Goal: Task Accomplishment & Management: Complete application form

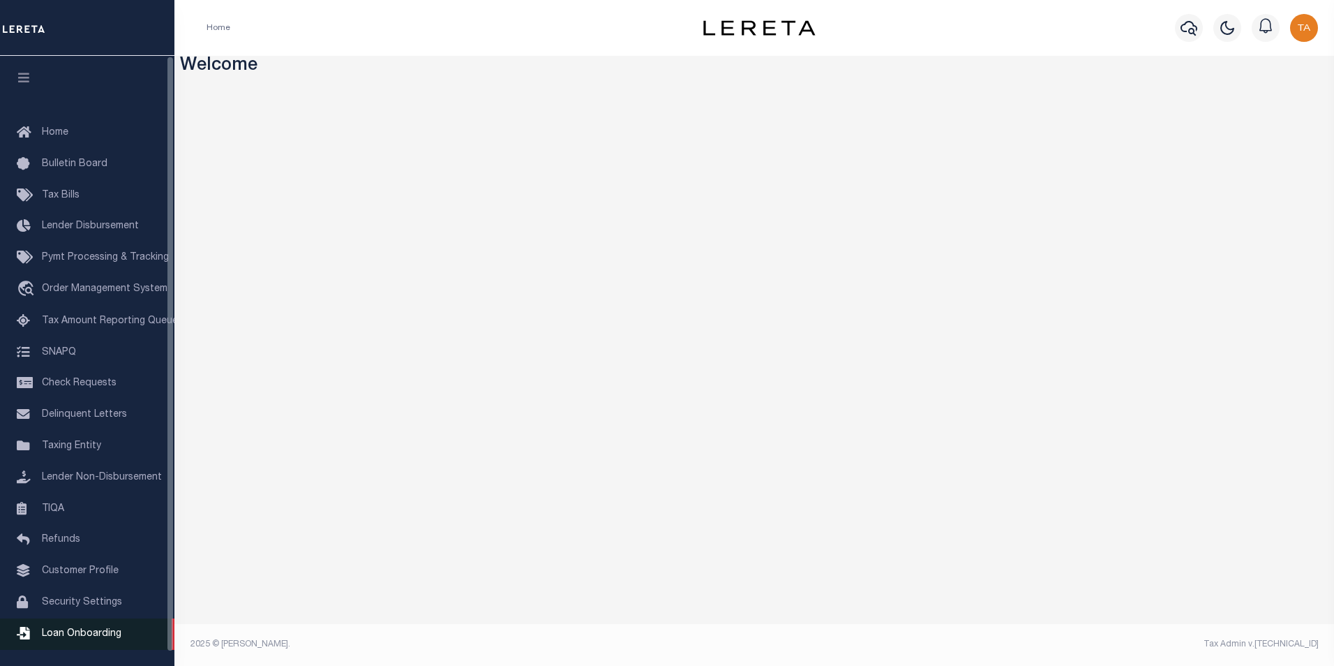
click at [82, 639] on span "Loan Onboarding" at bounding box center [82, 634] width 80 height 10
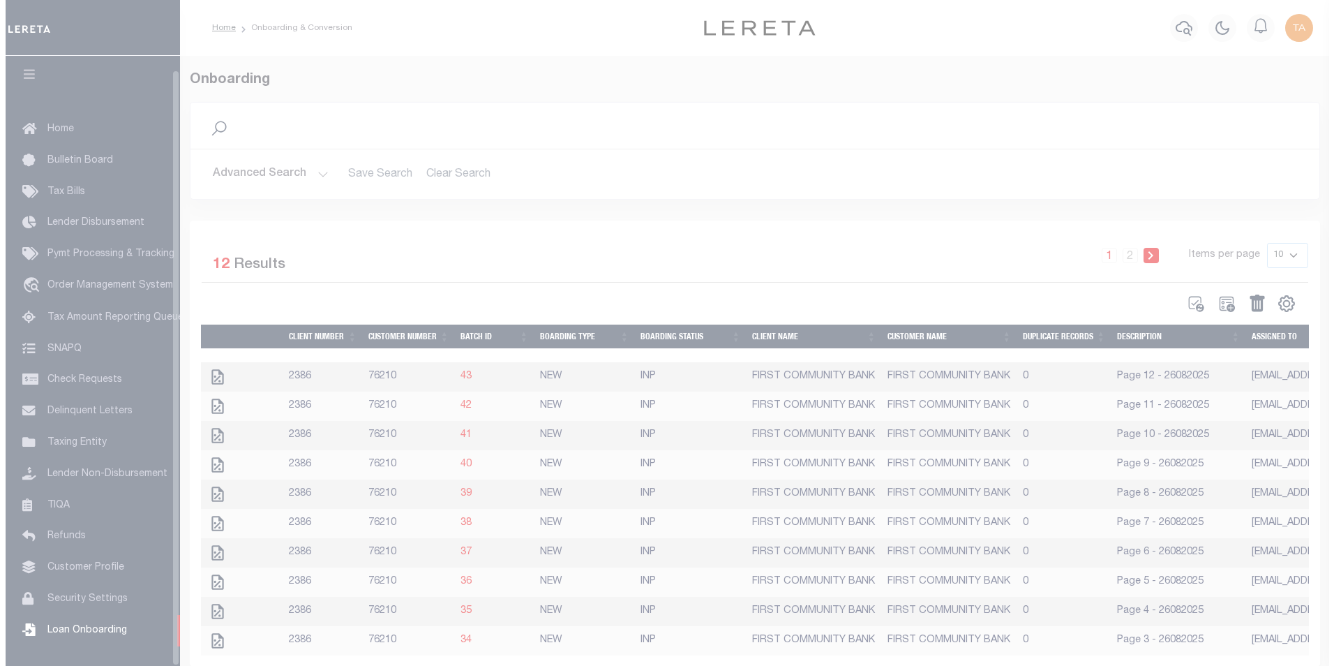
scroll to position [14, 0]
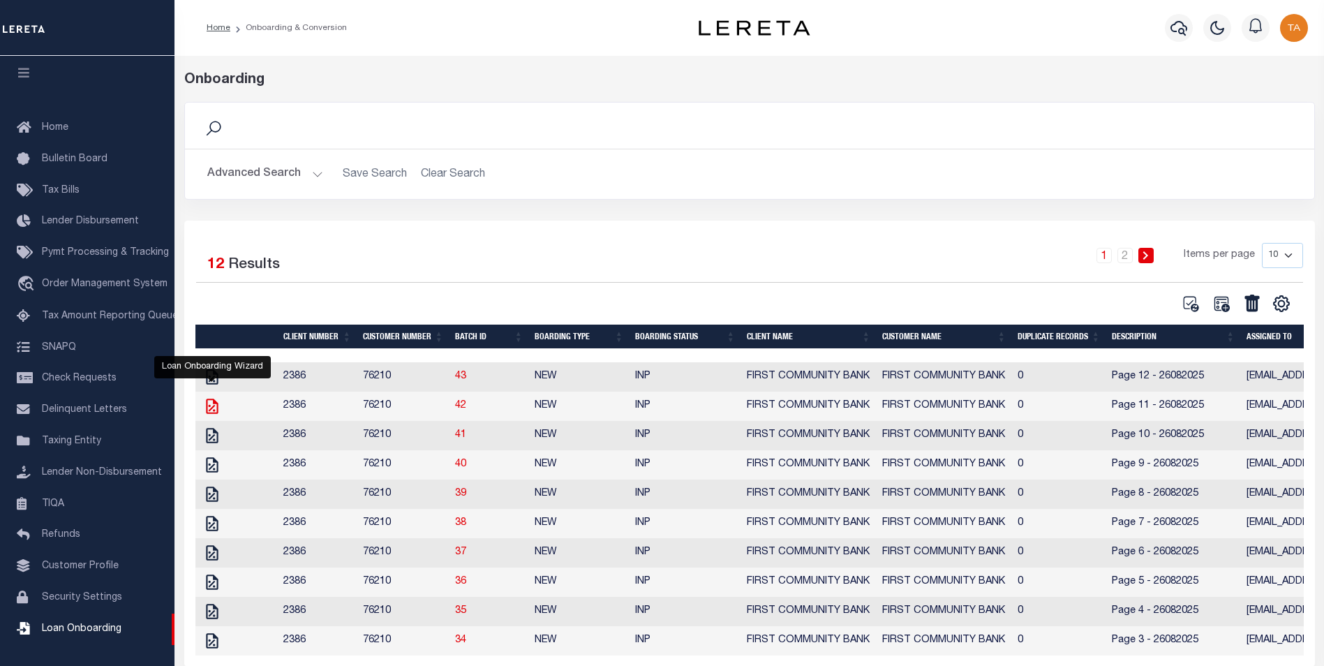
click at [210, 404] on icon "" at bounding box center [212, 406] width 18 height 18
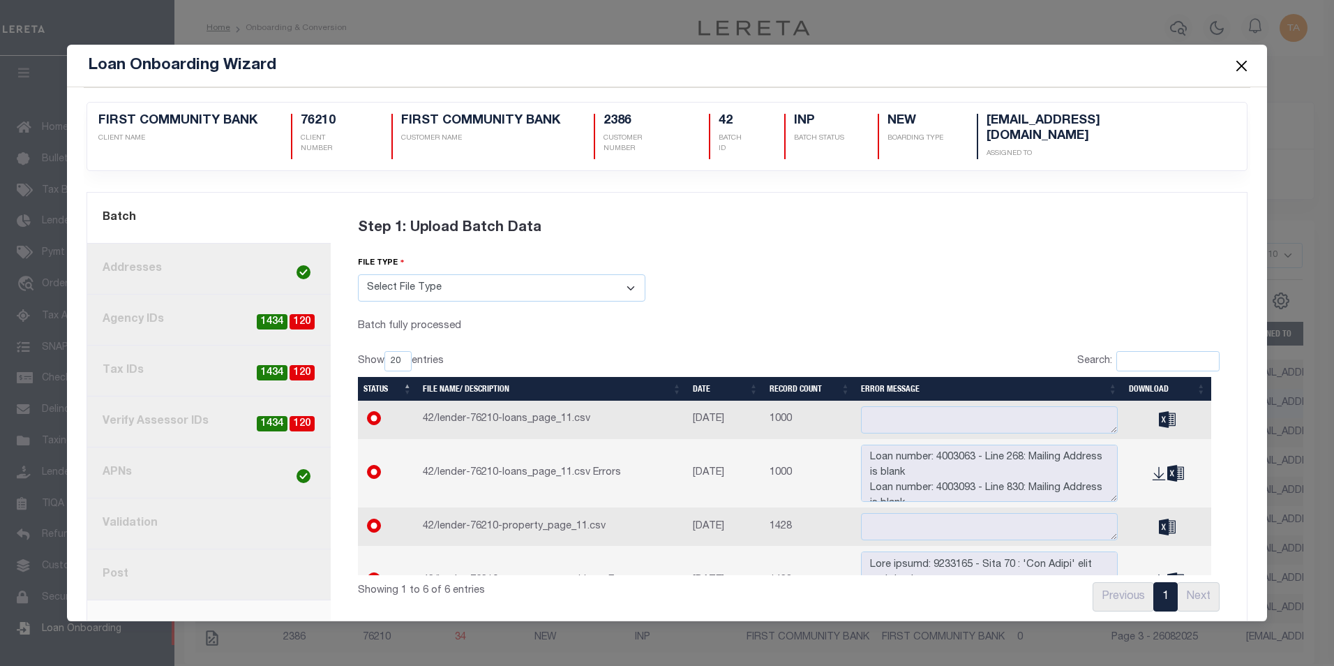
click at [132, 556] on link "8. Post" at bounding box center [209, 574] width 244 height 51
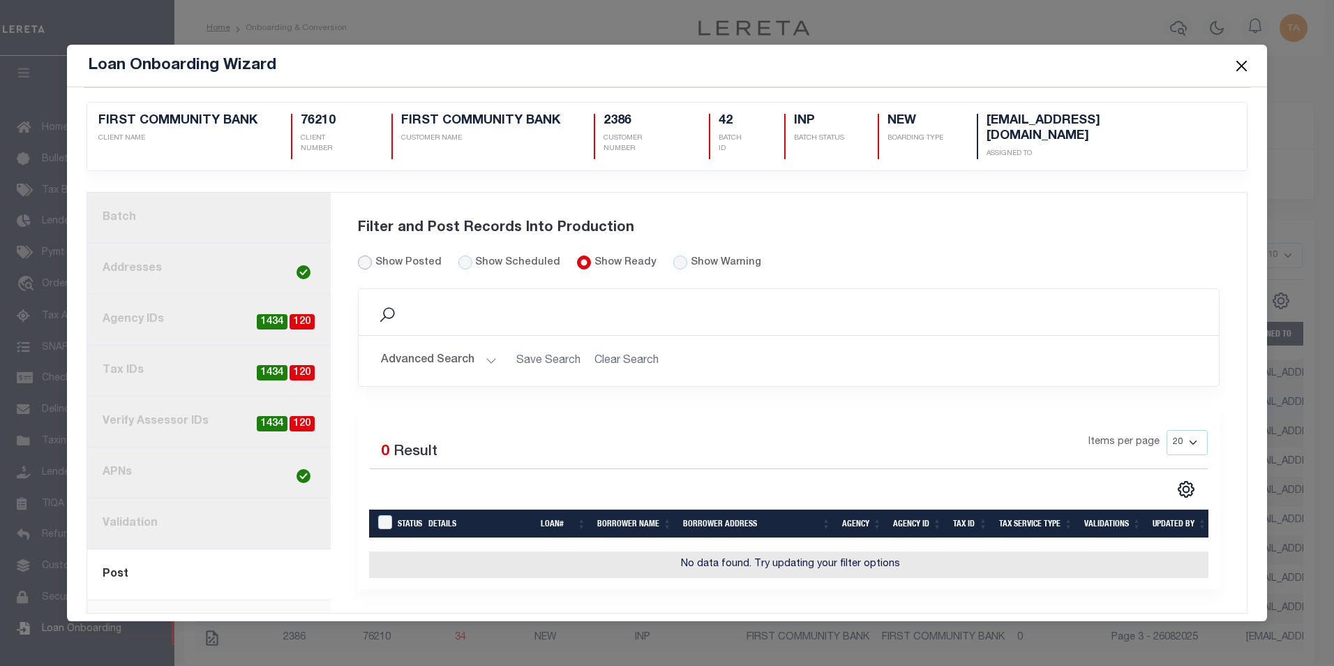
click at [362, 255] on input "Show Posted" at bounding box center [365, 262] width 14 height 14
radio input "true"
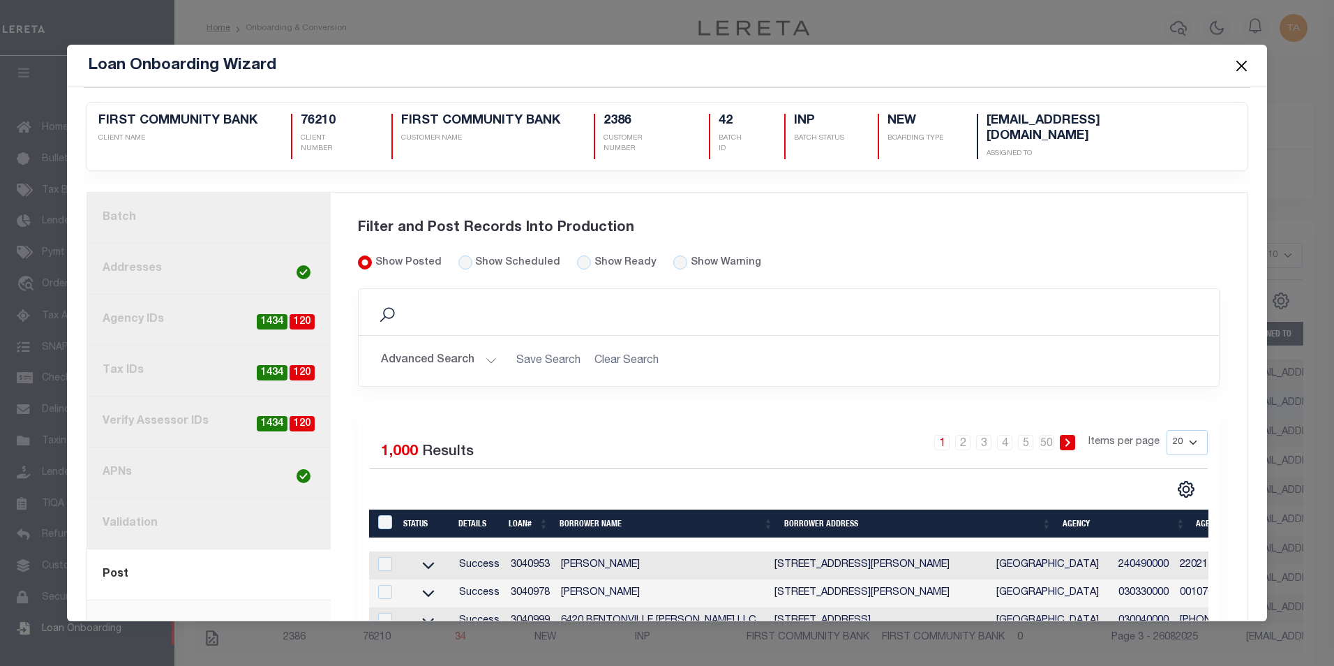
click at [523, 553] on td "3040953" at bounding box center [530, 565] width 50 height 28
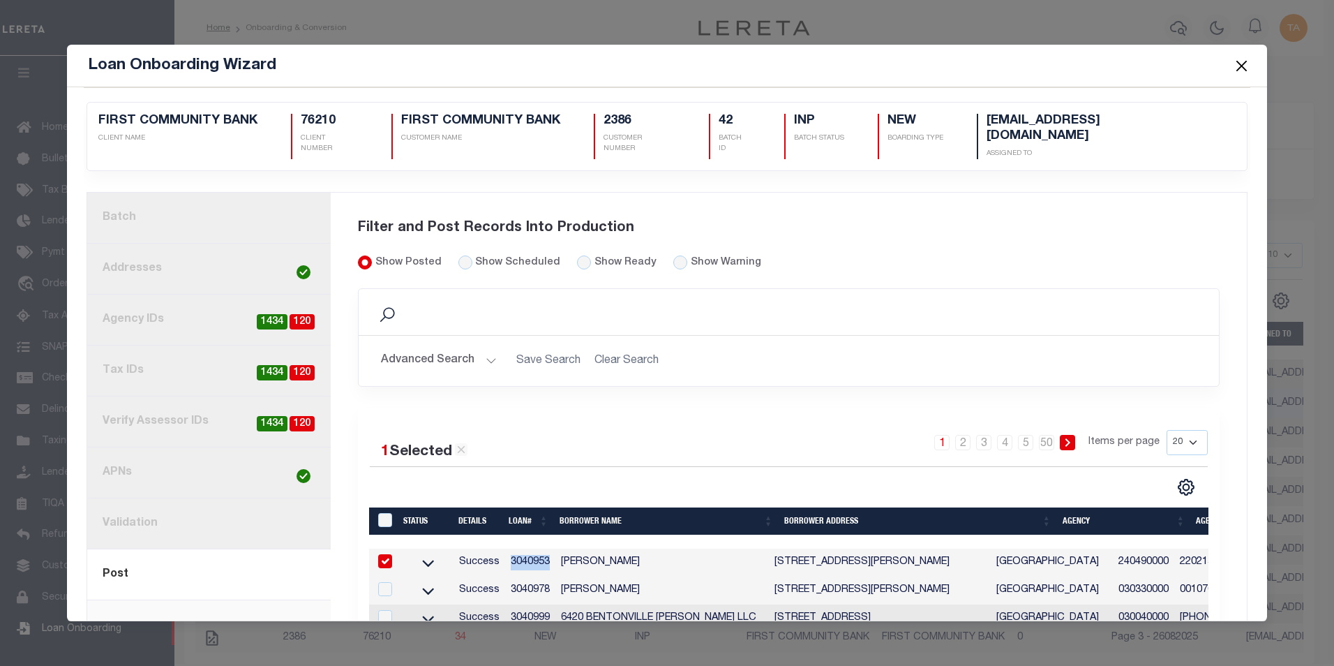
click at [523, 553] on td "3040953" at bounding box center [530, 563] width 50 height 28
checkbox input "false"
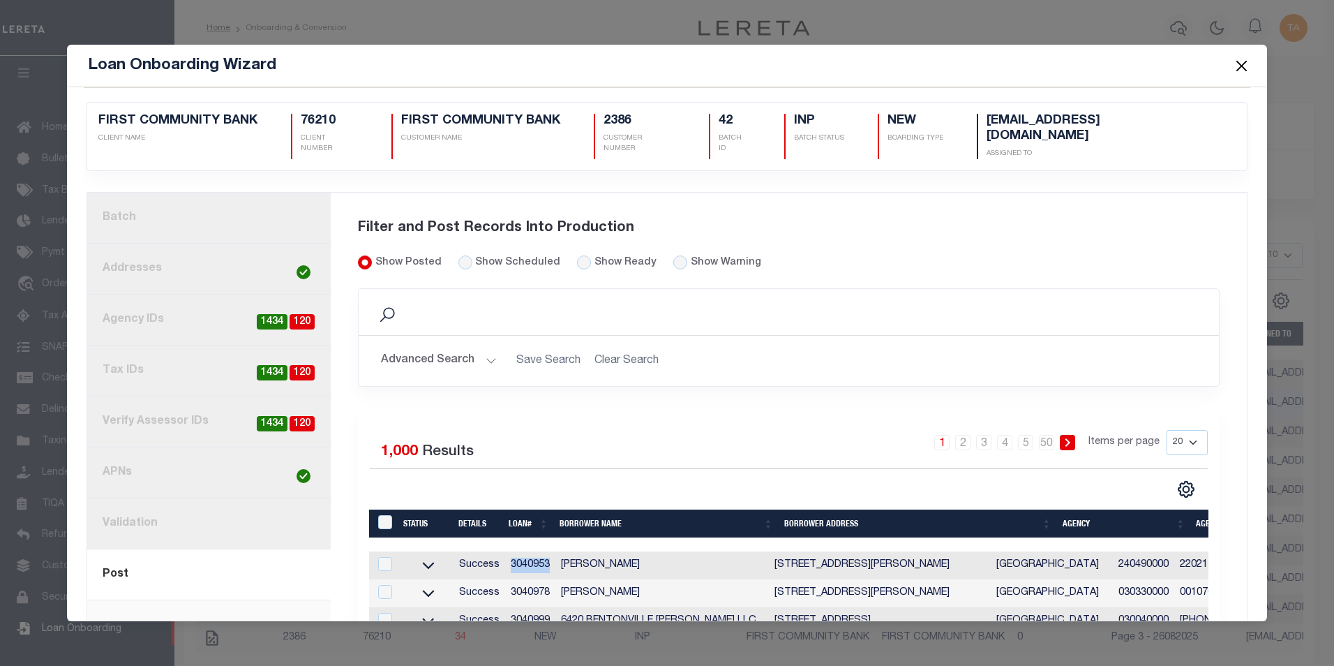
copy td "3040953"
click at [1241, 62] on button "Close" at bounding box center [1242, 66] width 18 height 18
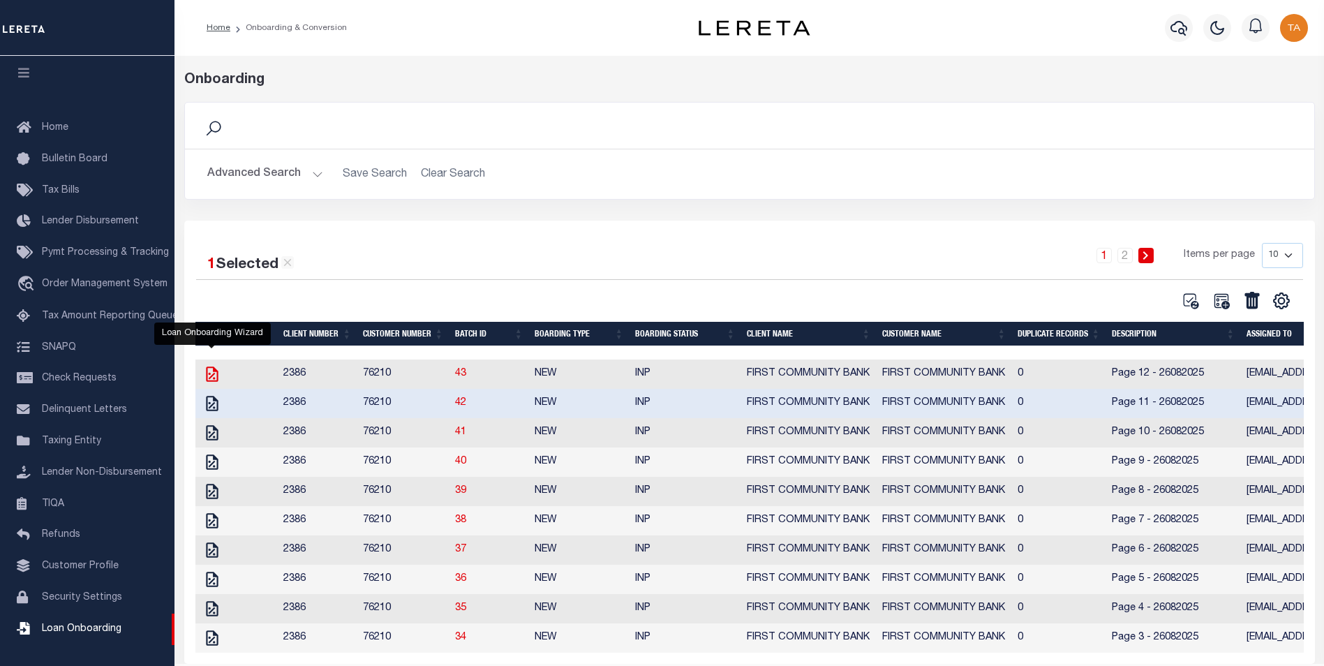
click at [206, 374] on icon "" at bounding box center [212, 373] width 12 height 15
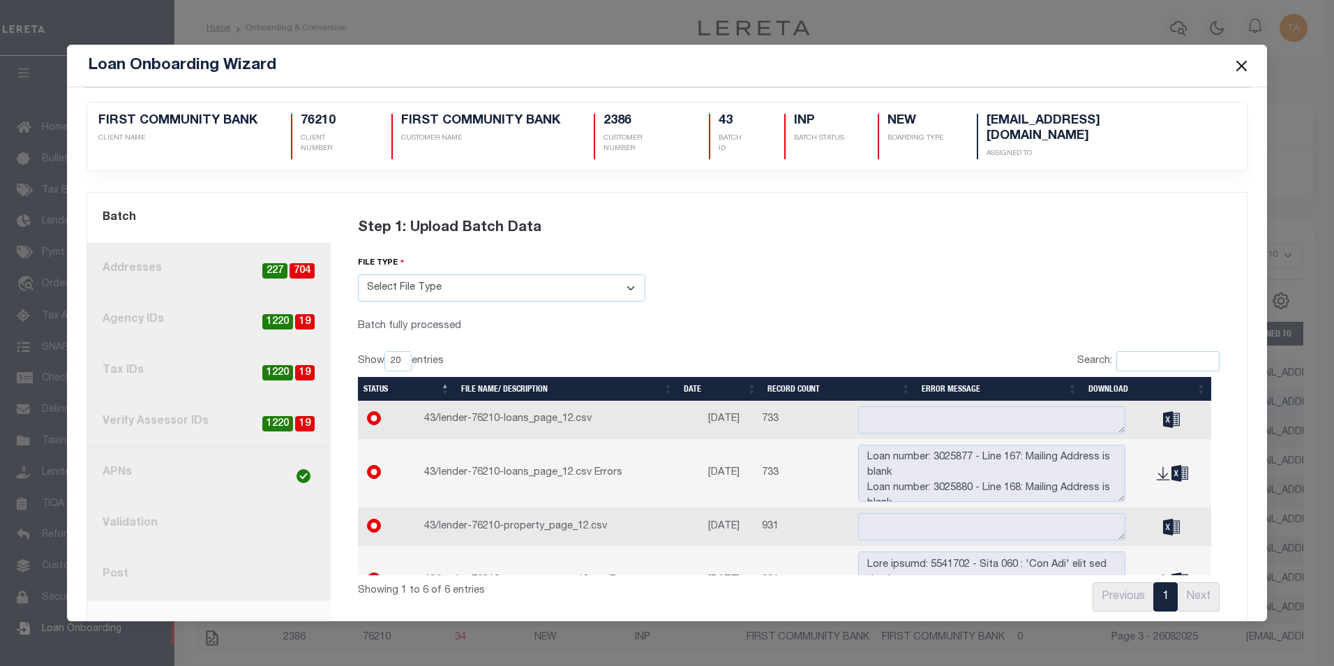
click at [175, 246] on link "2. Addresses 704 227" at bounding box center [209, 269] width 244 height 51
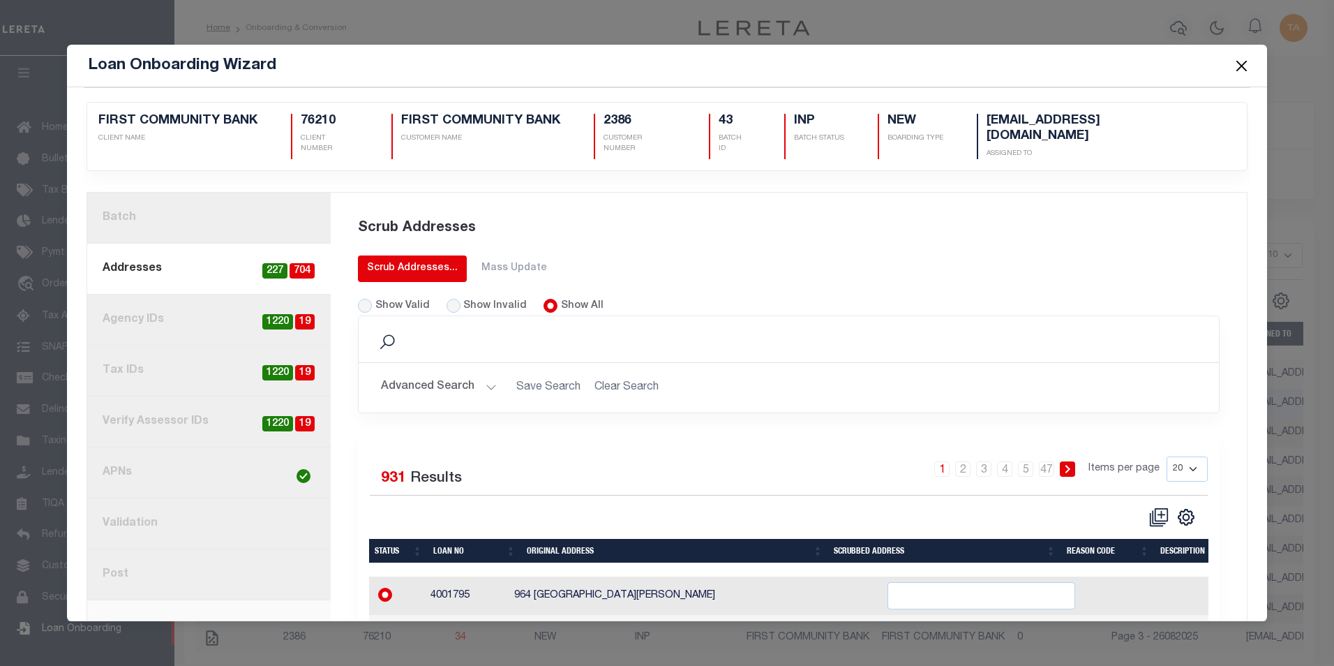
click at [429, 261] on div "Scrub Addresses..." at bounding box center [412, 268] width 91 height 15
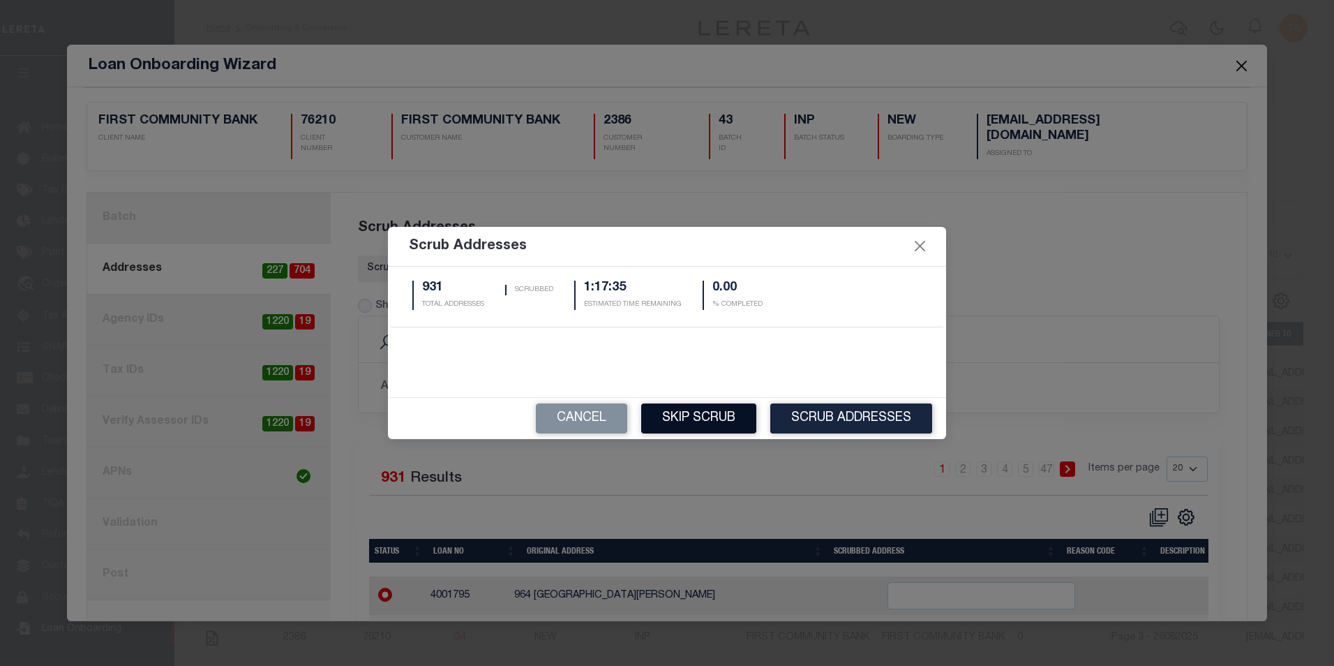
click at [683, 417] on button "Skip Scrub" at bounding box center [698, 418] width 115 height 30
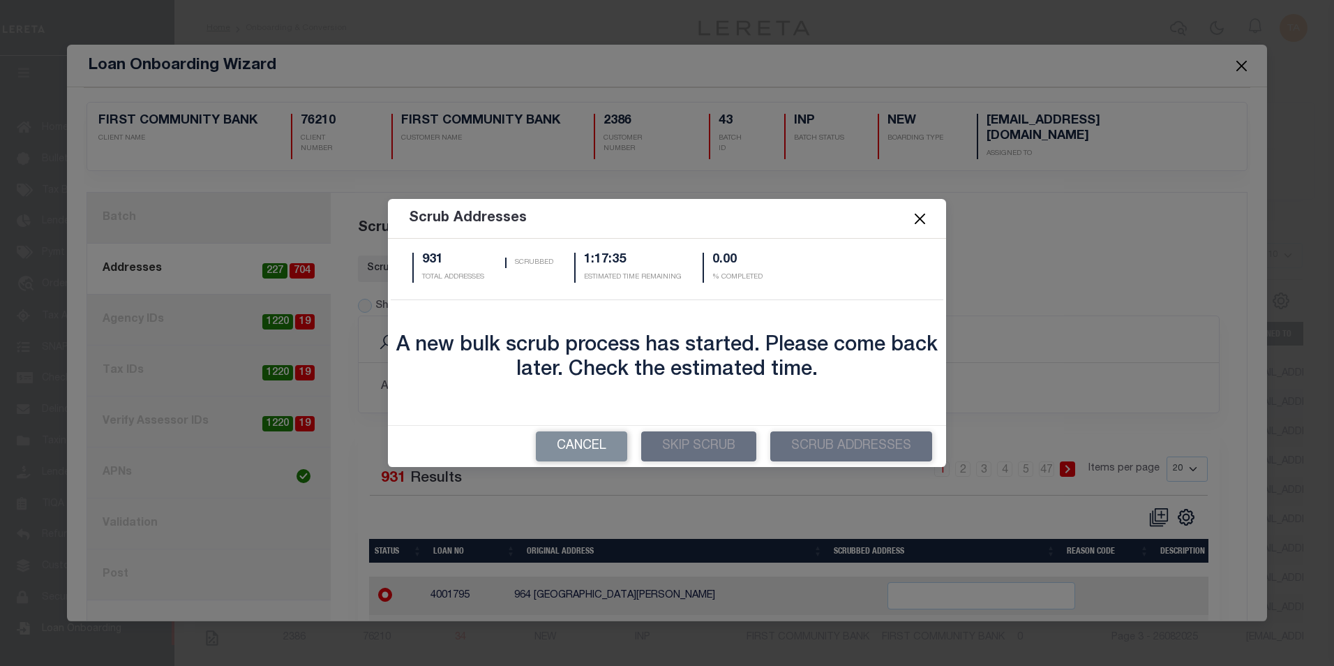
click at [920, 221] on button "Close" at bounding box center [921, 219] width 18 height 18
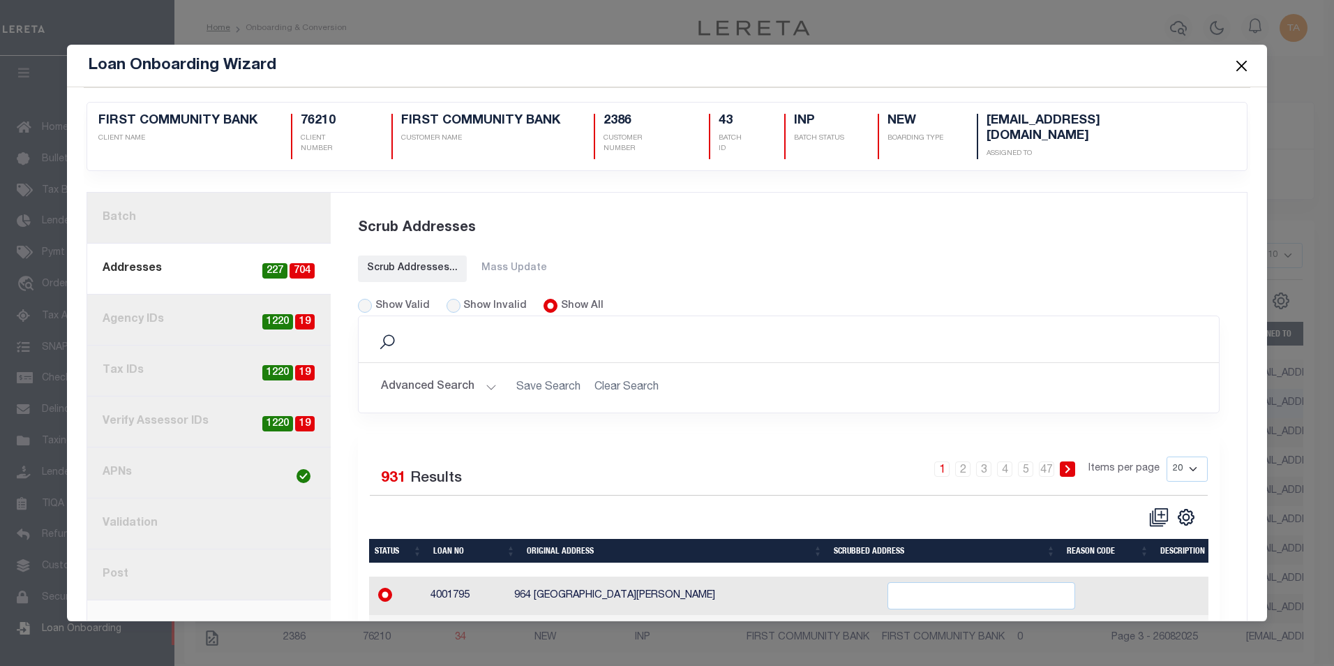
click at [1240, 66] on button "Close" at bounding box center [1242, 66] width 18 height 18
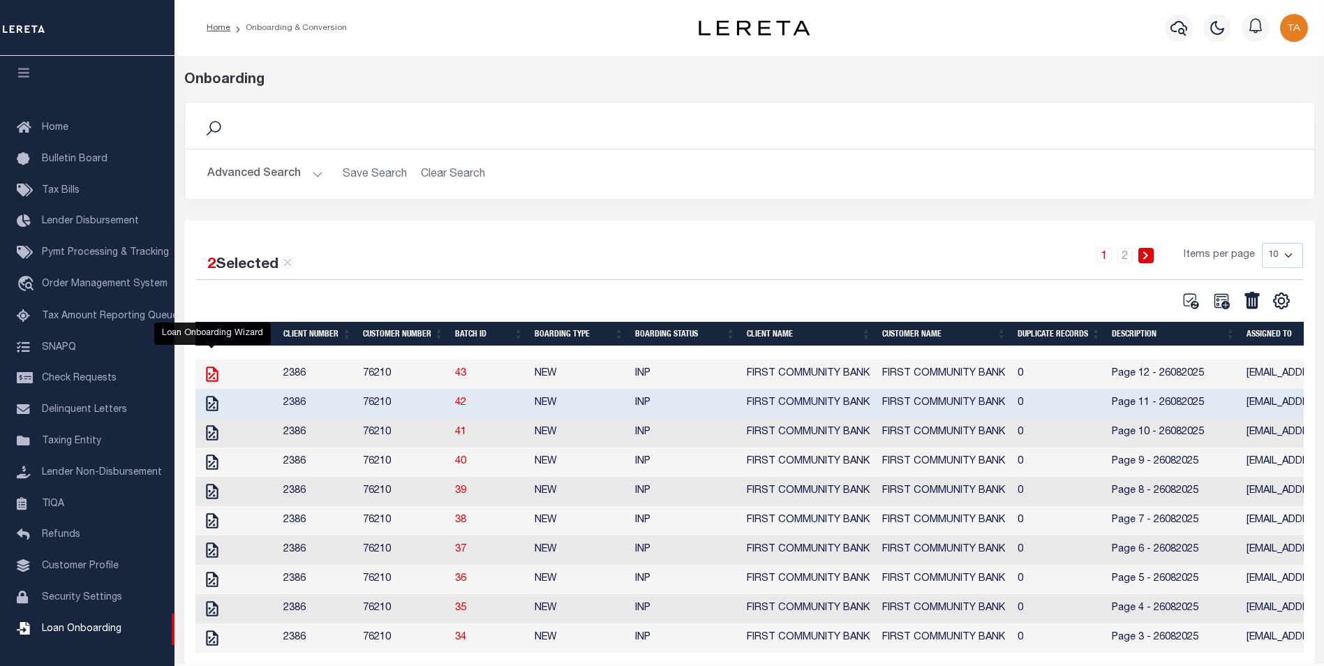
click at [211, 376] on icon "" at bounding box center [212, 374] width 18 height 18
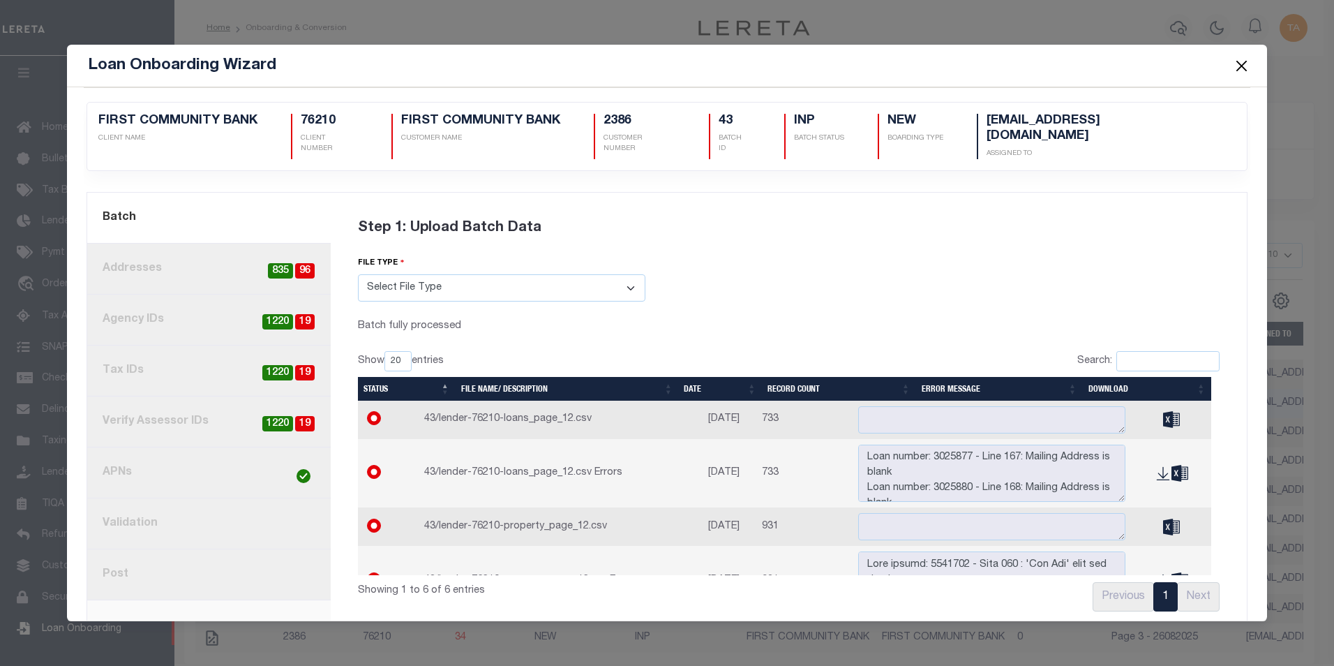
click at [1238, 66] on button "Close" at bounding box center [1242, 66] width 18 height 18
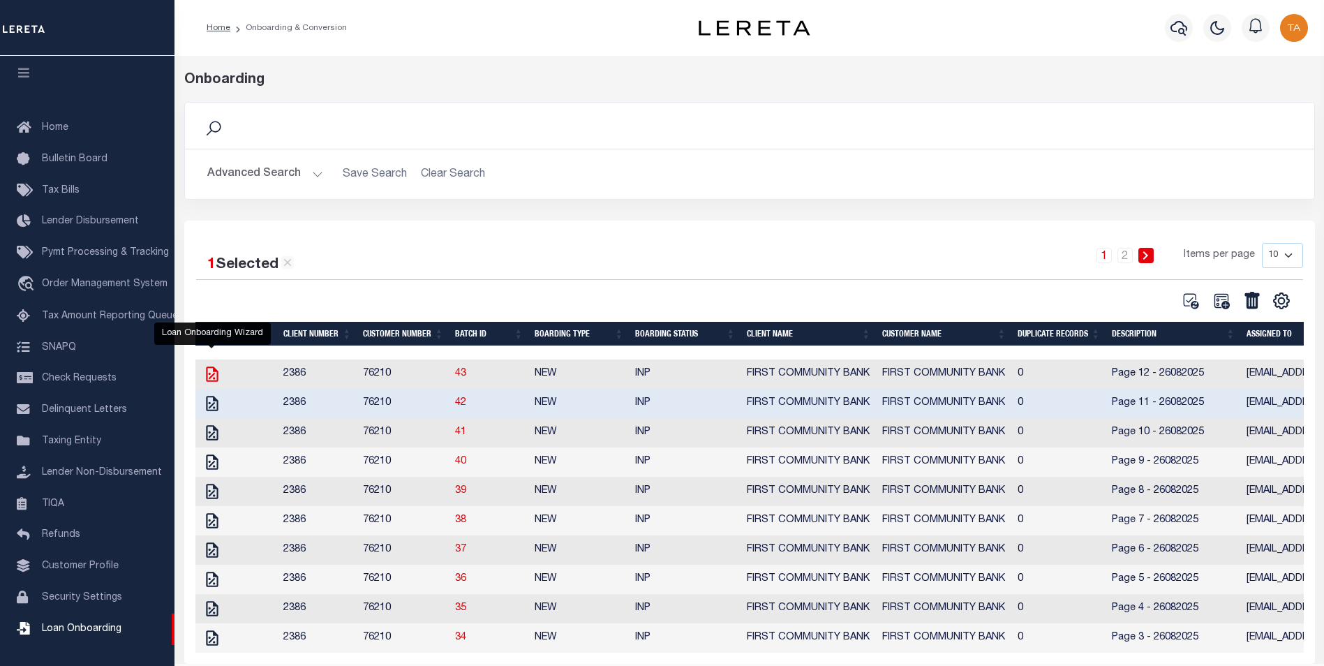
click at [209, 374] on icon "" at bounding box center [212, 374] width 18 height 18
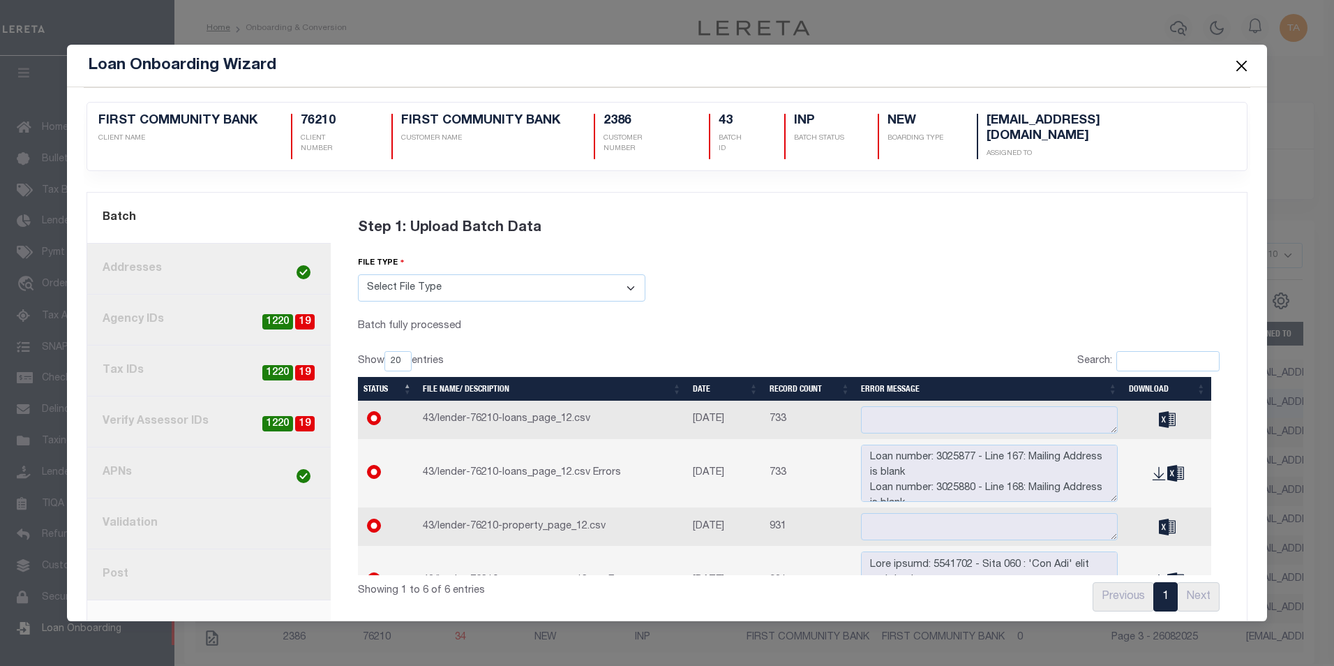
click at [126, 564] on link "8. Post" at bounding box center [209, 574] width 244 height 51
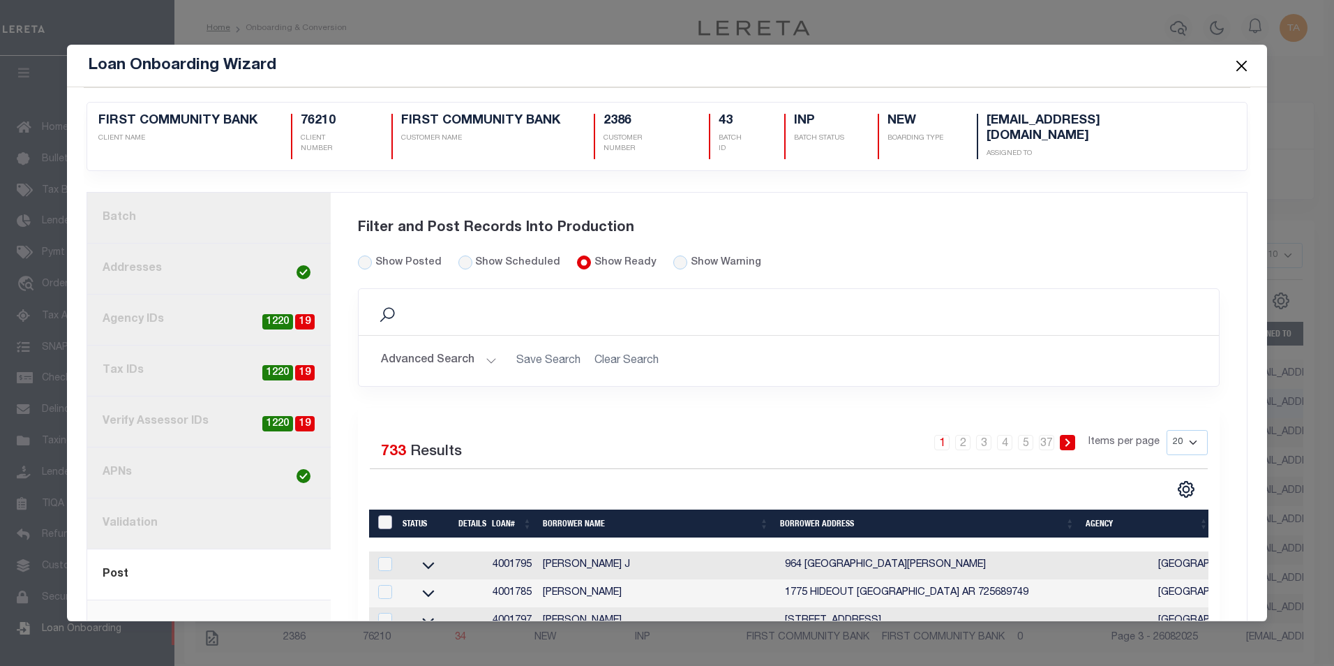
click at [385, 515] on input "LoanPrepID" at bounding box center [385, 522] width 14 height 14
checkbox input "true"
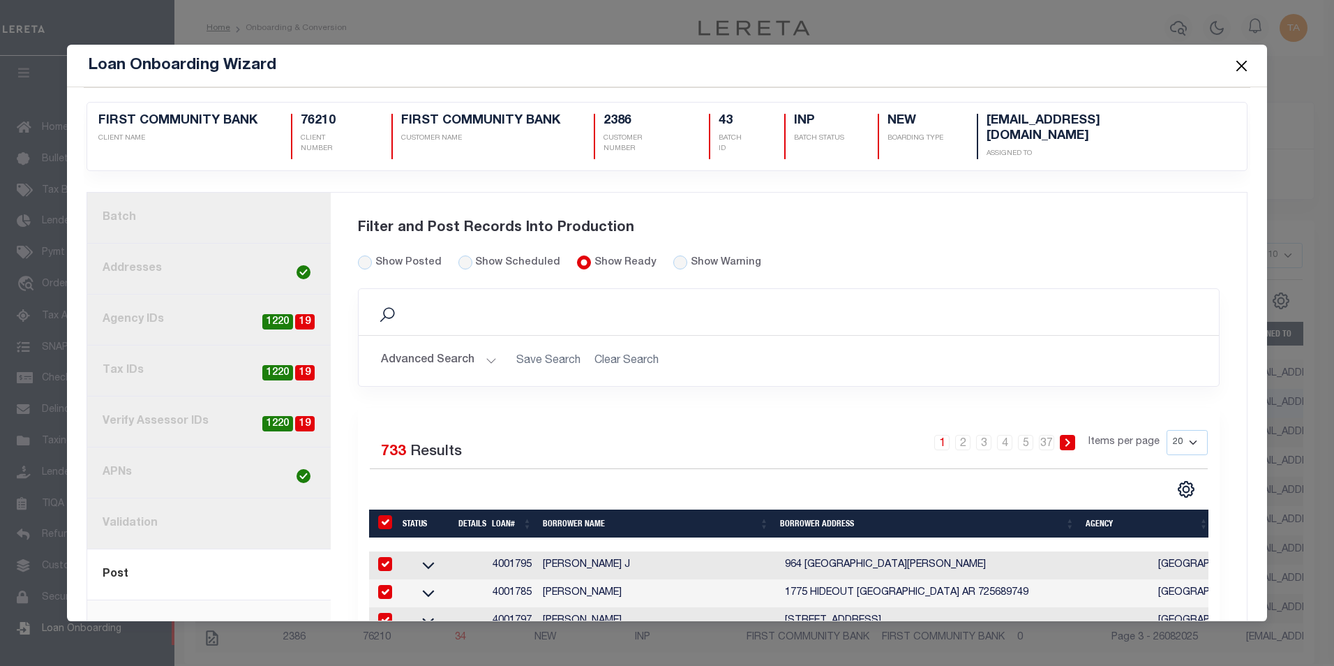
checkbox input "true"
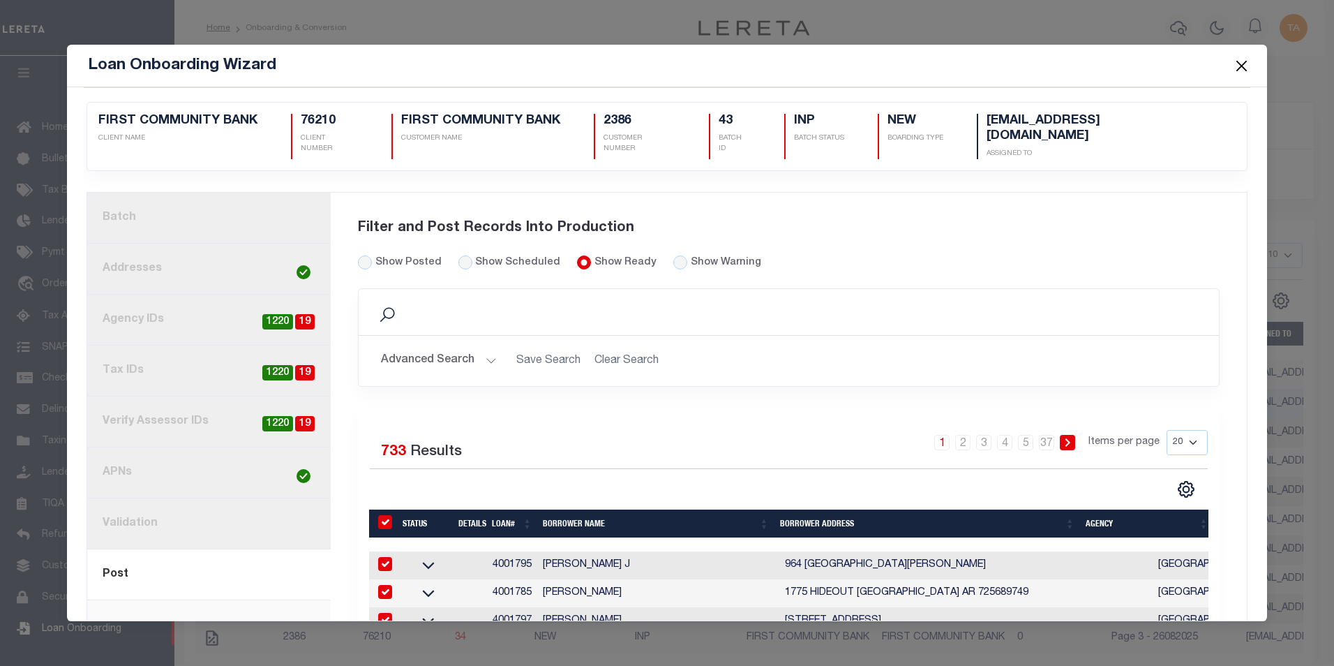
checkbox input "true"
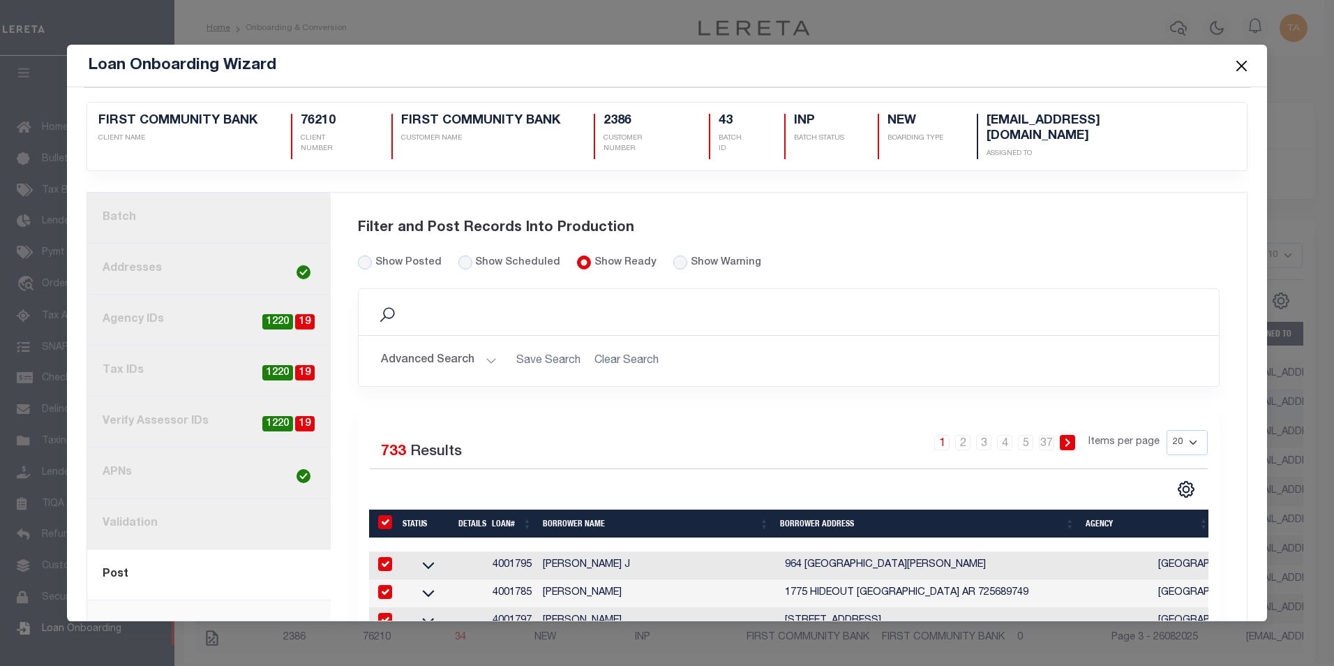
checkbox input "true"
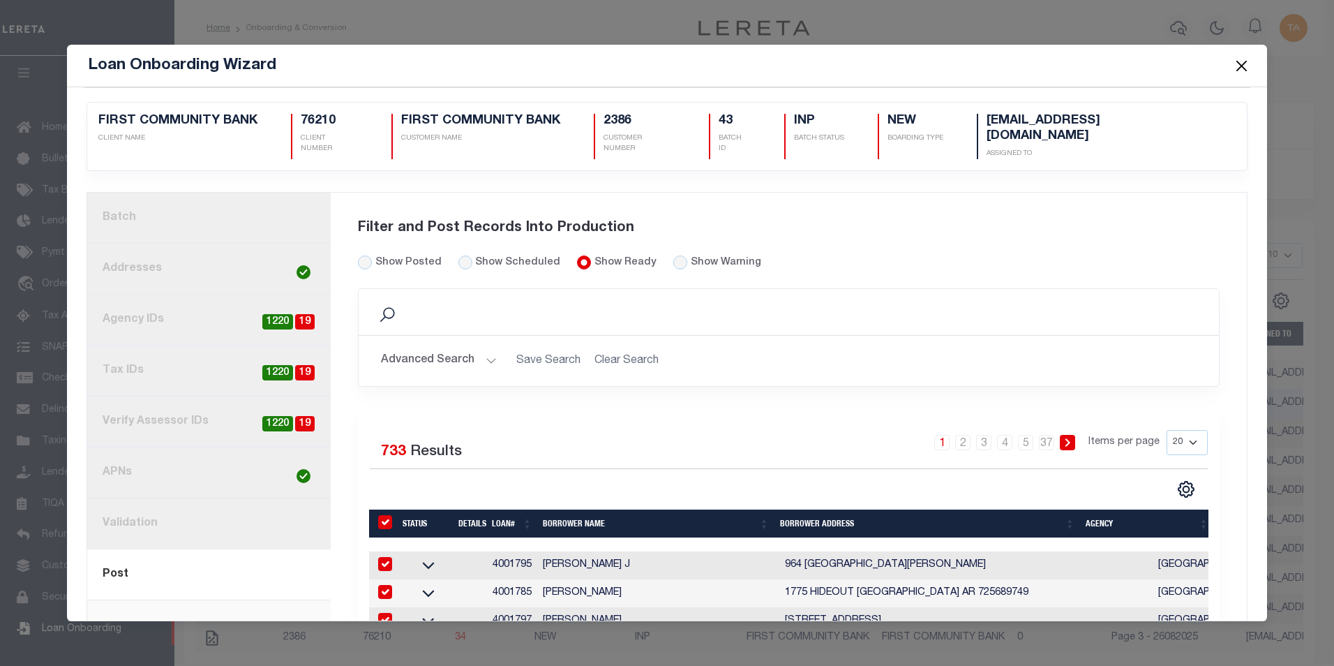
checkbox input "true"
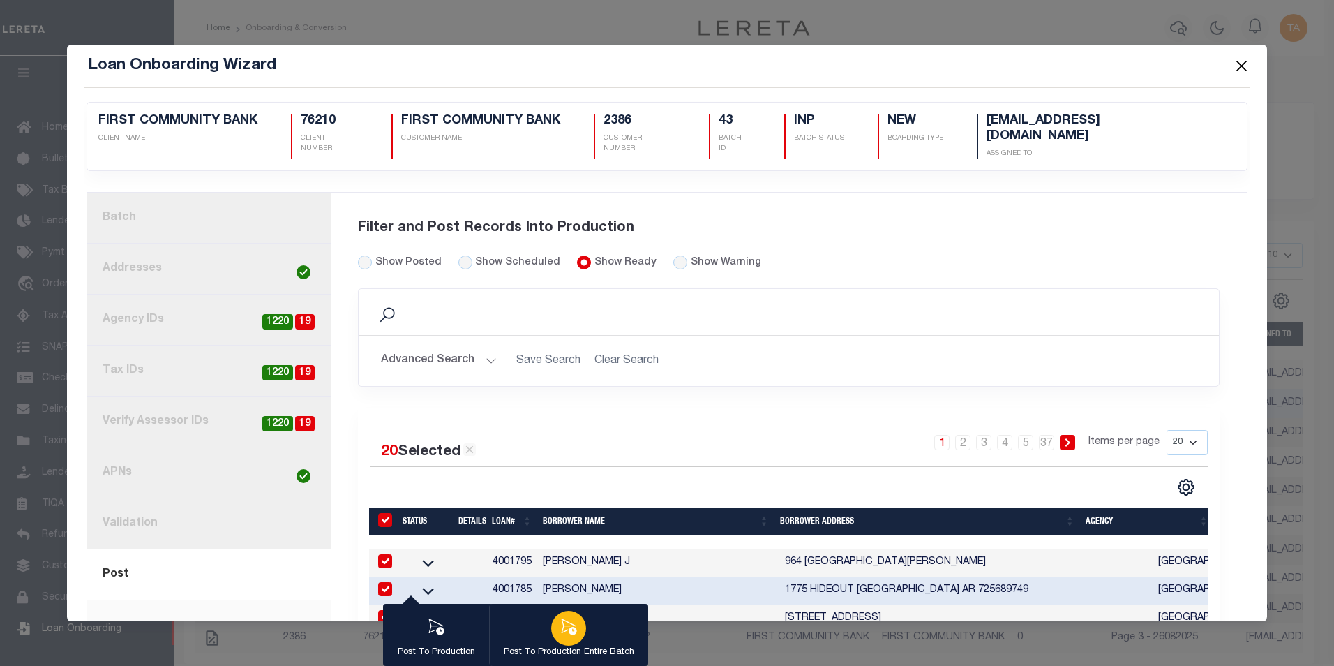
click at [572, 628] on icon "button" at bounding box center [569, 626] width 15 height 16
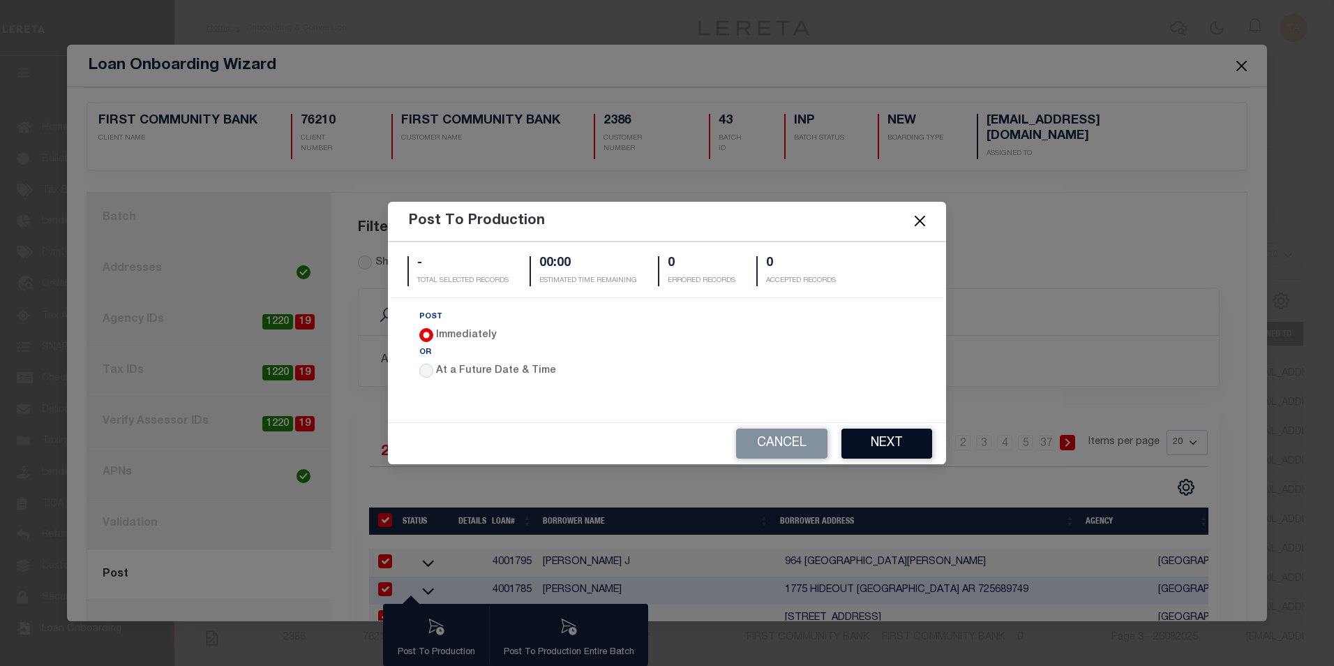
click at [882, 449] on button "Next" at bounding box center [887, 444] width 91 height 30
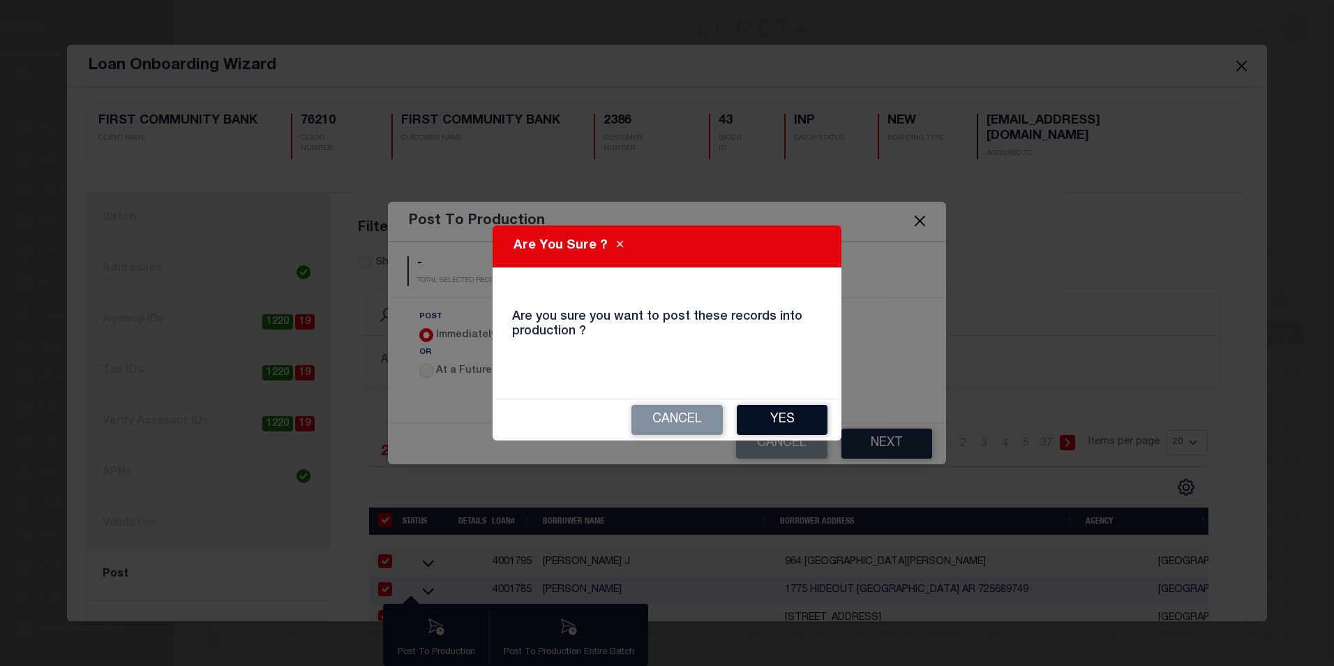
click at [806, 430] on button "Yes" at bounding box center [782, 420] width 91 height 30
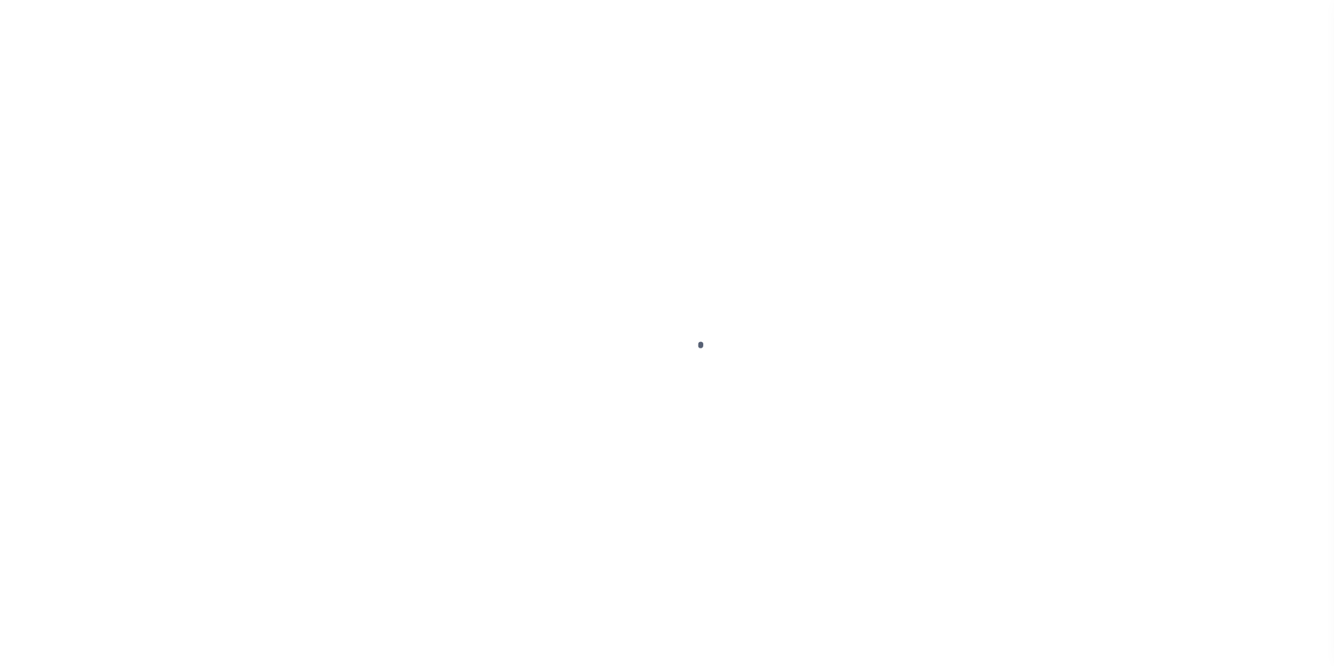
select select
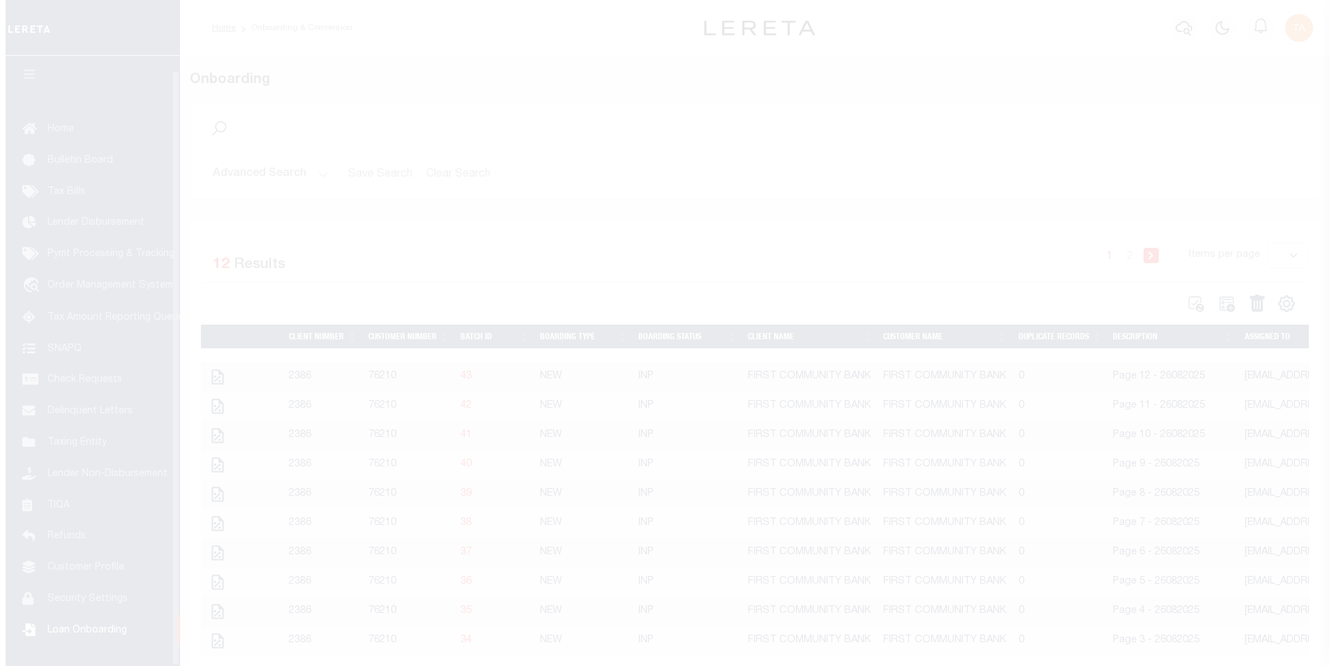
scroll to position [14, 0]
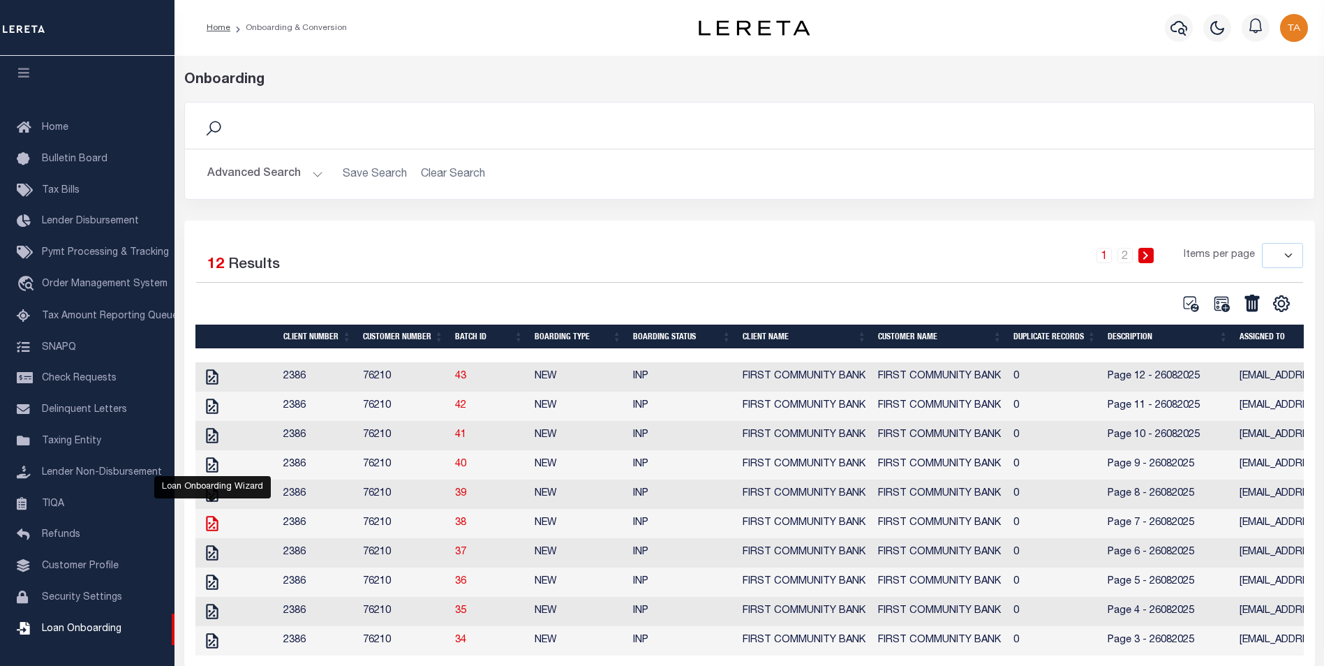
click at [207, 531] on icon "" at bounding box center [212, 523] width 12 height 15
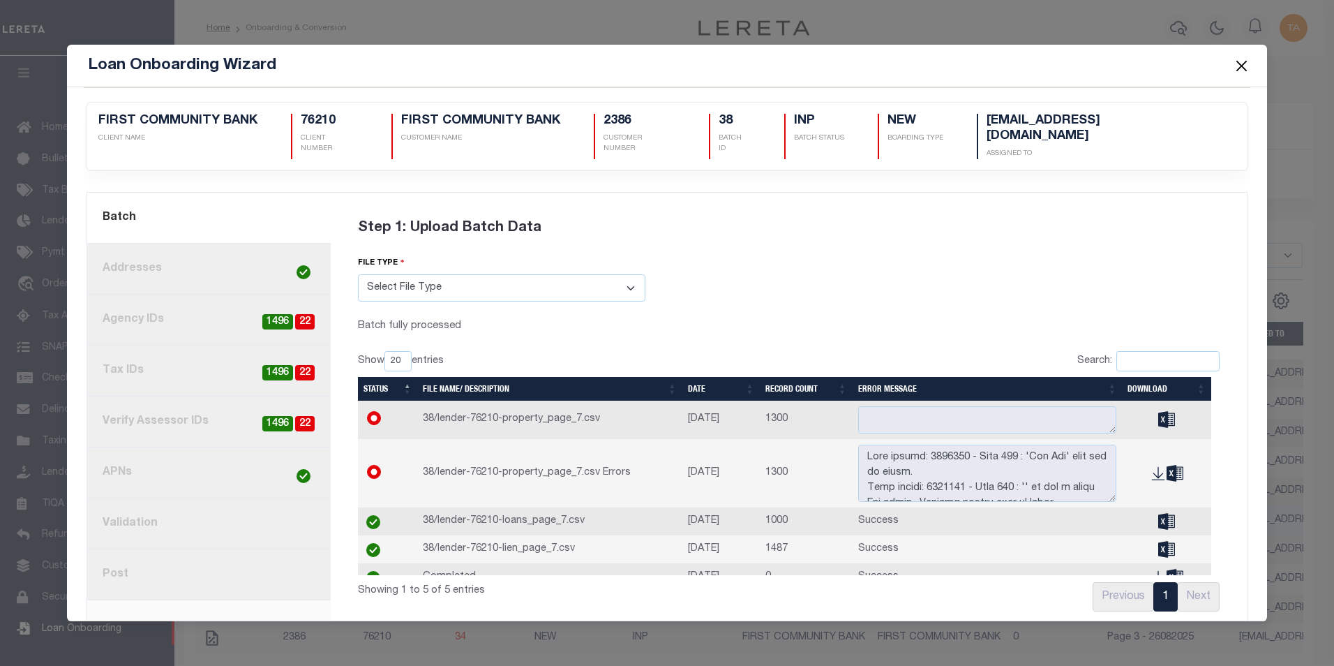
click at [110, 563] on link "8. Post" at bounding box center [209, 574] width 244 height 51
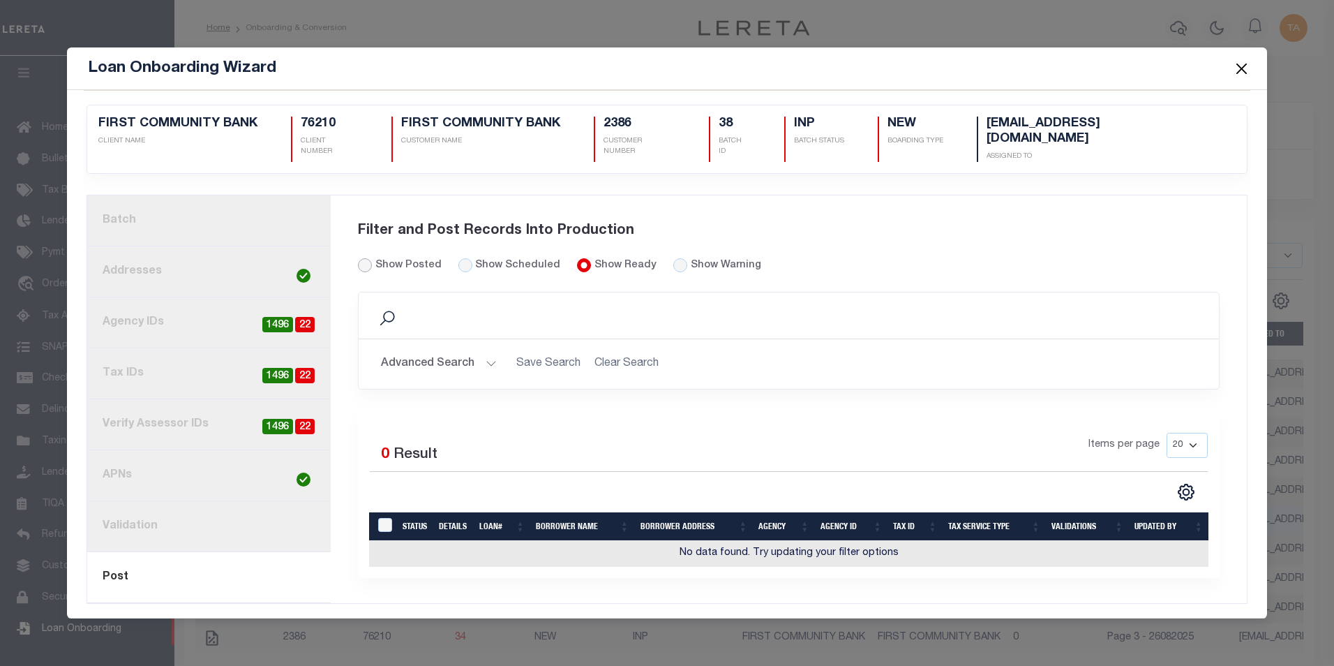
click at [362, 258] on input "Show Posted" at bounding box center [365, 265] width 14 height 14
radio input "true"
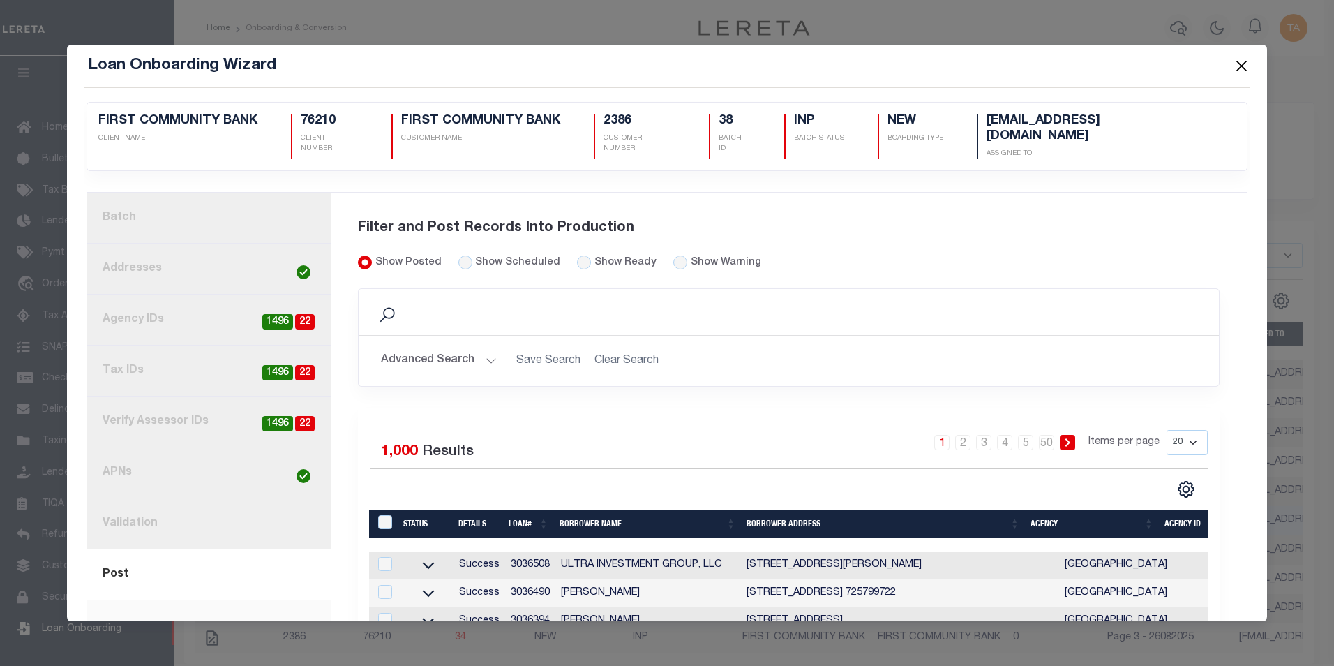
click at [478, 348] on button "Advanced Search" at bounding box center [439, 360] width 116 height 27
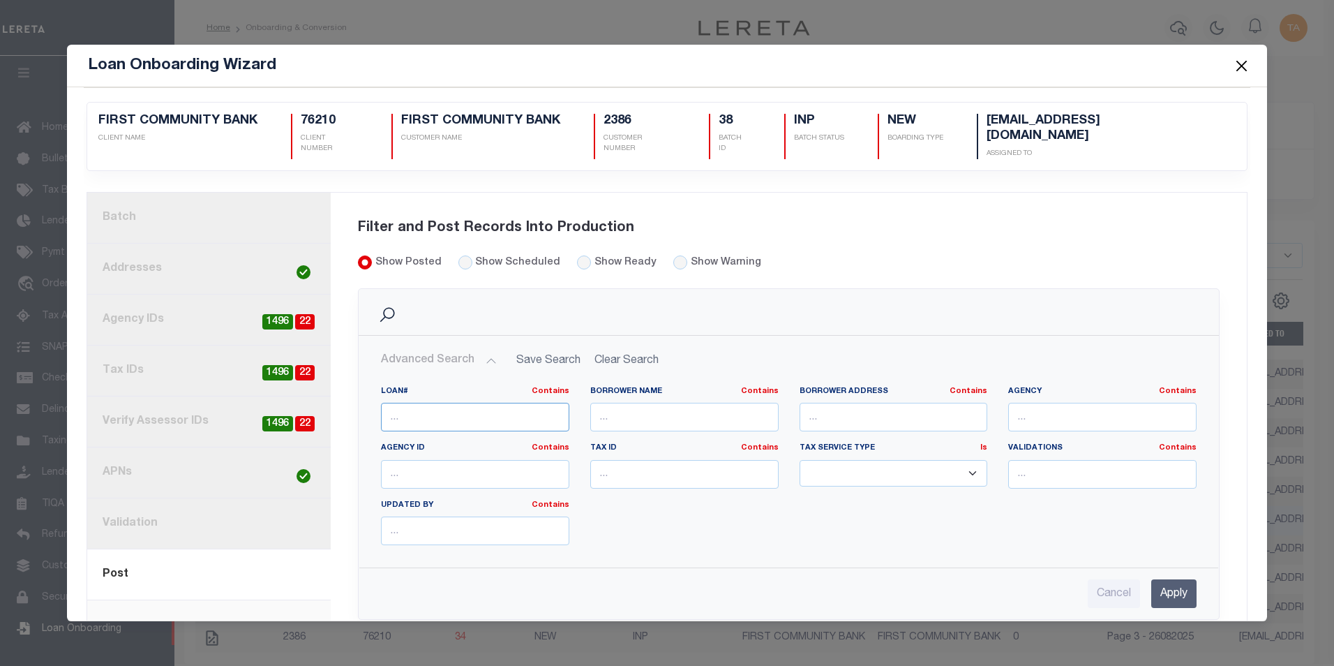
click at [436, 403] on input "text" at bounding box center [475, 417] width 188 height 29
paste input "3037194C"
type input "3037194"
click at [1152, 581] on input "Apply" at bounding box center [1174, 593] width 45 height 29
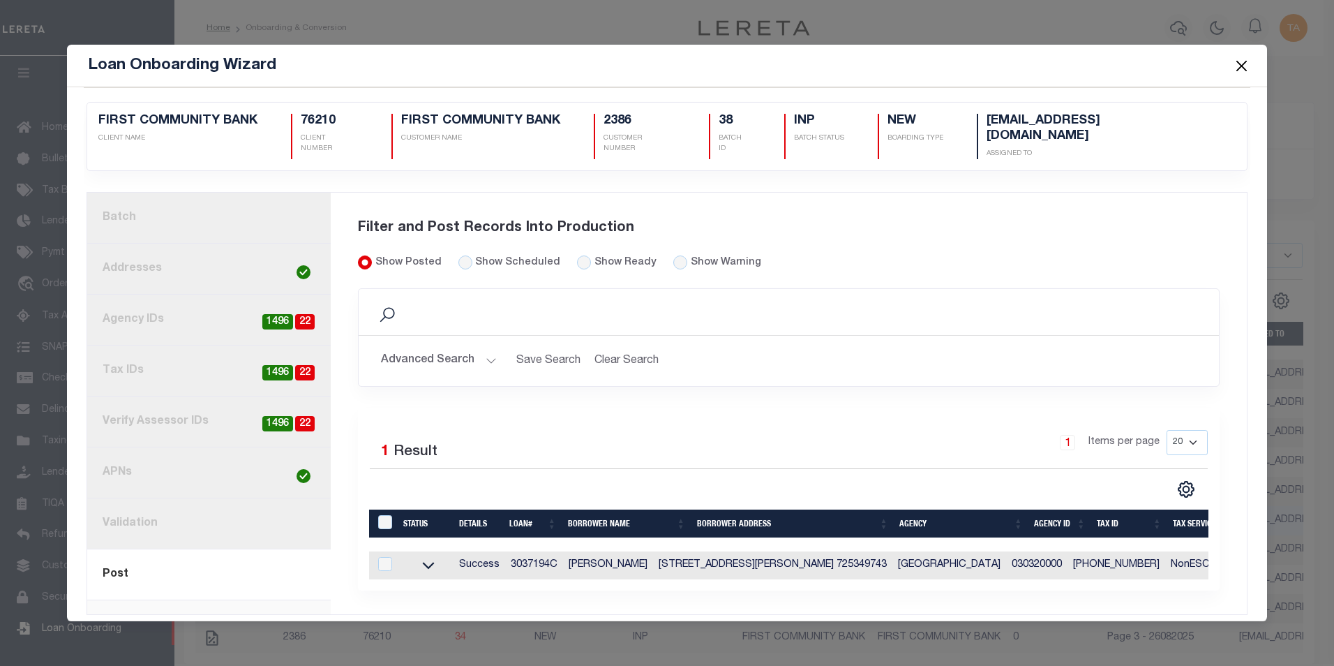
click at [473, 347] on button "Advanced Search" at bounding box center [439, 360] width 116 height 27
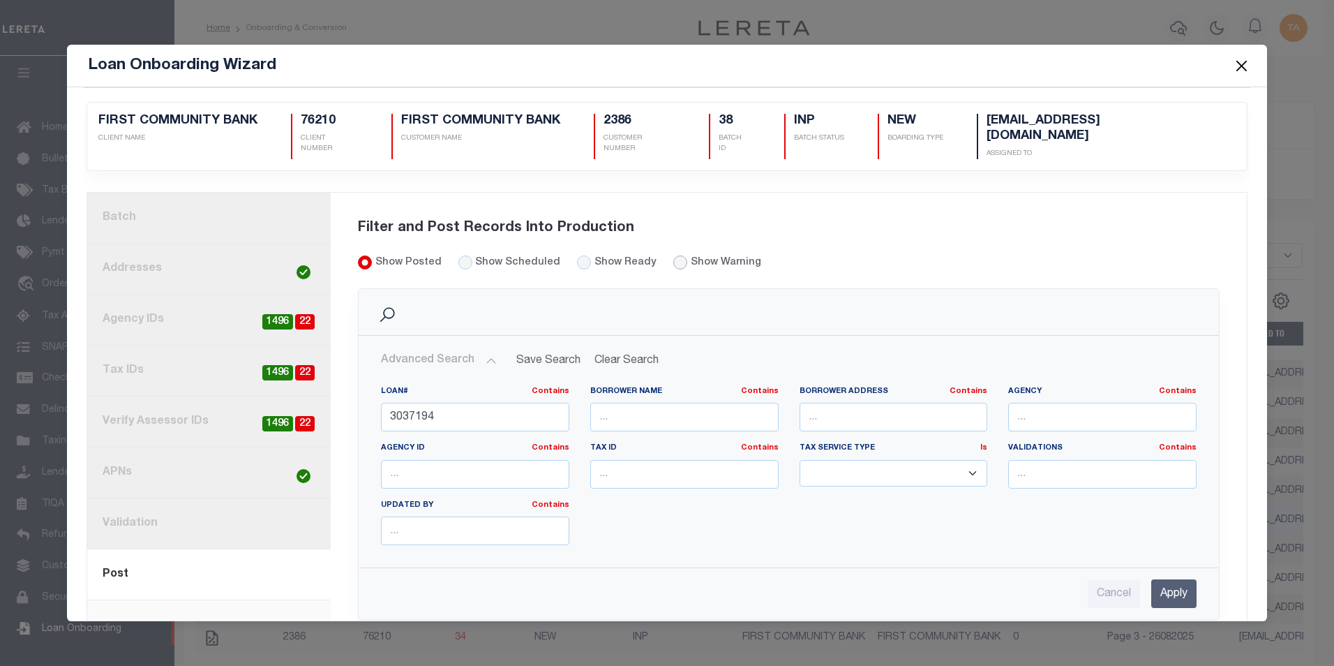
click at [674, 255] on input "radio" at bounding box center [681, 262] width 14 height 14
radio input "true"
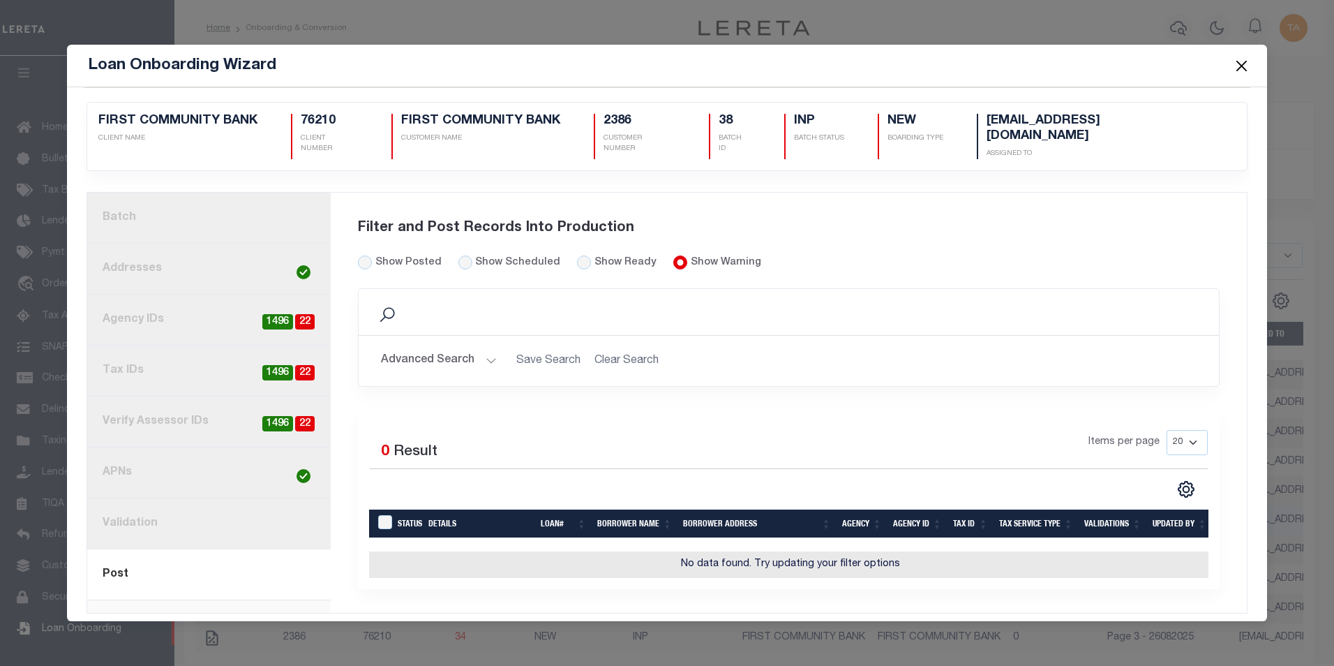
click at [140, 302] on link "3. Agency IDs 22 1496" at bounding box center [209, 320] width 244 height 51
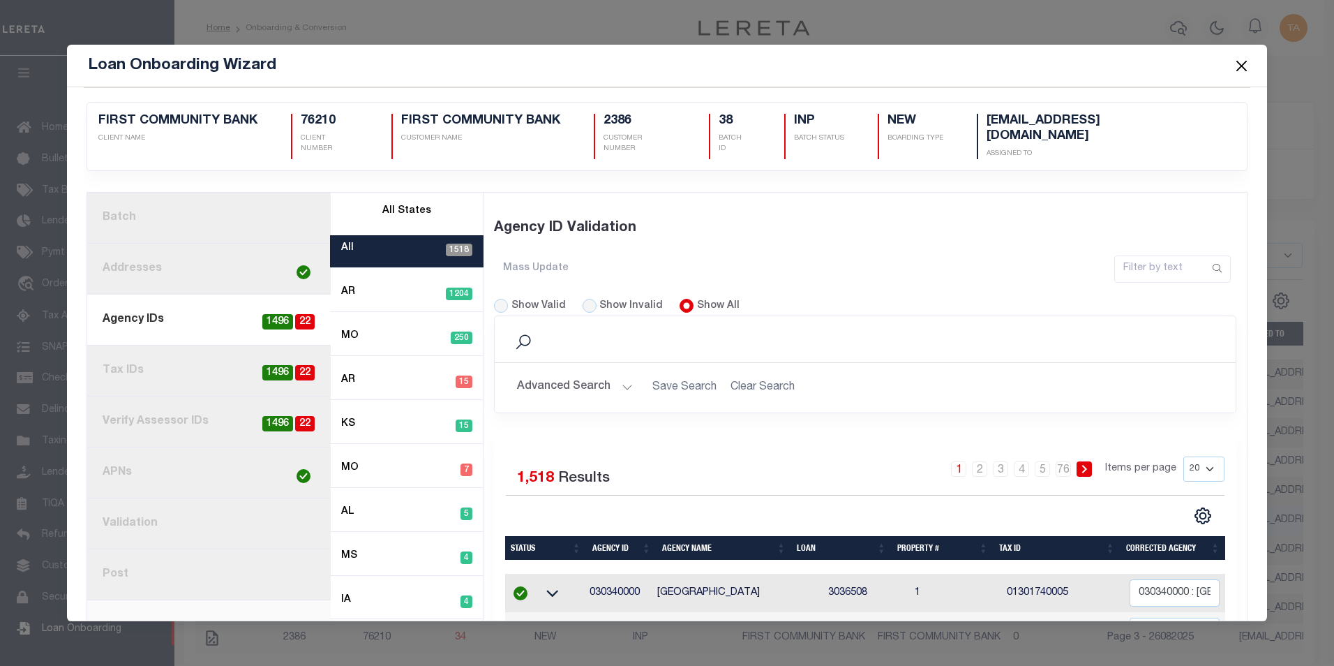
click at [579, 375] on button "Advanced Search" at bounding box center [575, 387] width 116 height 27
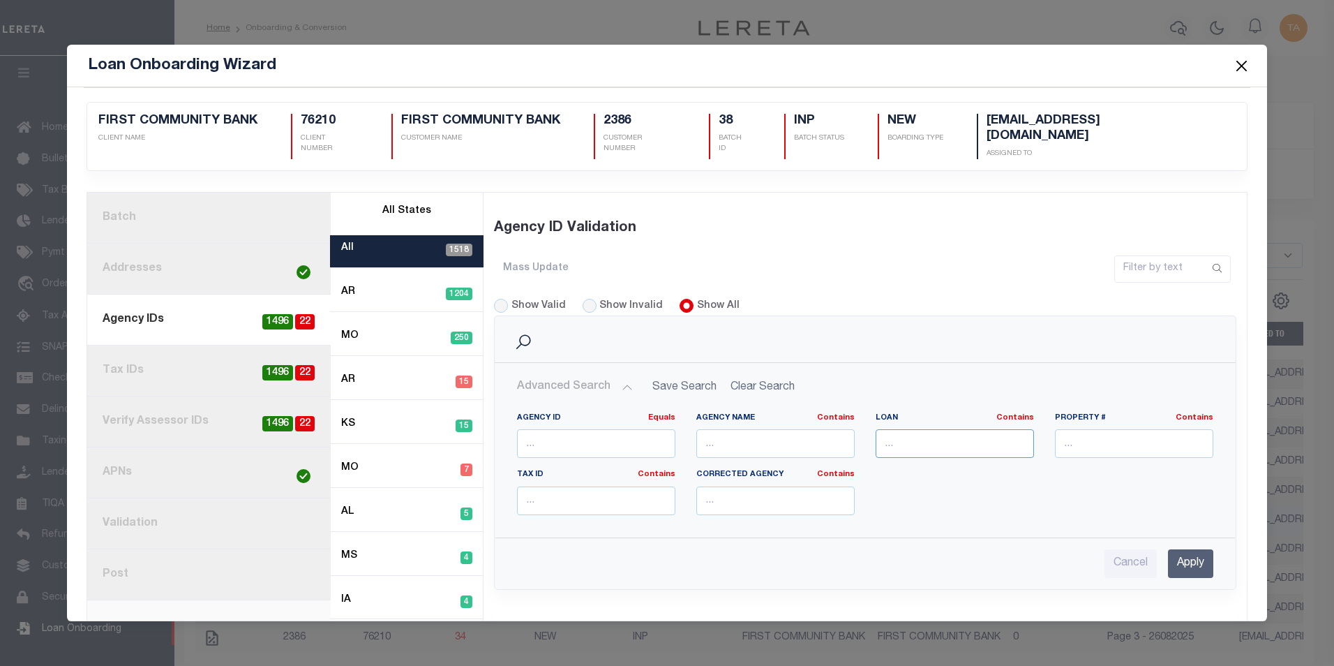
click at [917, 430] on input "text" at bounding box center [955, 443] width 158 height 29
paste input "3038455C"
drag, startPoint x: 946, startPoint y: 426, endPoint x: 756, endPoint y: 408, distance: 190.8
click at [756, 412] on div "Agency ID Equals Equals Is Not Equal To Is Greater Than Is Less Than Agency Nam…" at bounding box center [866, 469] width 718 height 114
paste input "7194"
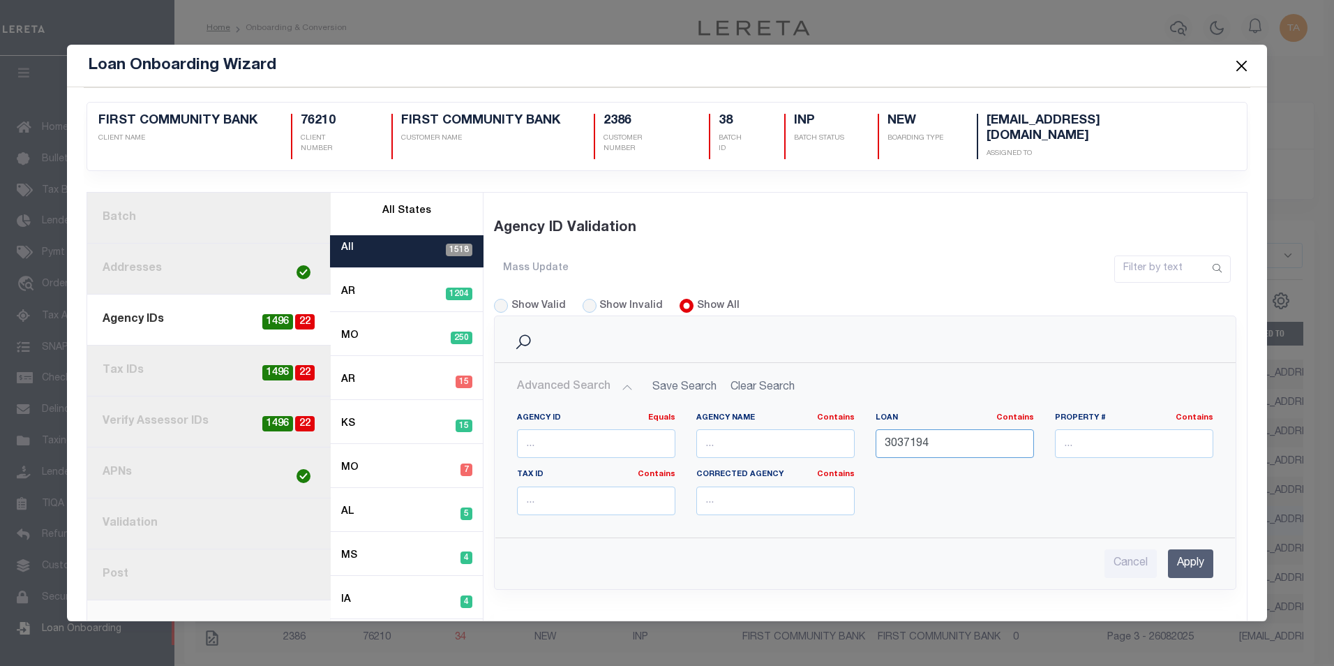
type input "3037194"
click at [1177, 551] on input "Apply" at bounding box center [1190, 563] width 45 height 29
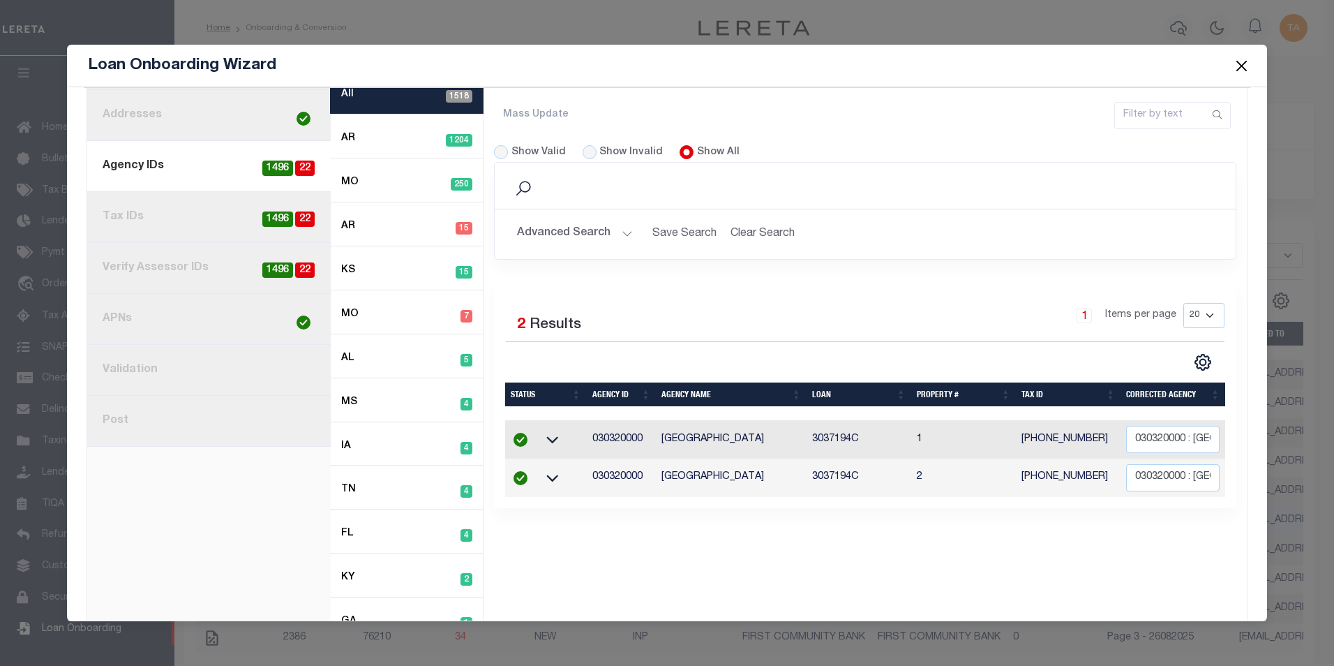
scroll to position [156, 0]
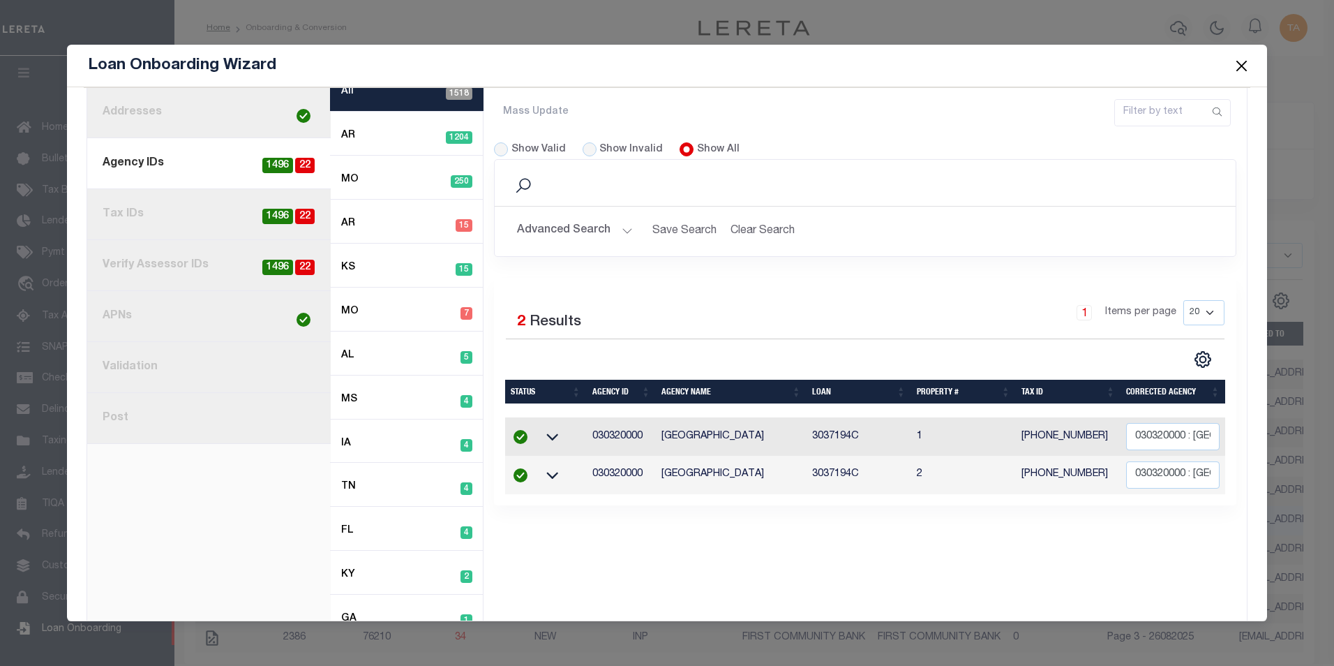
click at [159, 198] on link "4. Tax IDs 22 1496" at bounding box center [209, 214] width 244 height 51
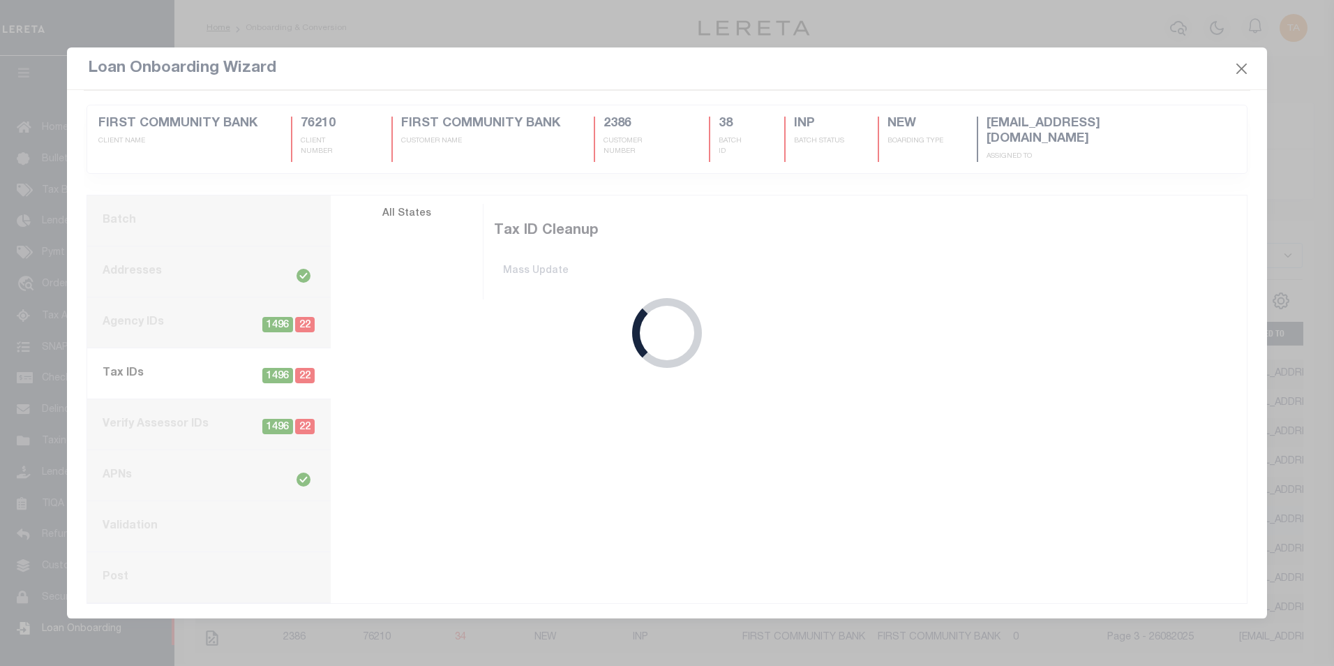
scroll to position [0, 0]
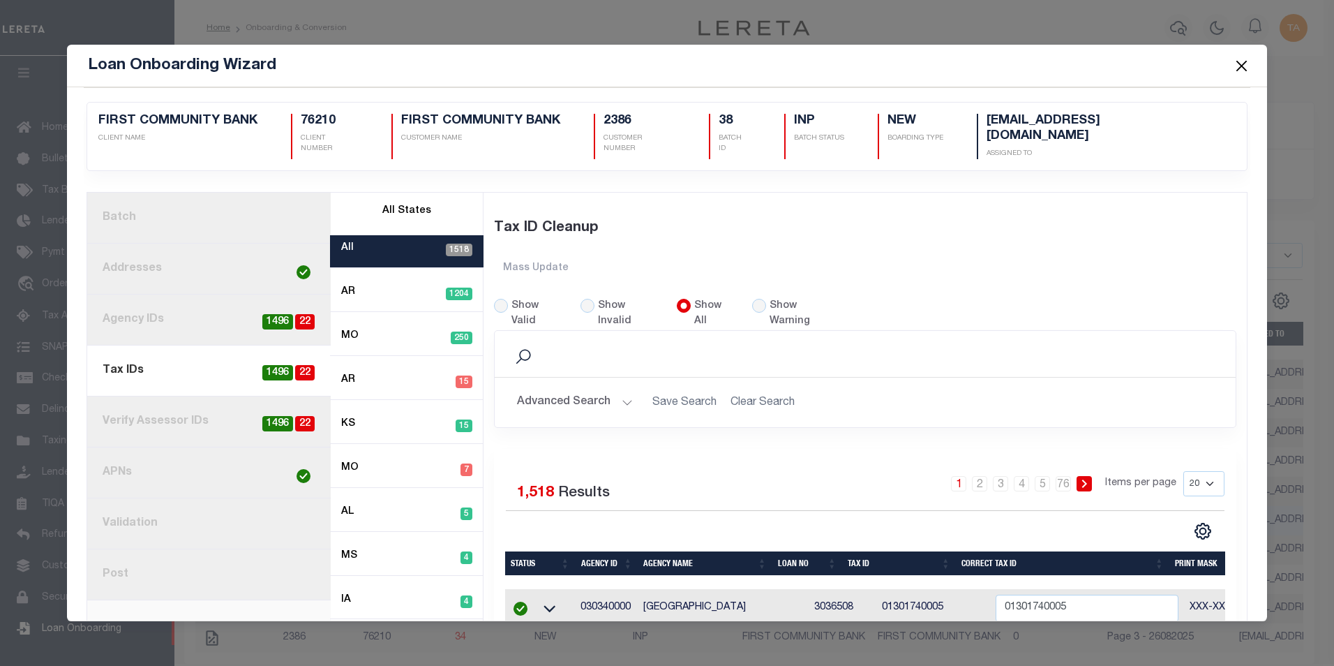
click at [592, 389] on button "Advanced Search" at bounding box center [575, 402] width 116 height 27
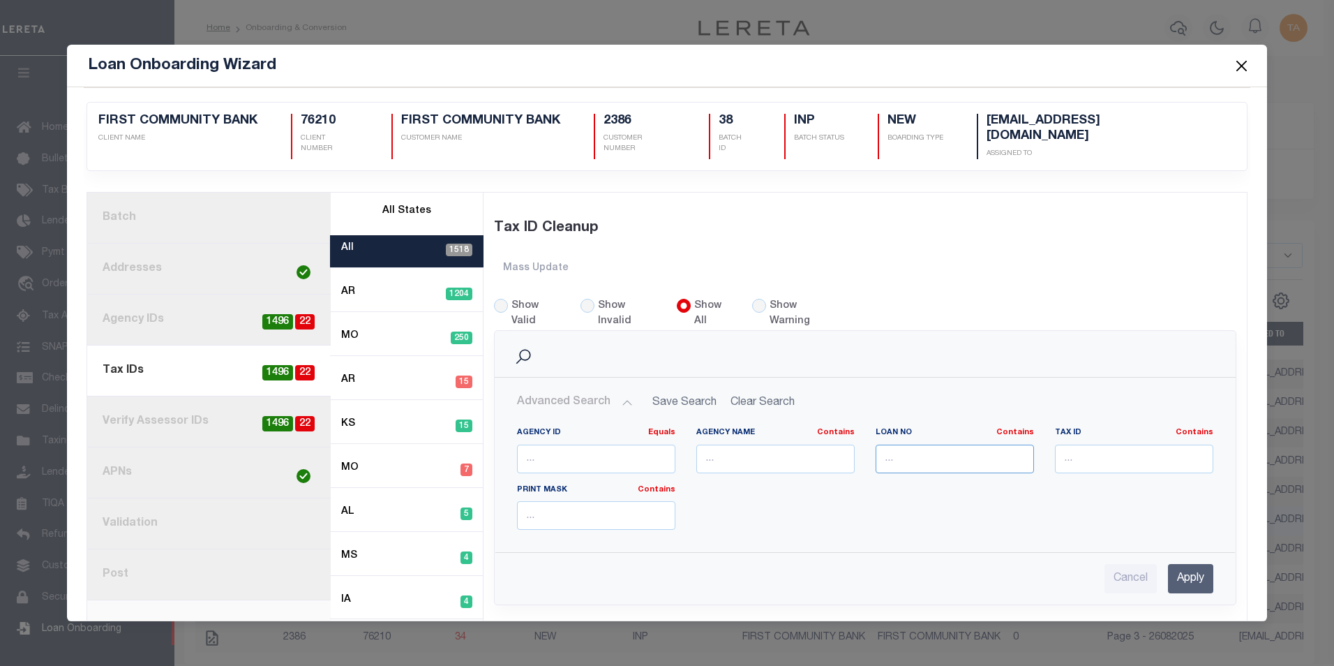
click at [907, 445] on input "text" at bounding box center [955, 459] width 158 height 29
paste input "3037194"
type input "3037194"
click at [1186, 564] on input "Apply" at bounding box center [1190, 578] width 45 height 29
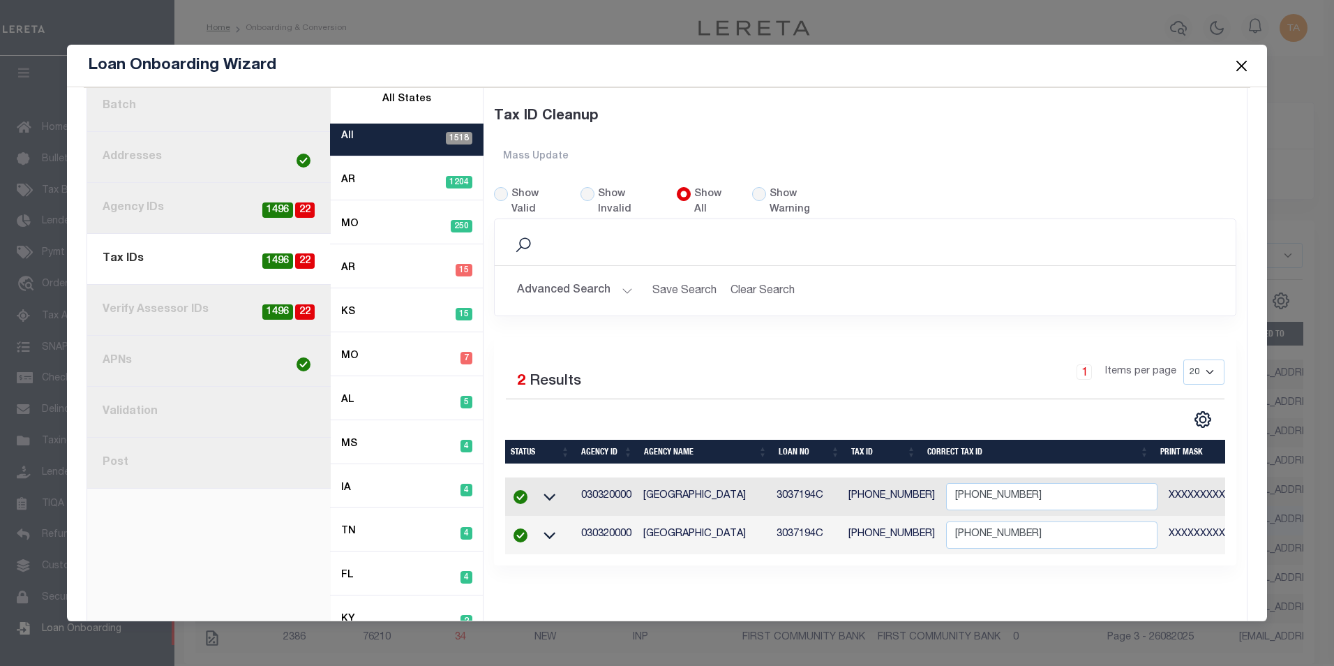
click at [139, 296] on link "5. Verify Assessor IDs 22 1496" at bounding box center [209, 310] width 244 height 51
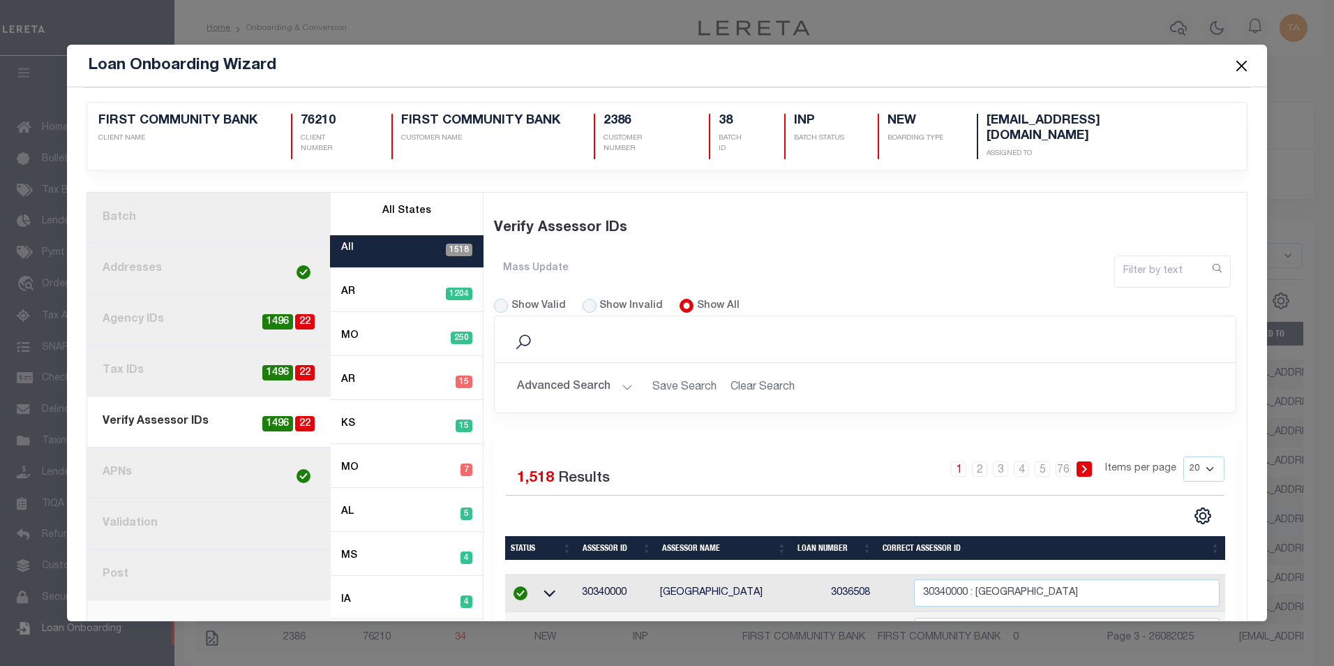
click at [117, 558] on link "8. Post" at bounding box center [209, 574] width 244 height 51
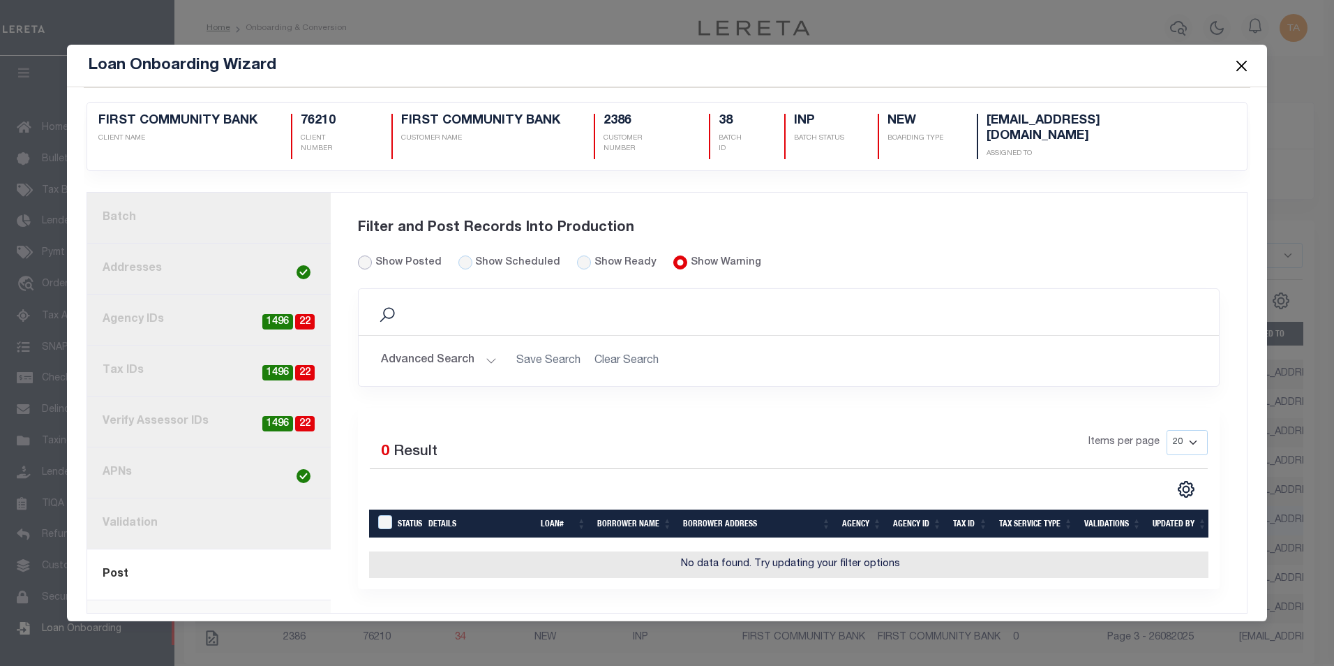
click at [364, 255] on input "Show Posted" at bounding box center [365, 262] width 14 height 14
radio input "true"
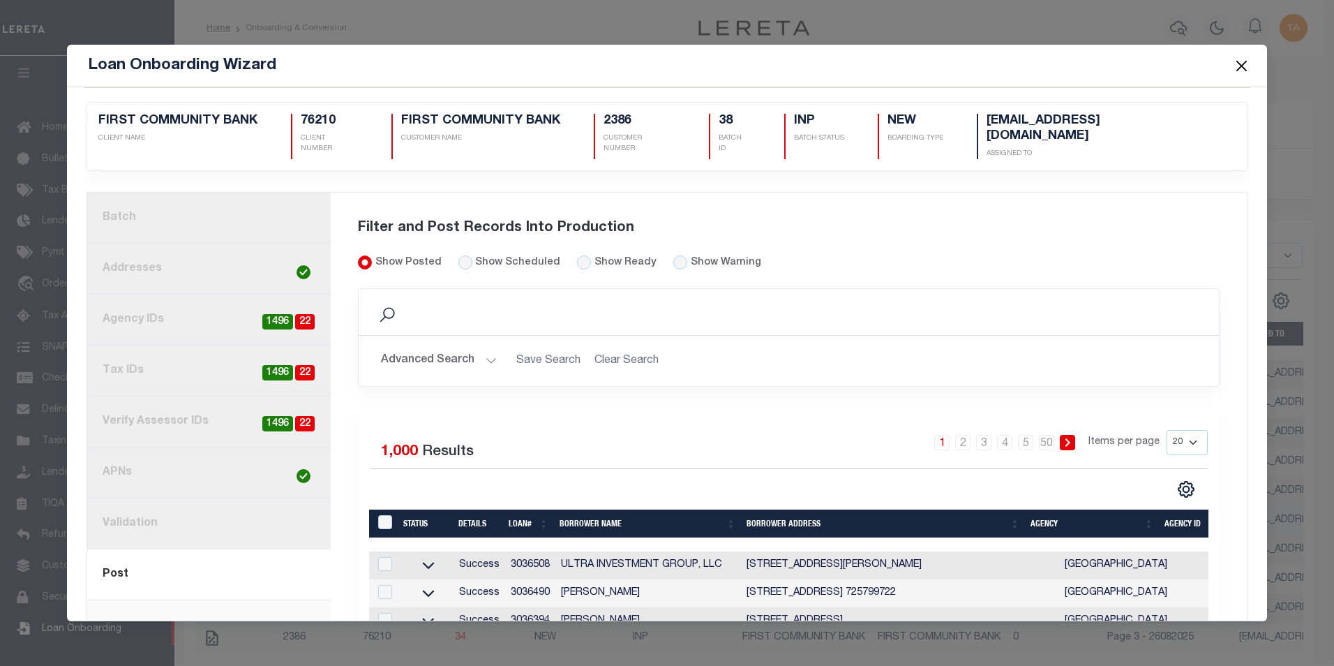
click at [460, 347] on button "Advanced Search" at bounding box center [439, 360] width 116 height 27
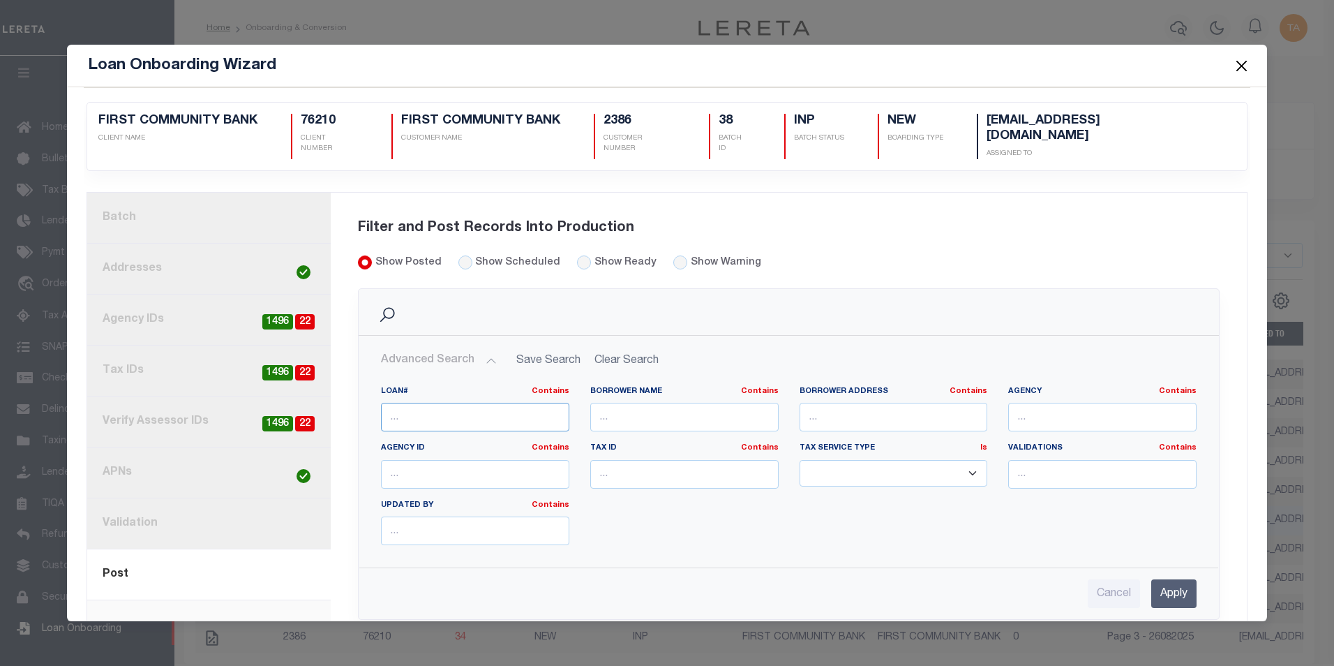
click at [426, 403] on input "text" at bounding box center [475, 417] width 188 height 29
paste input "3037194"
click at [1152, 579] on input "Apply" at bounding box center [1174, 593] width 45 height 29
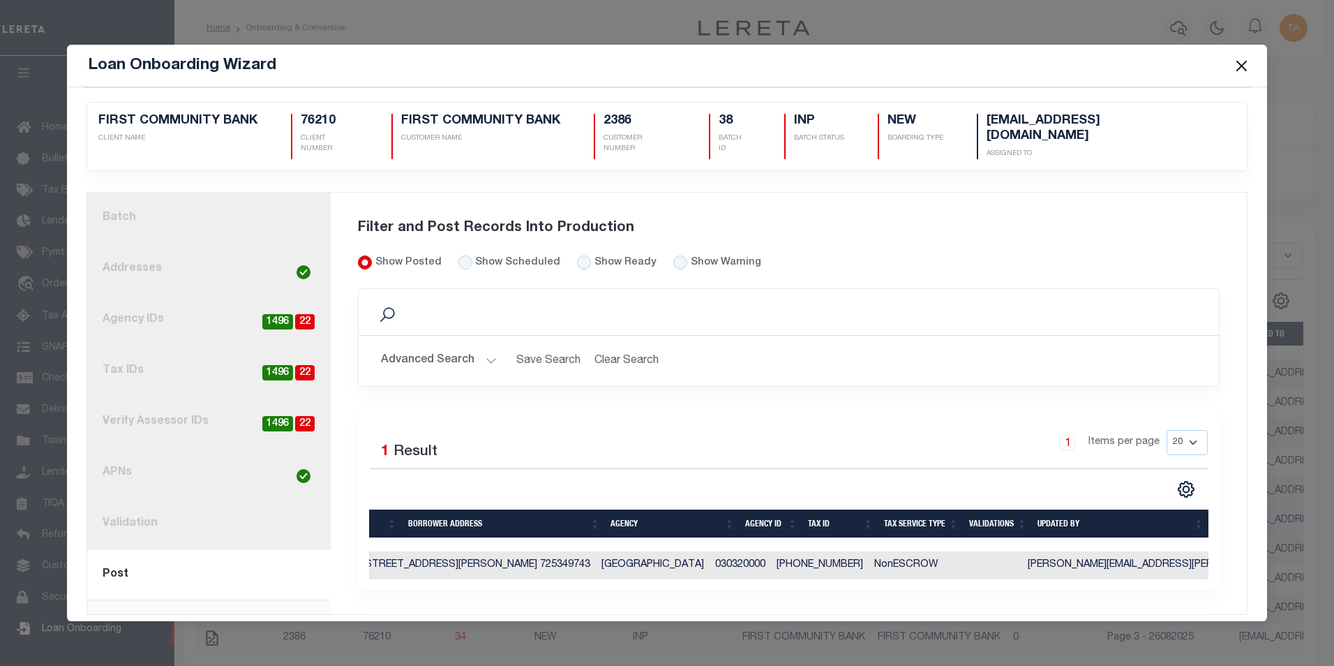
scroll to position [0, 257]
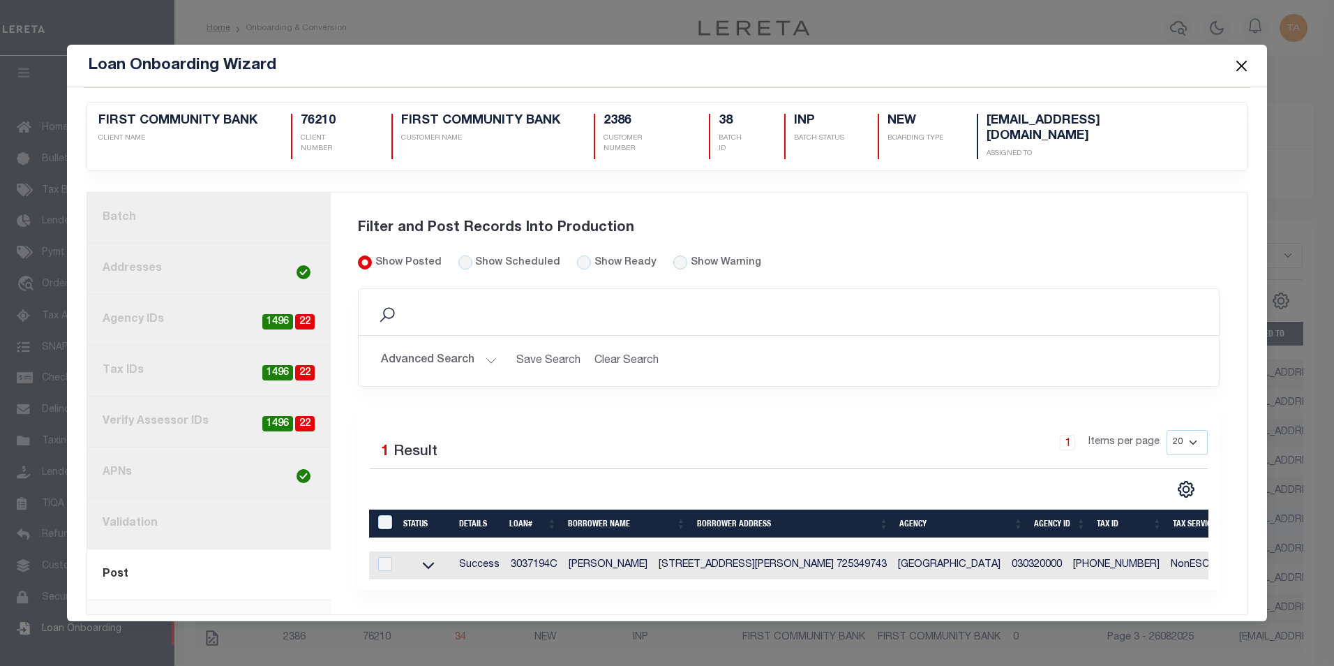
click at [459, 347] on button "Advanced Search" at bounding box center [439, 360] width 116 height 27
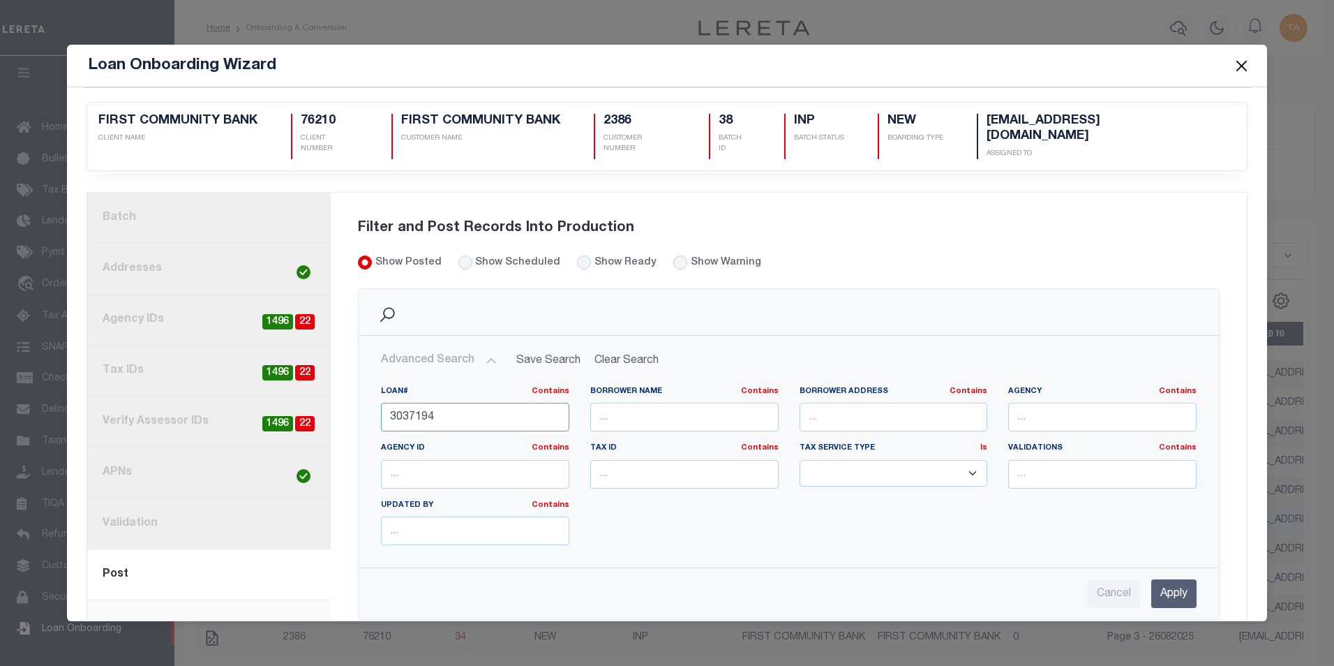
click at [447, 403] on input "3037194" at bounding box center [475, 417] width 188 height 29
click at [1157, 579] on input "Apply" at bounding box center [1174, 593] width 45 height 29
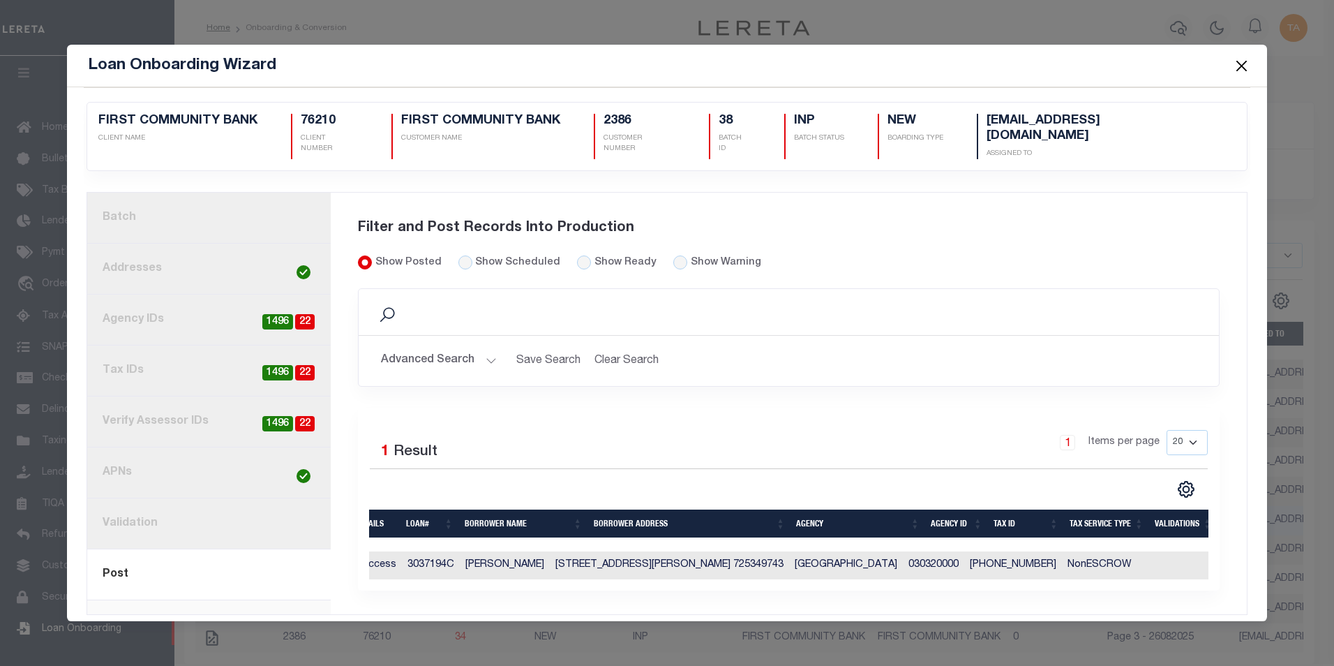
drag, startPoint x: 798, startPoint y: 573, endPoint x: 1204, endPoint y: 573, distance: 405.5
click at [1204, 572] on div "Selected 1 Result 1 Items per page 20 40 60 100 200" at bounding box center [789, 499] width 863 height 183
click at [979, 594] on div "Filter and Post Records Into Production Show Posted Show Scheduled Search" at bounding box center [789, 403] width 896 height 405
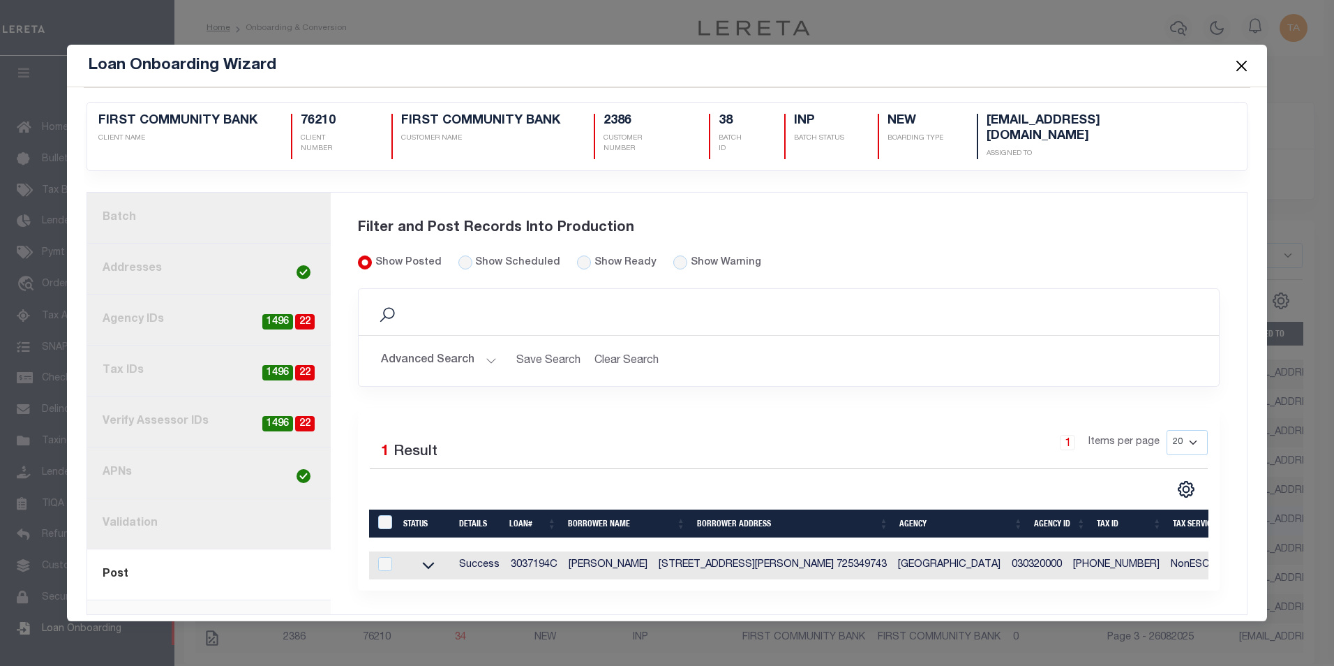
click at [472, 347] on button "Advanced Search" at bounding box center [439, 360] width 116 height 27
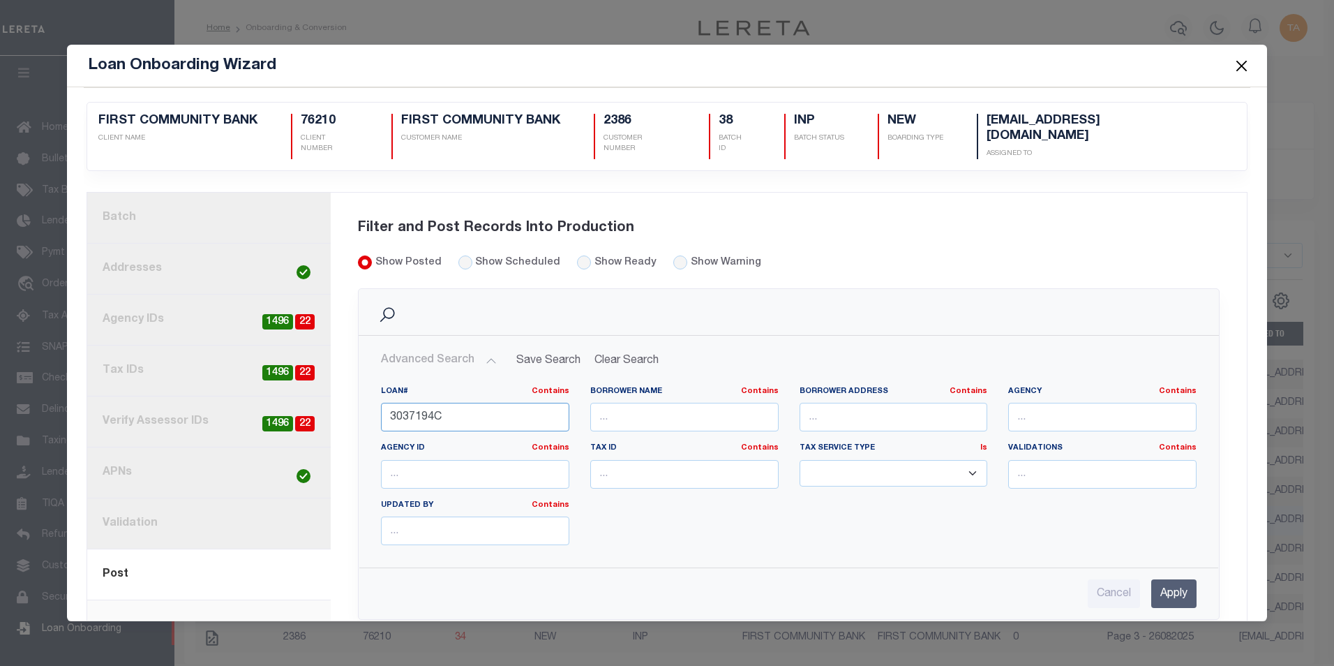
click at [462, 404] on input "3037194C" at bounding box center [475, 417] width 188 height 29
type input "3037194C1"
click at [1155, 583] on input "Apply" at bounding box center [1174, 593] width 45 height 29
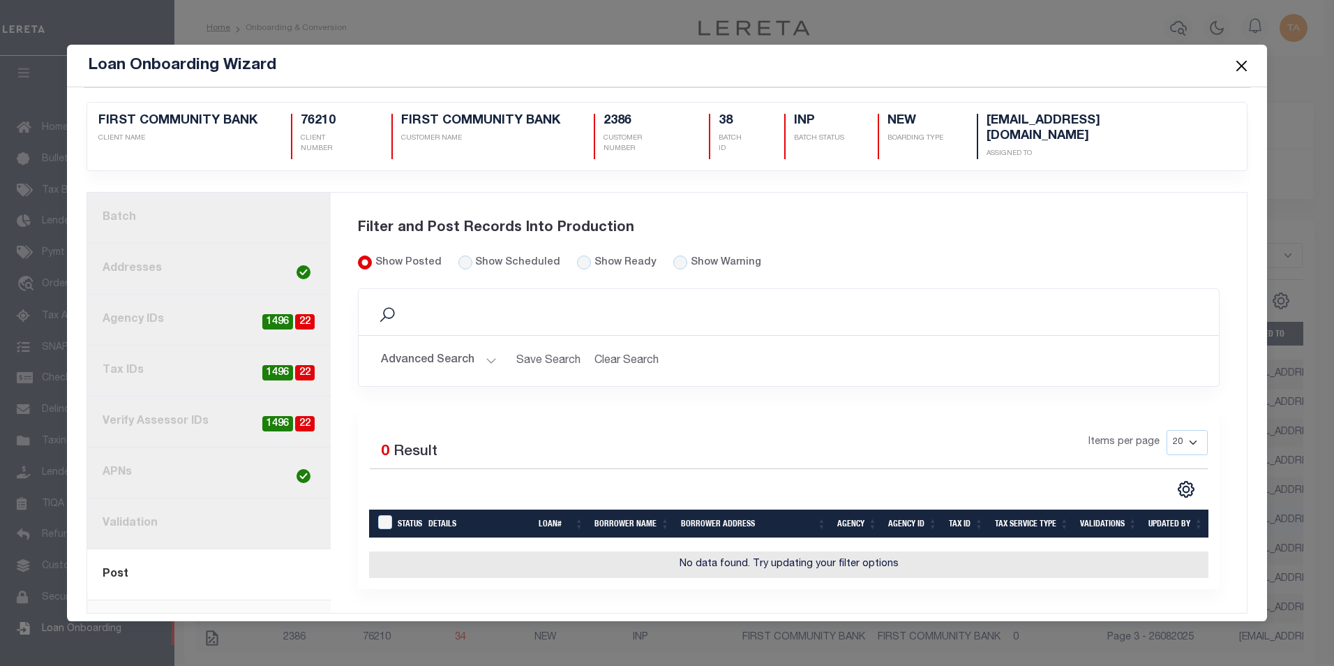
click at [1244, 69] on button "Close" at bounding box center [1242, 66] width 18 height 18
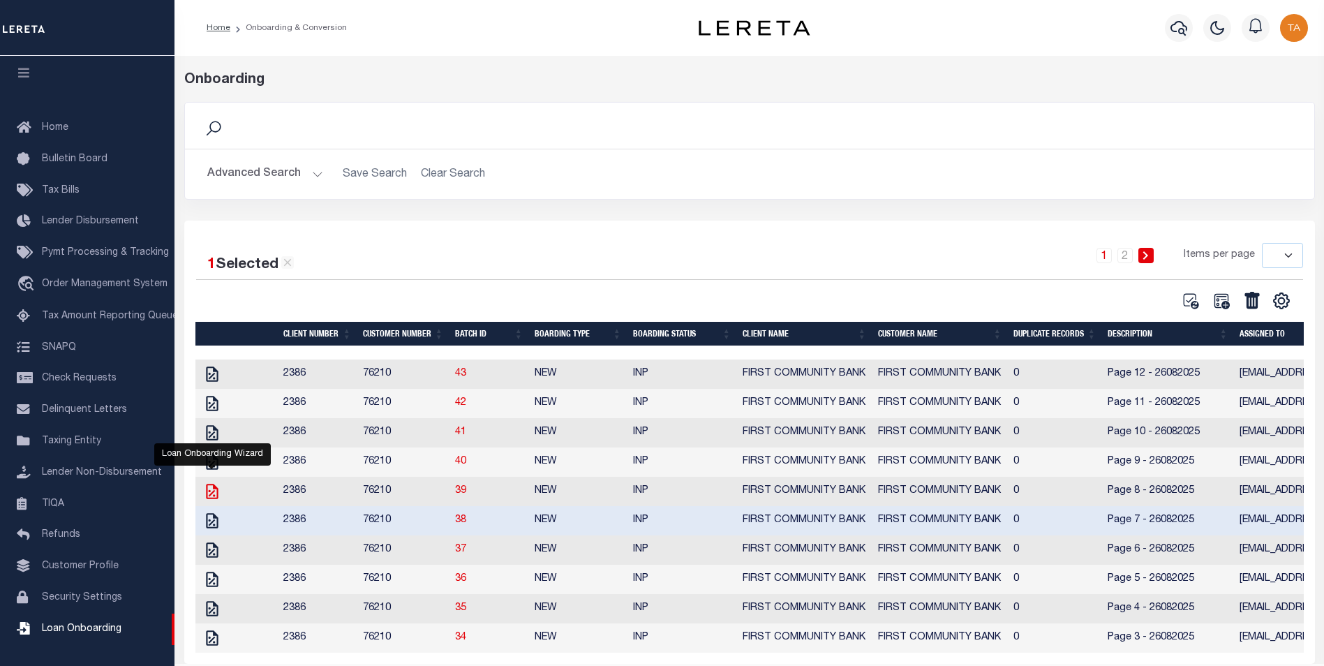
click at [213, 496] on icon "" at bounding box center [212, 491] width 18 height 18
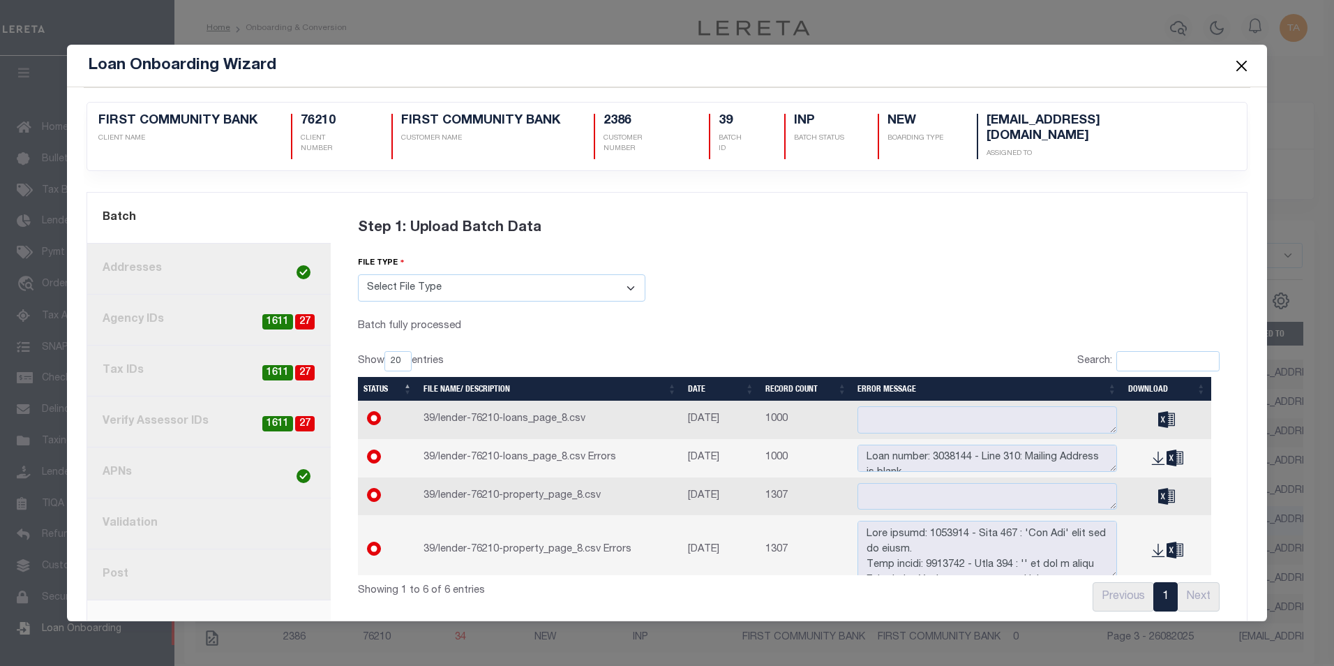
click at [140, 558] on link "8. Post" at bounding box center [209, 574] width 244 height 51
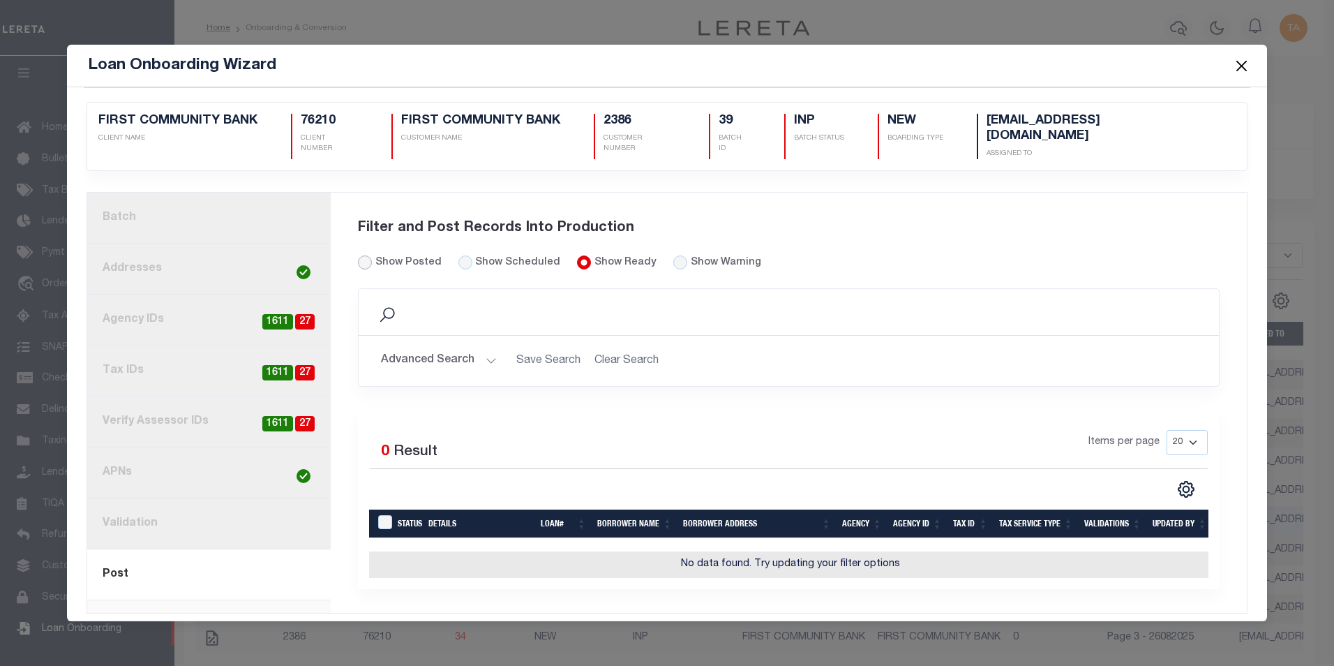
click at [362, 255] on input "Show Posted" at bounding box center [365, 262] width 14 height 14
radio input "true"
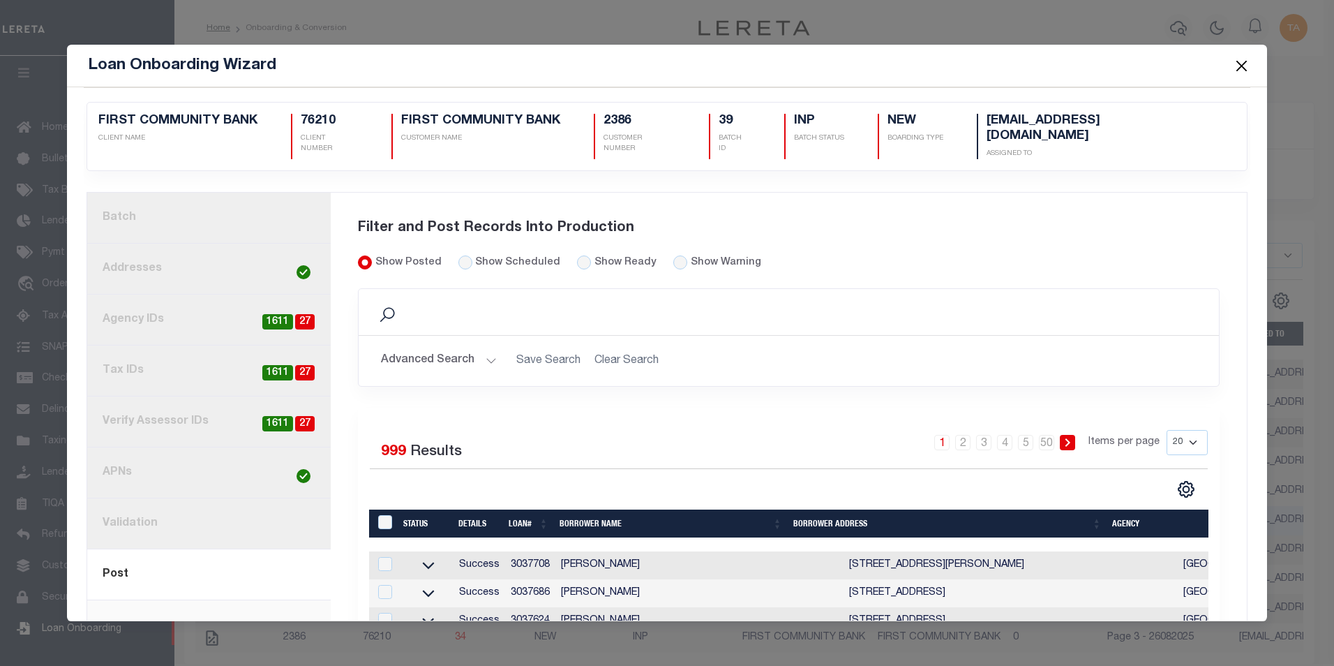
click at [466, 348] on button "Advanced Search" at bounding box center [439, 360] width 116 height 27
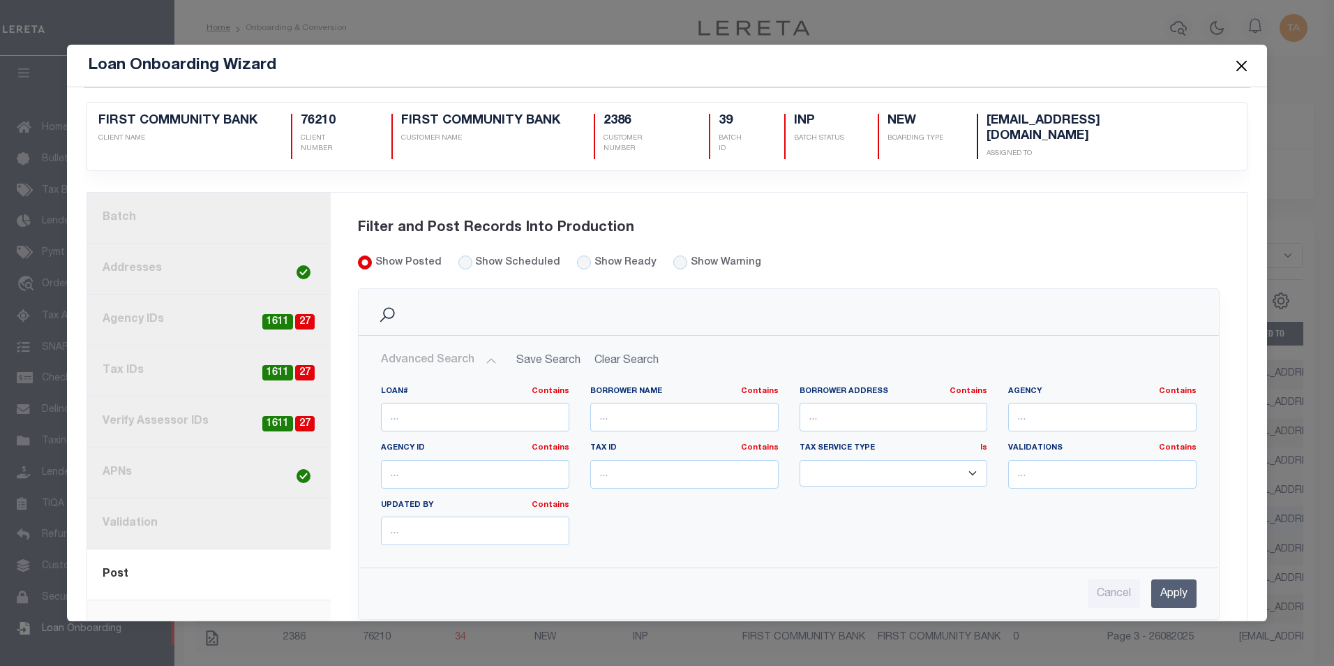
click at [174, 304] on link "3. Agency IDs 27 1611" at bounding box center [209, 320] width 244 height 51
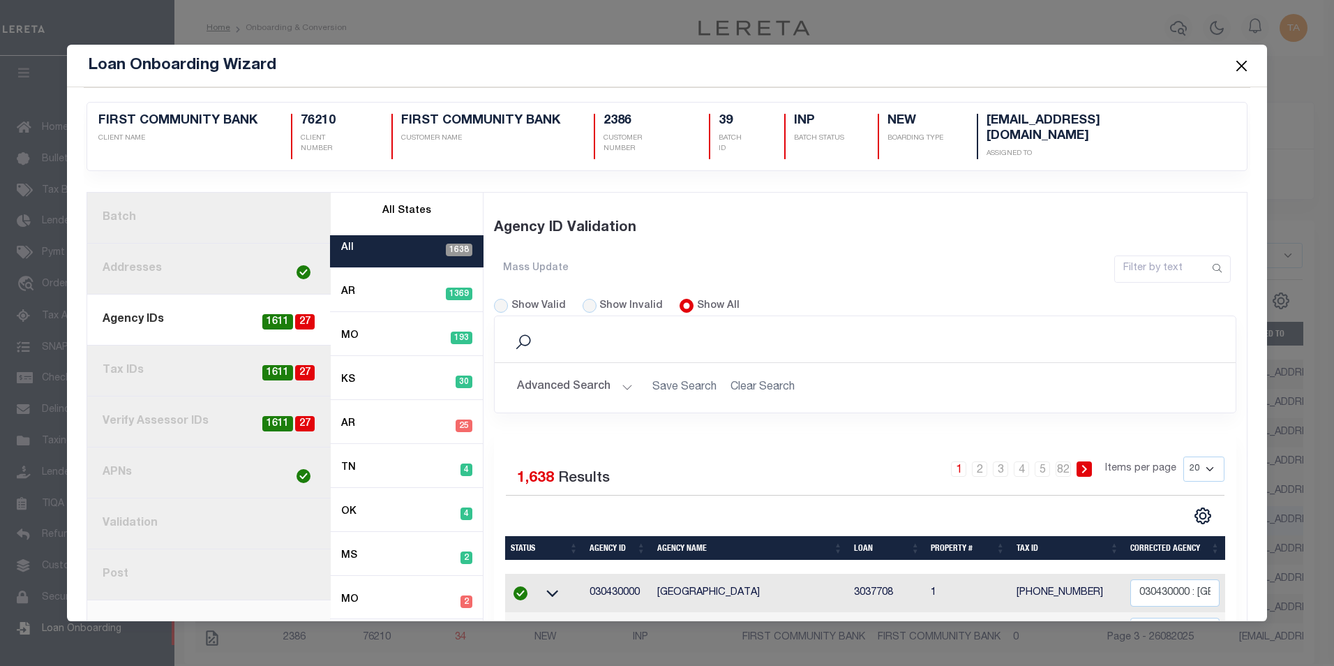
click at [611, 376] on button "Advanced Search" at bounding box center [575, 387] width 116 height 27
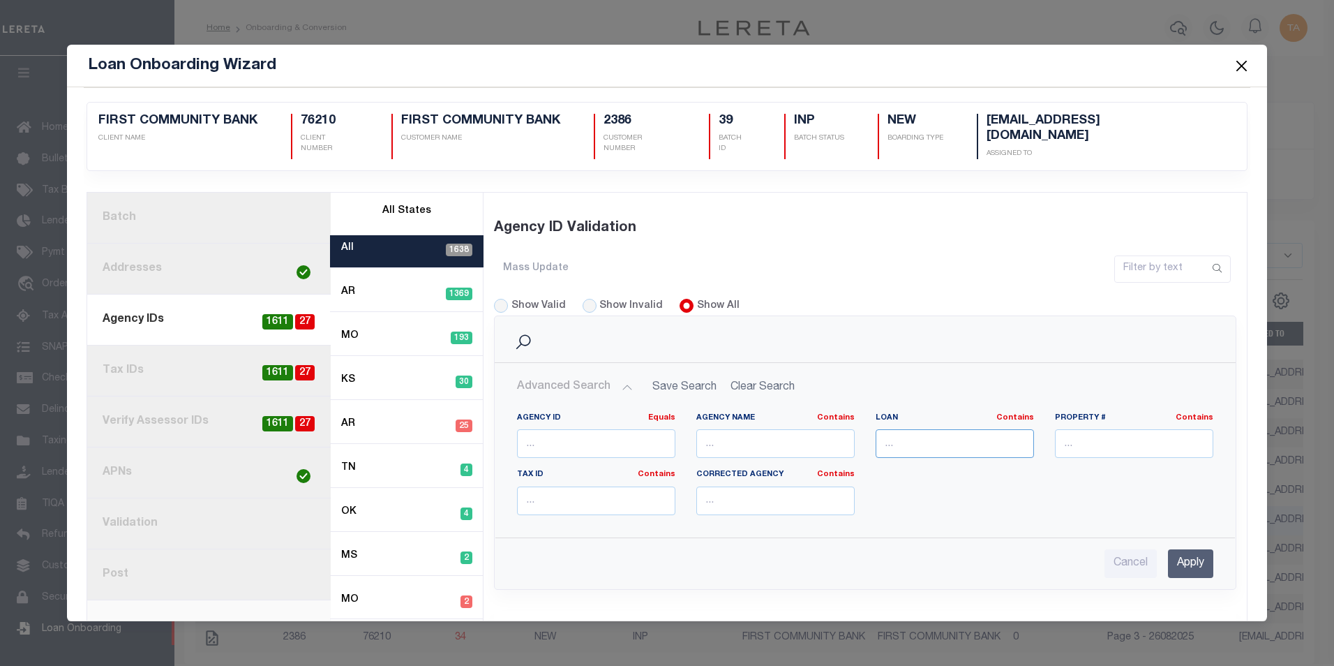
click at [946, 429] on input "text" at bounding box center [955, 443] width 158 height 29
paste input "3037194C1"
type input "3037194C1"
click at [1194, 549] on input "Apply" at bounding box center [1190, 563] width 45 height 29
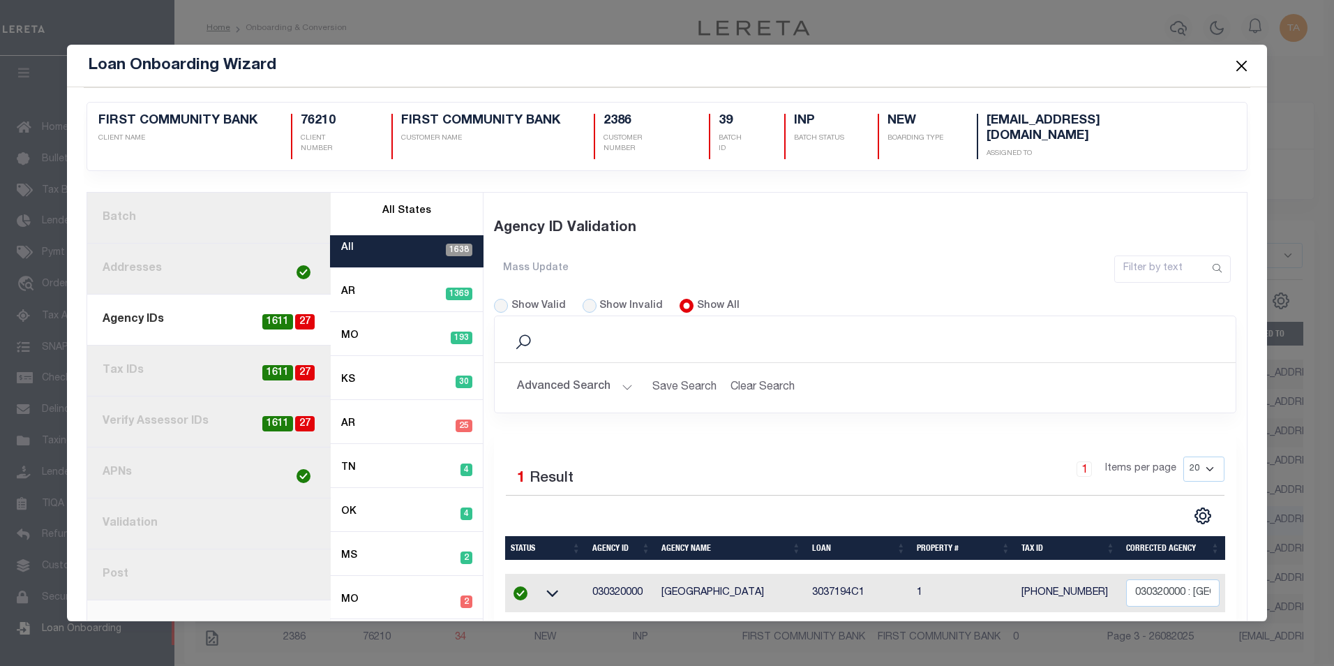
click at [174, 565] on link "8. Post" at bounding box center [209, 574] width 244 height 51
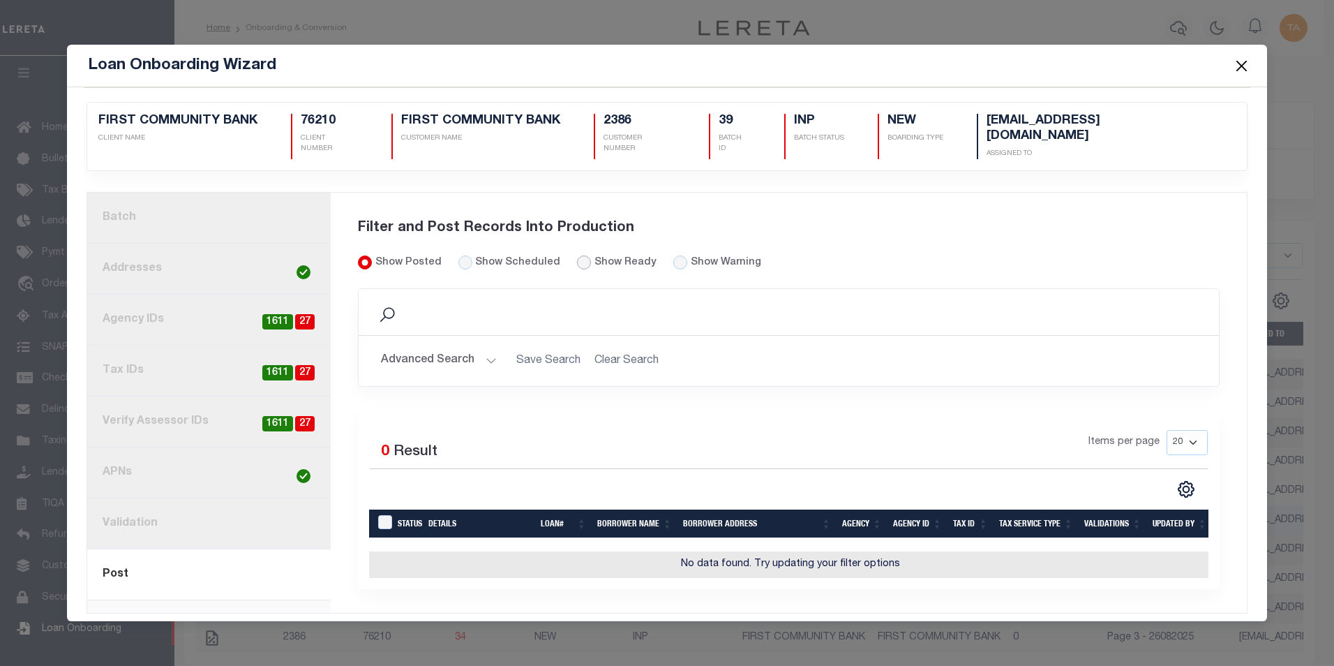
click at [577, 255] on input "Show Ready" at bounding box center [584, 262] width 14 height 14
radio input "true"
click at [363, 255] on input "Show Posted" at bounding box center [365, 262] width 14 height 14
radio input "true"
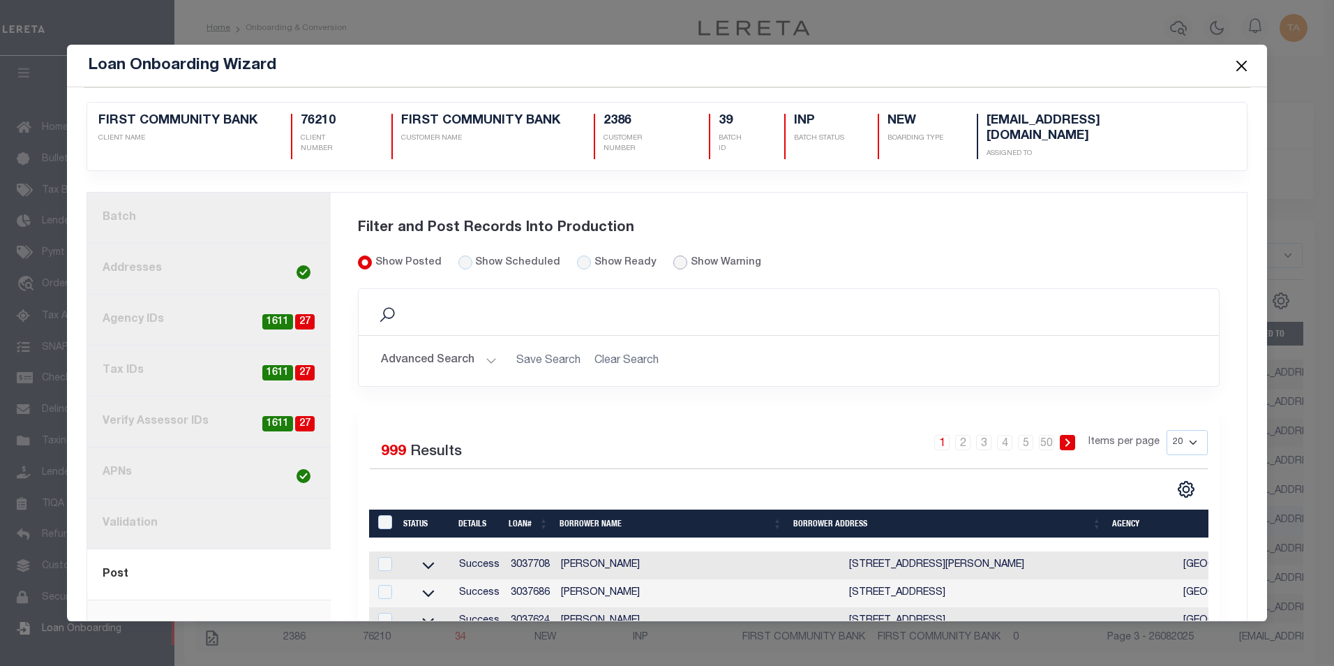
click at [674, 255] on input "radio" at bounding box center [681, 262] width 14 height 14
radio input "true"
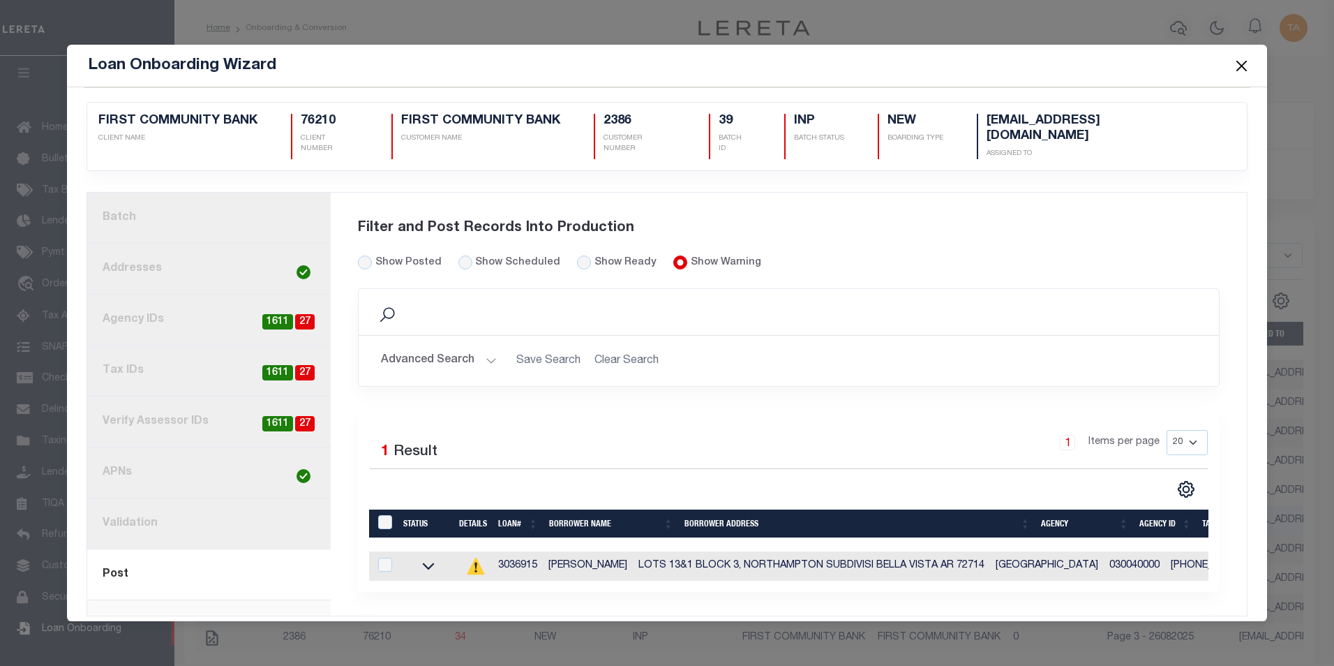
click at [144, 207] on link "1. Batch" at bounding box center [209, 218] width 244 height 51
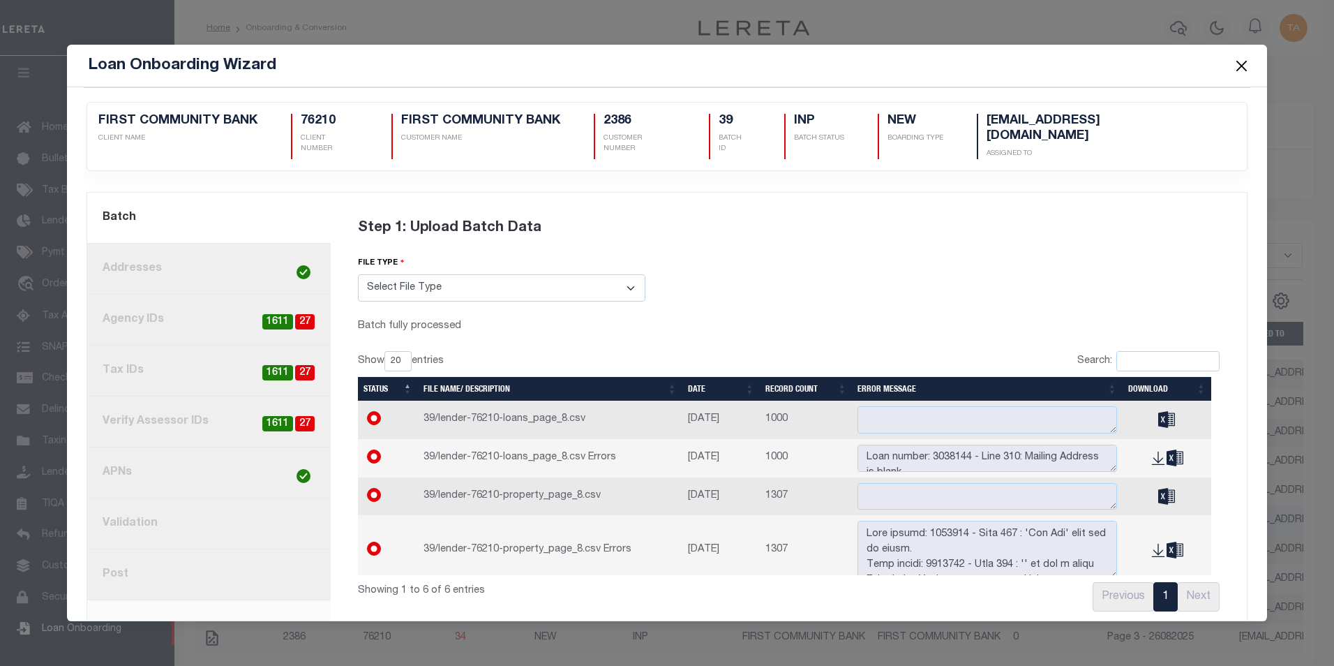
click at [139, 564] on link "8. Post" at bounding box center [209, 574] width 244 height 51
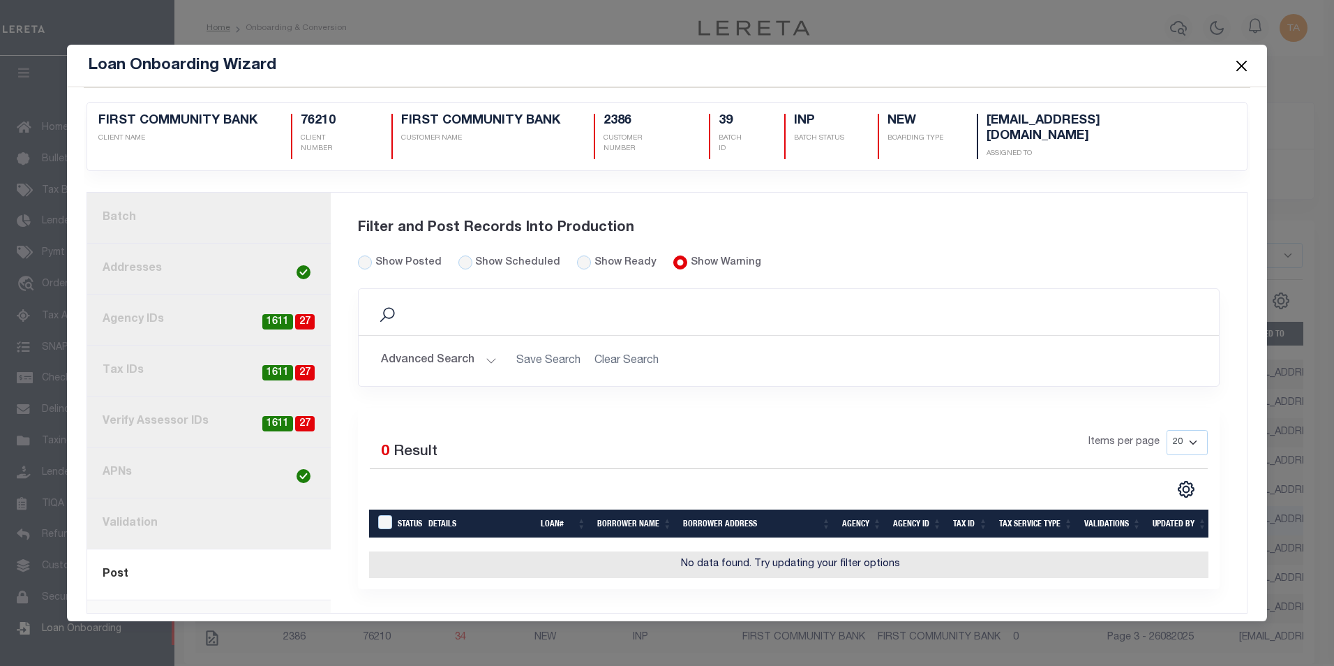
click at [449, 347] on button "Advanced Search" at bounding box center [439, 360] width 116 height 27
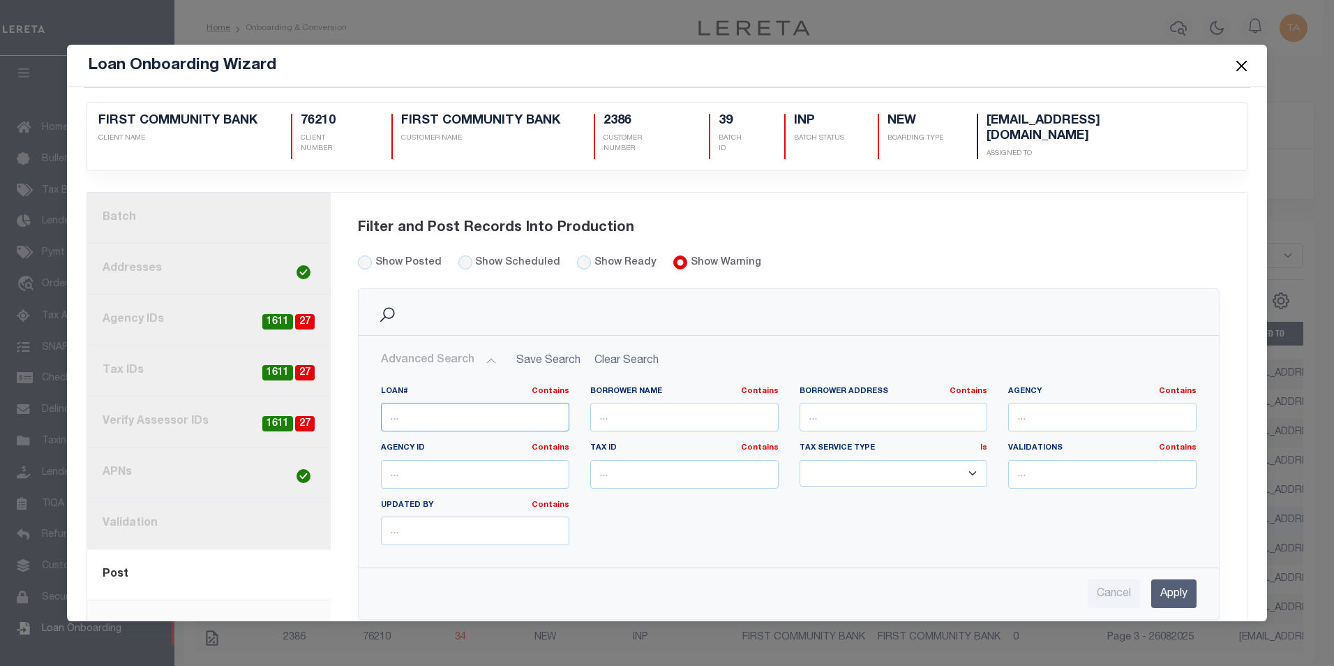
click at [443, 409] on input "text" at bounding box center [475, 417] width 188 height 29
paste input "3038455"
type input "3038455"
click at [1165, 579] on input "Apply" at bounding box center [1174, 593] width 45 height 29
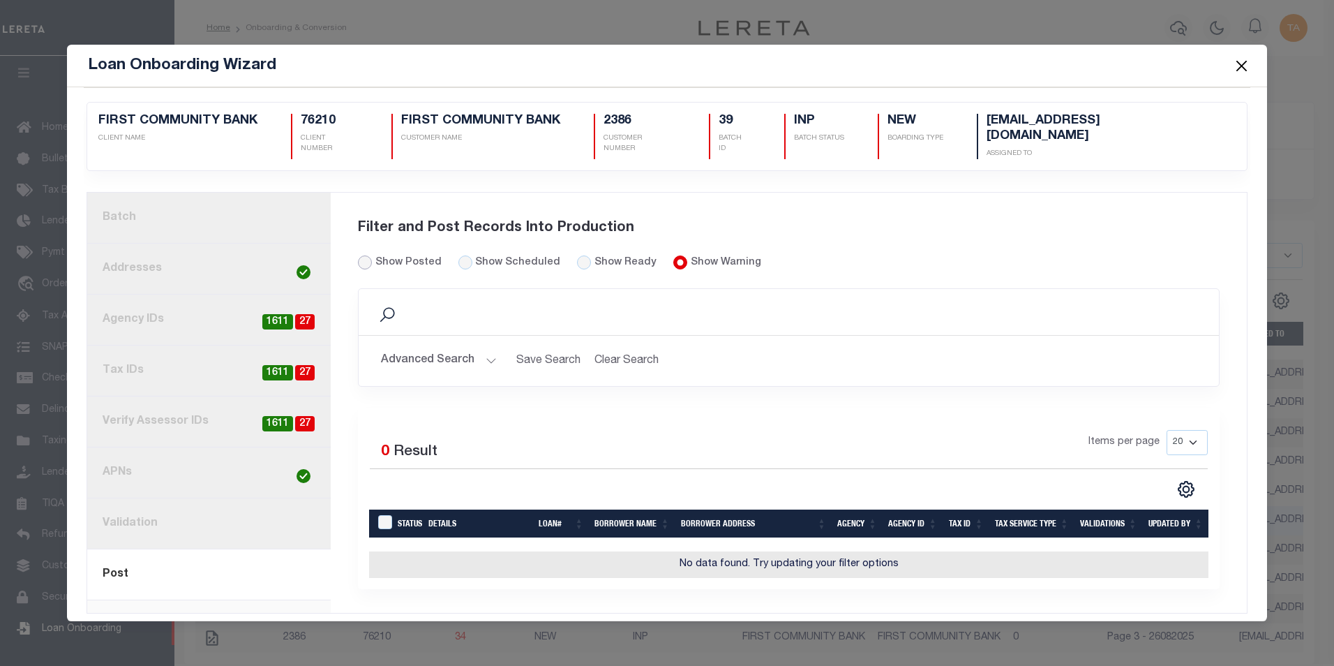
click at [363, 255] on input "Show Posted" at bounding box center [365, 262] width 14 height 14
radio input "true"
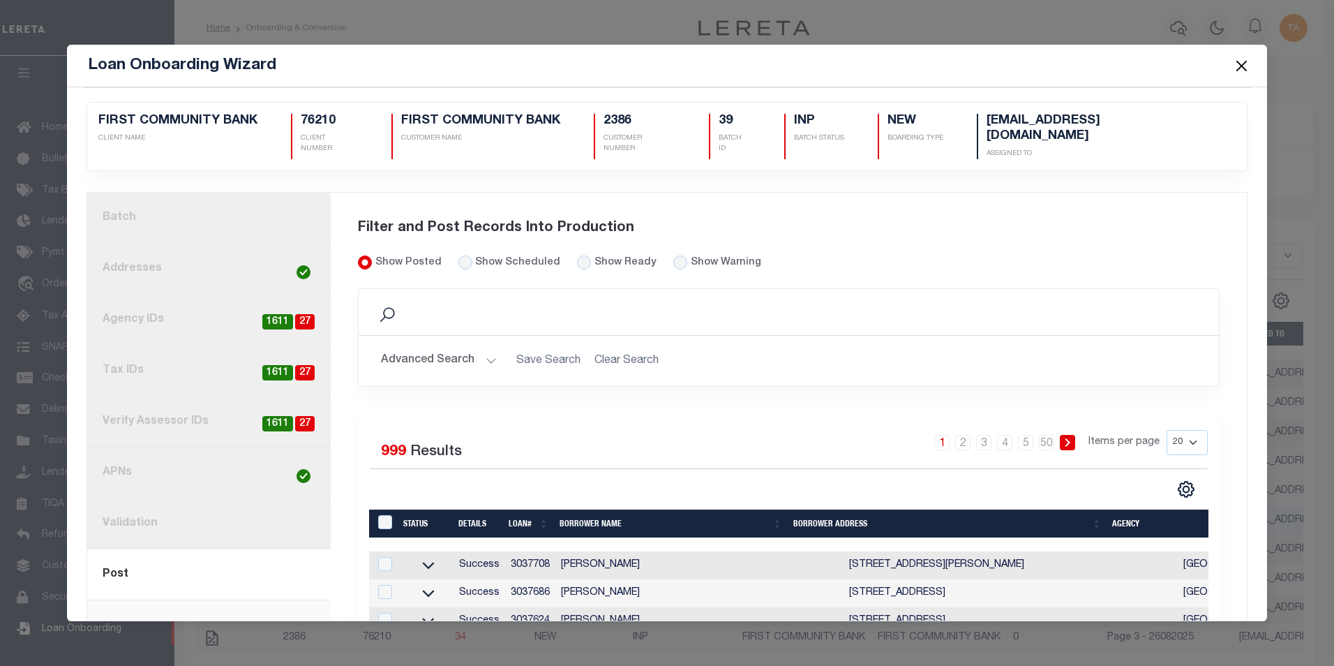
click at [463, 347] on button "Advanced Search" at bounding box center [439, 360] width 116 height 27
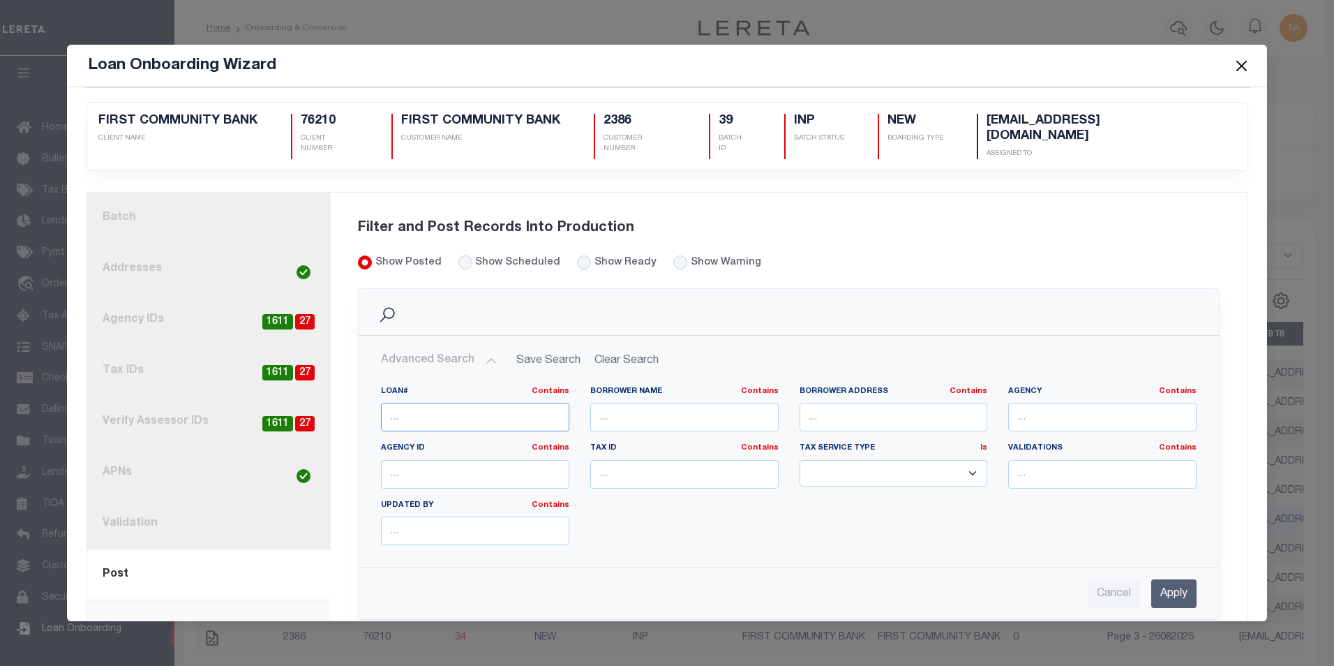
click at [432, 403] on input "text" at bounding box center [475, 417] width 188 height 29
paste input "3038455"
type input "3038455"
click at [1159, 579] on input "Apply" at bounding box center [1174, 593] width 45 height 29
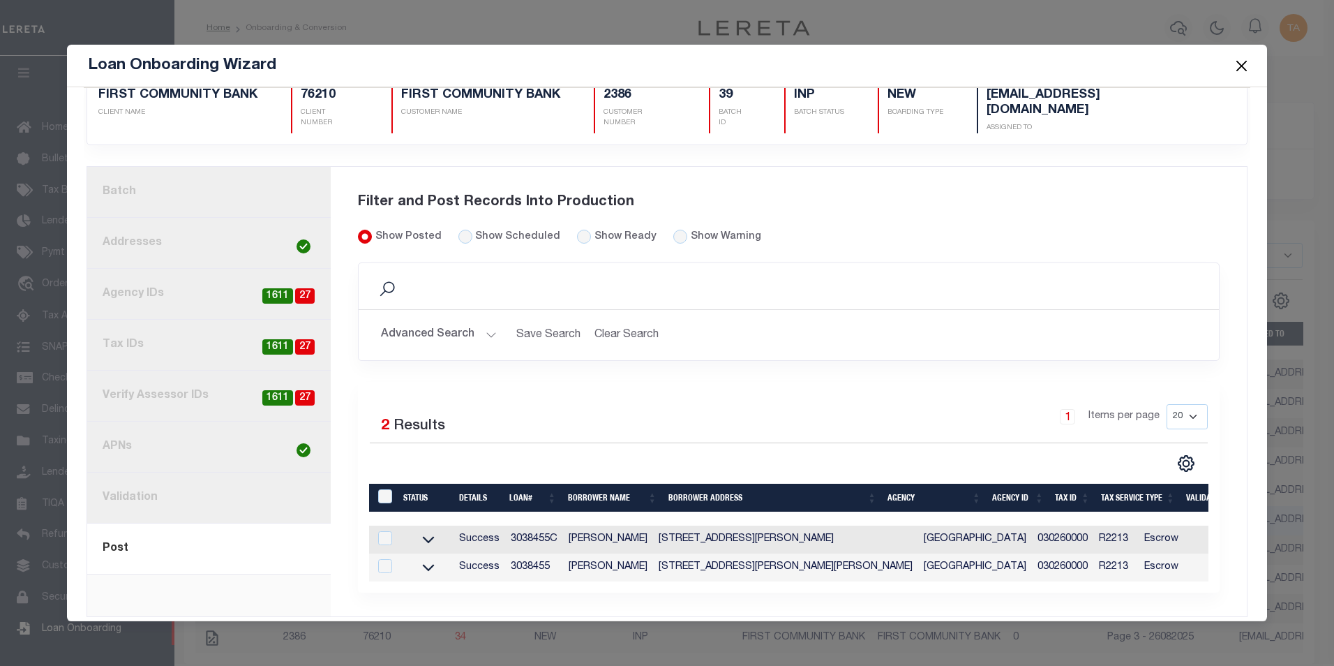
scroll to position [32, 0]
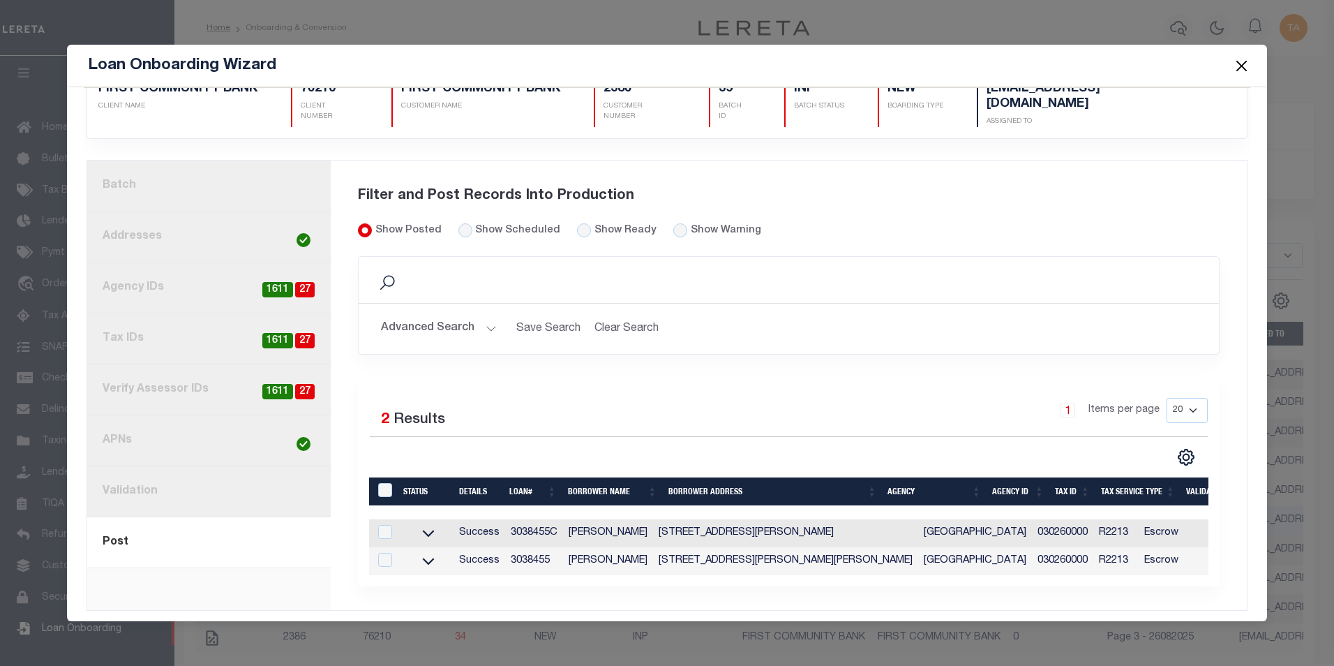
click at [1237, 69] on button "Close" at bounding box center [1242, 66] width 18 height 18
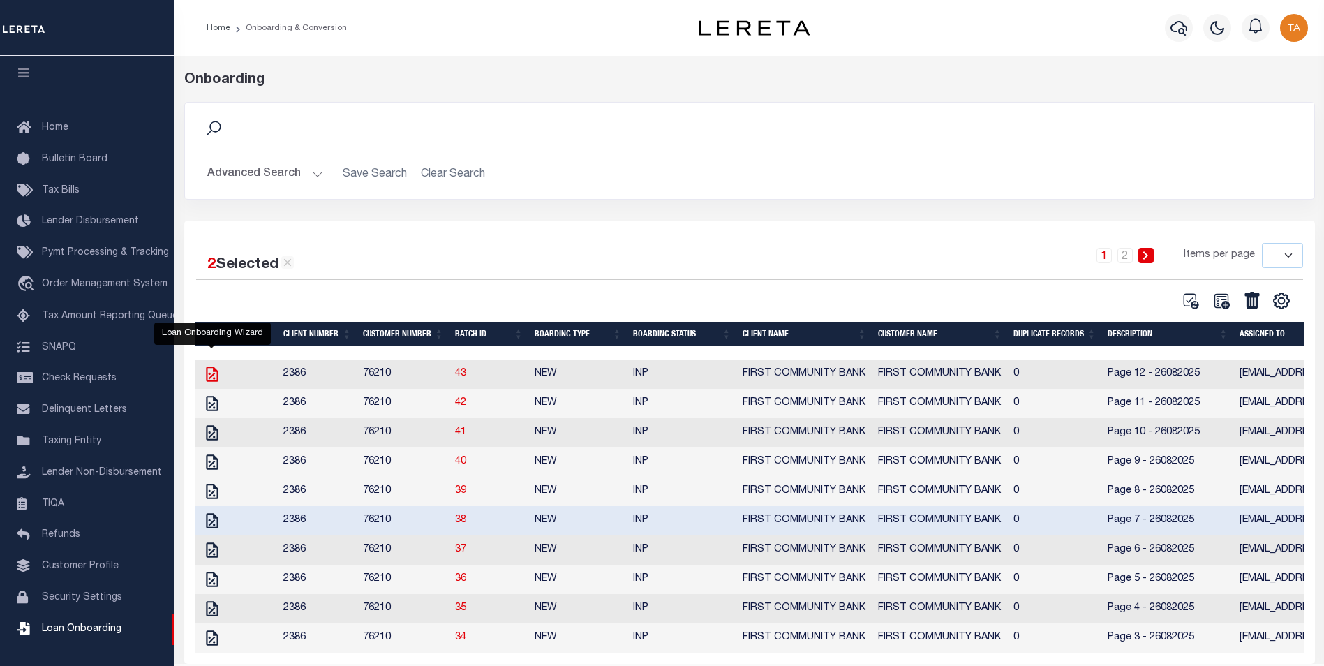
click at [215, 380] on icon "" at bounding box center [212, 374] width 18 height 18
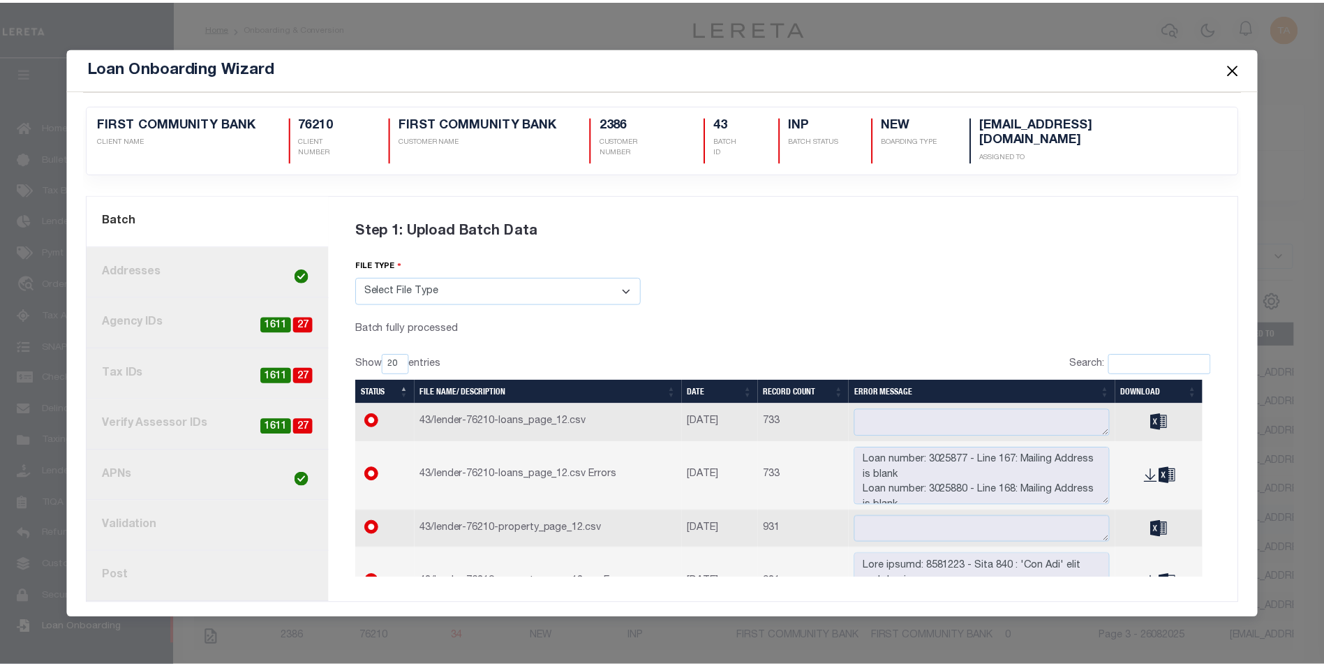
scroll to position [0, 0]
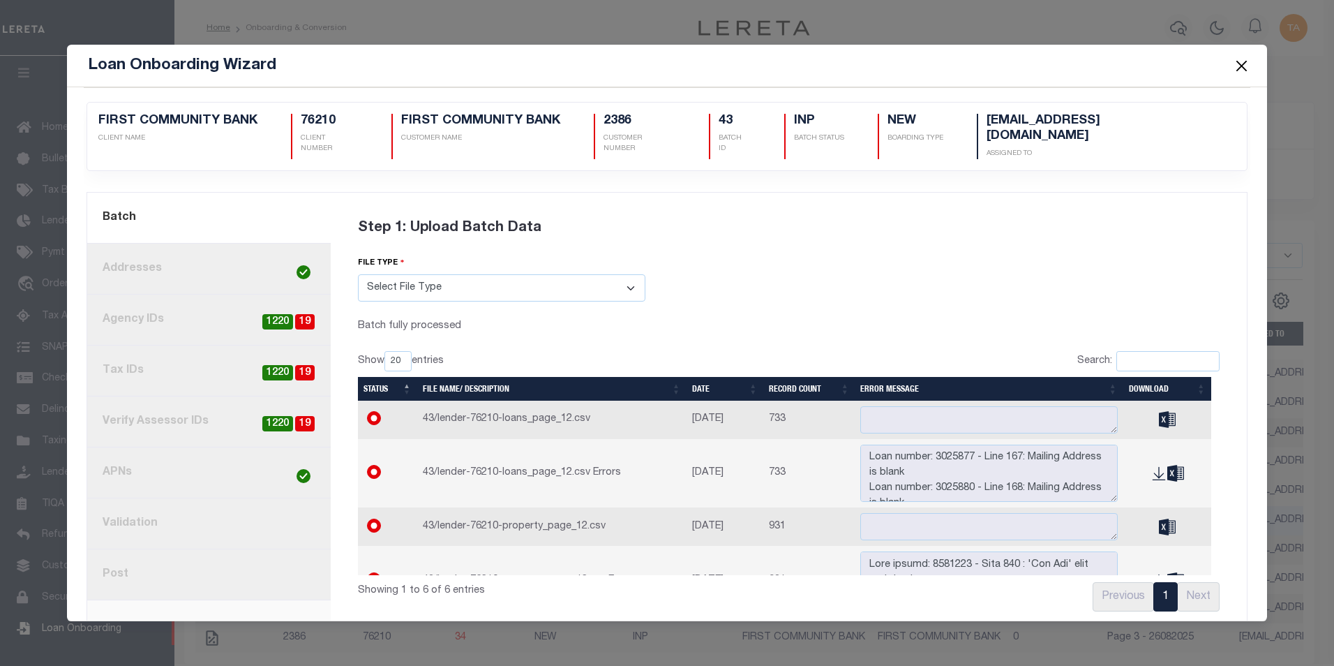
click at [1241, 64] on button "Close" at bounding box center [1242, 66] width 18 height 18
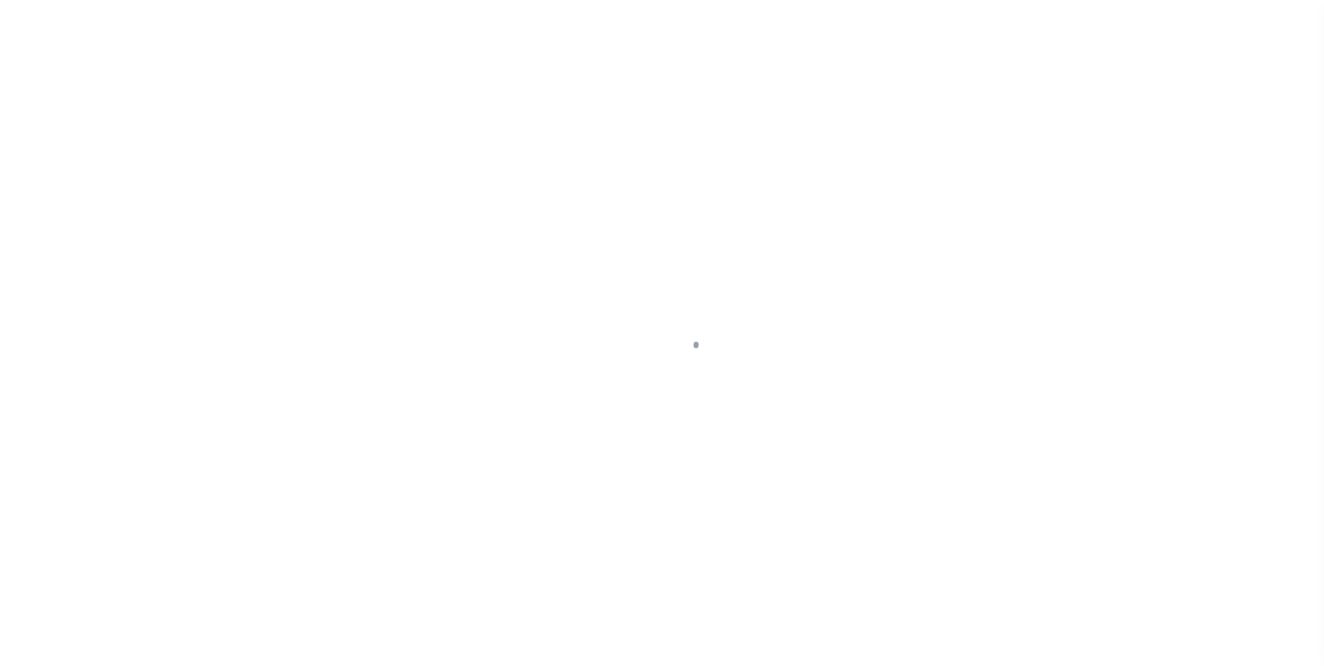
select select
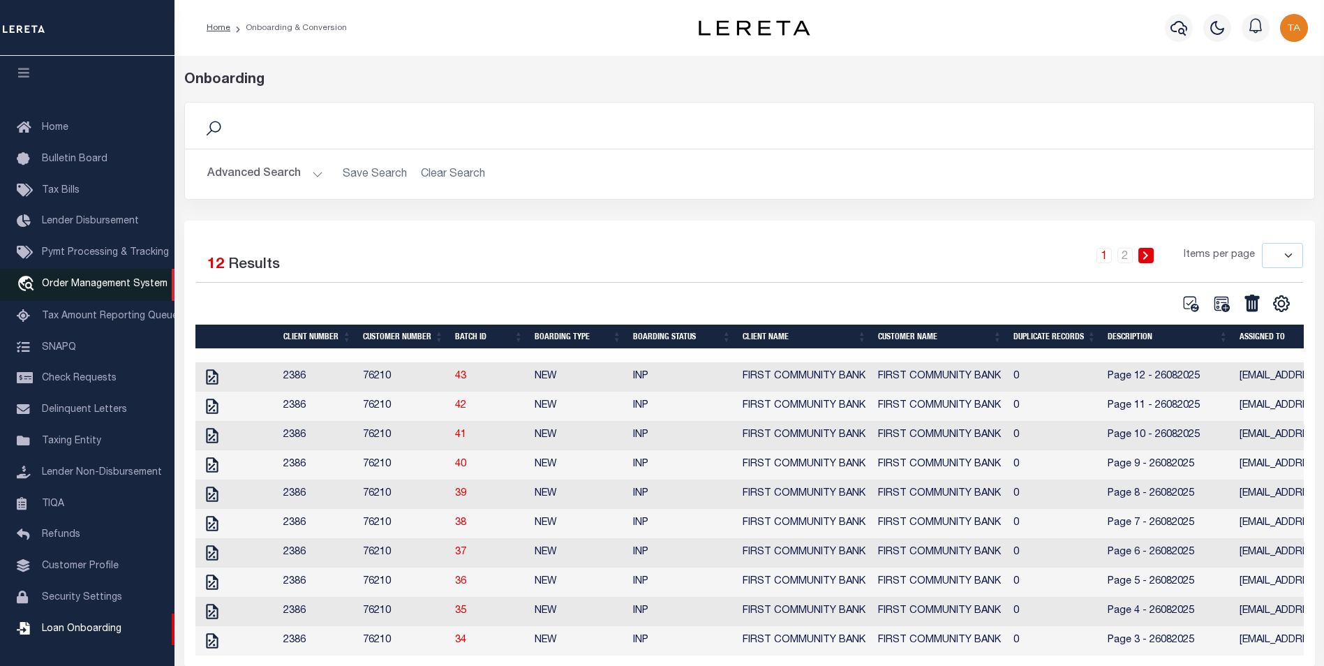
click at [84, 279] on span "Order Management System" at bounding box center [105, 284] width 126 height 10
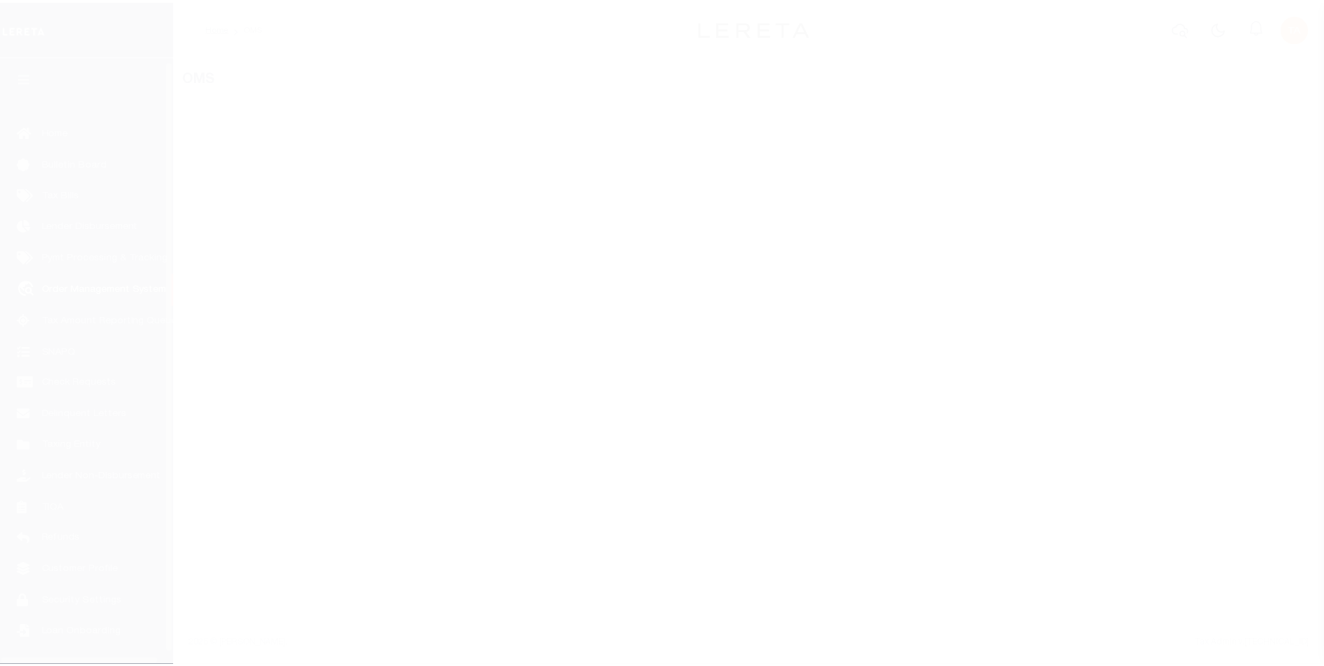
scroll to position [14, 0]
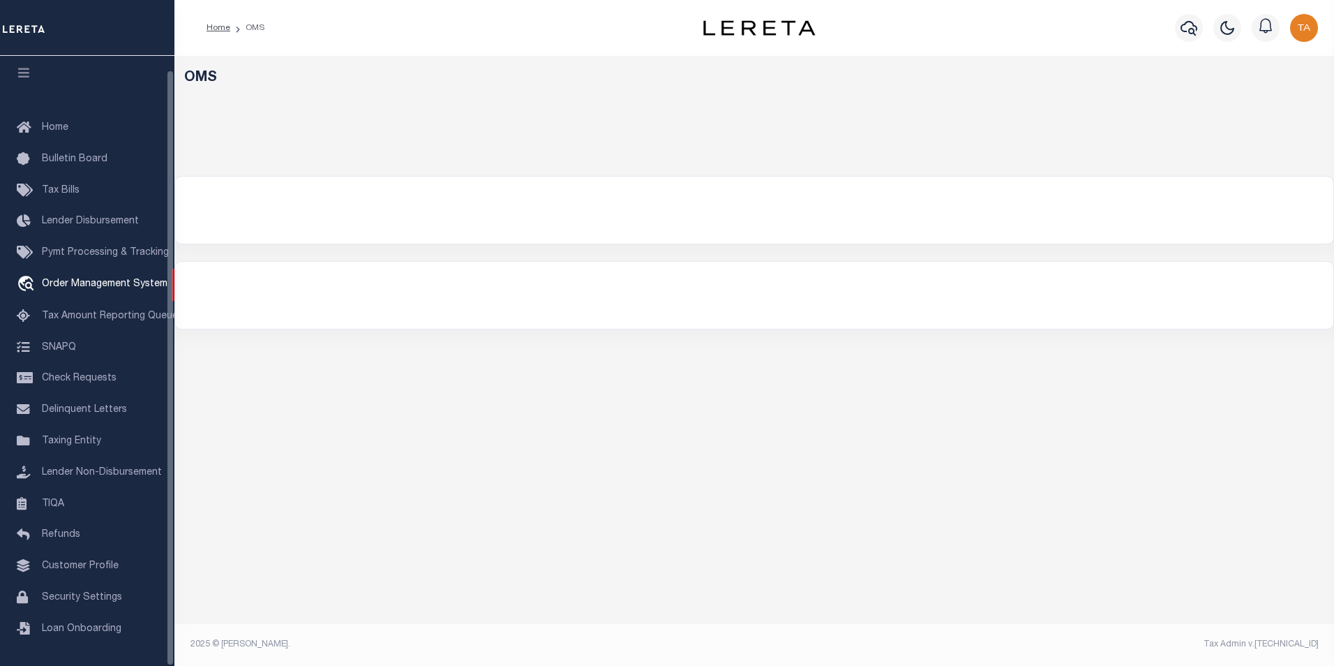
select select "200"
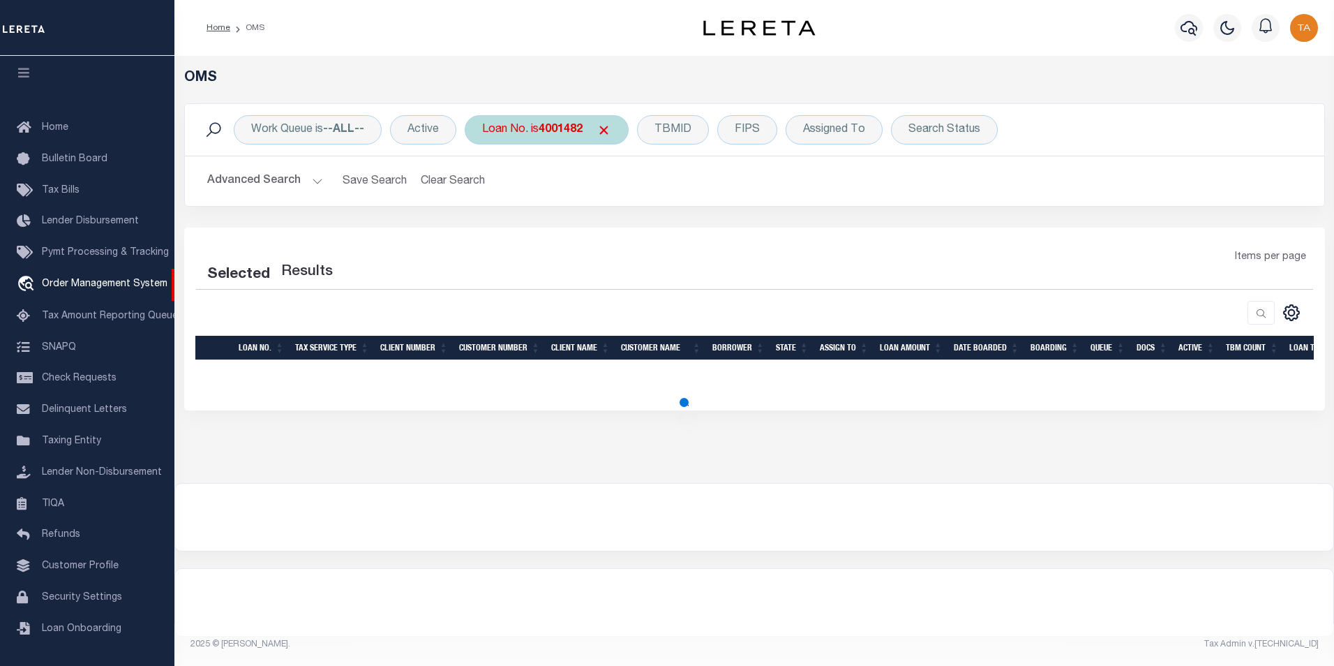
select select "200"
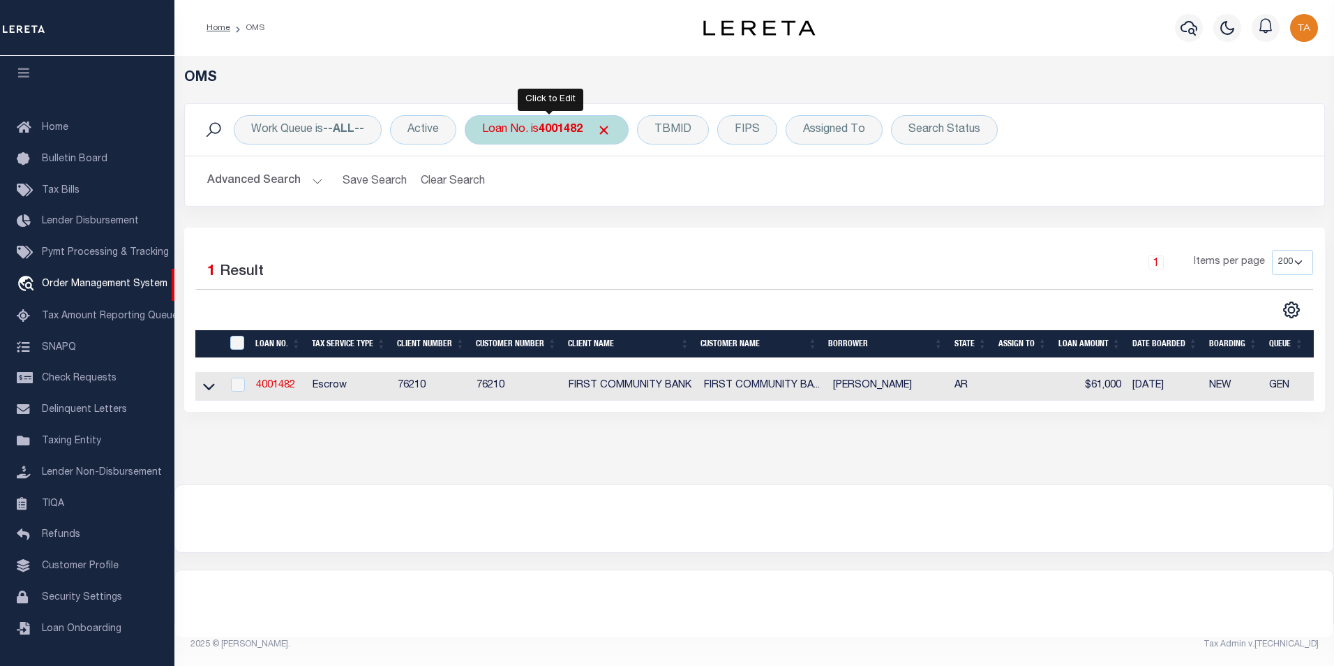
click at [565, 133] on b "4001482" at bounding box center [561, 129] width 44 height 11
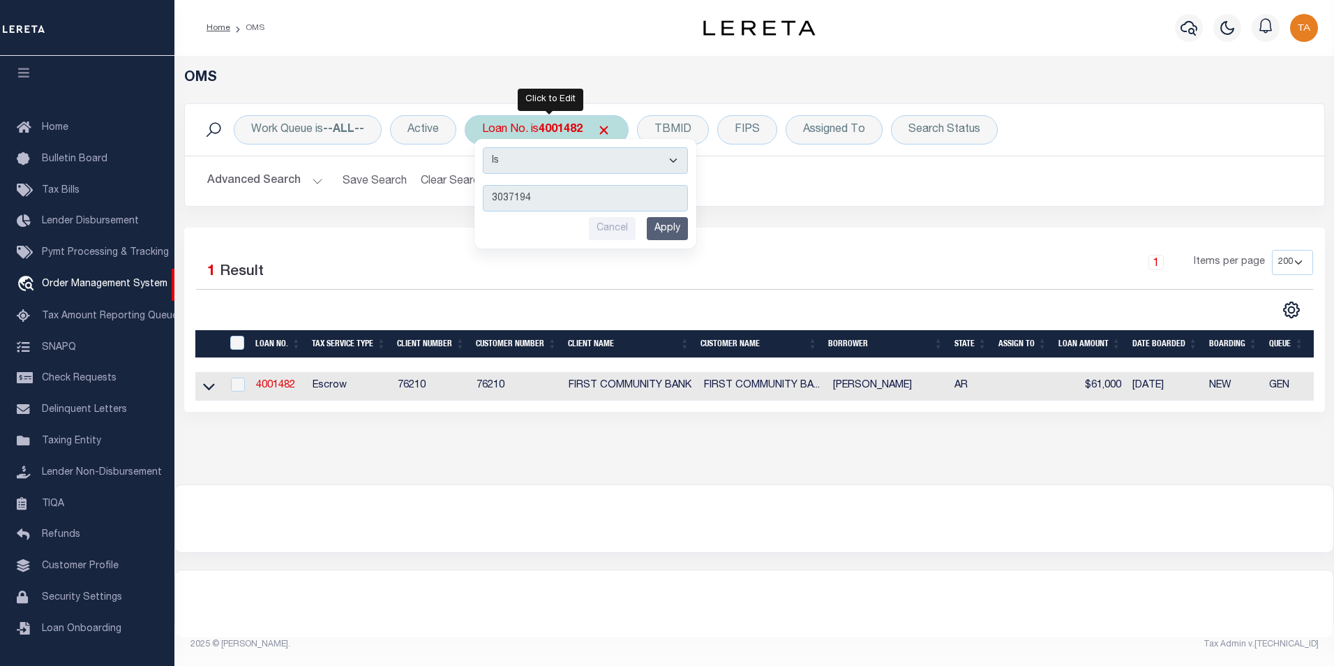
type input "3037194"
click at [667, 228] on input "Apply" at bounding box center [667, 228] width 41 height 23
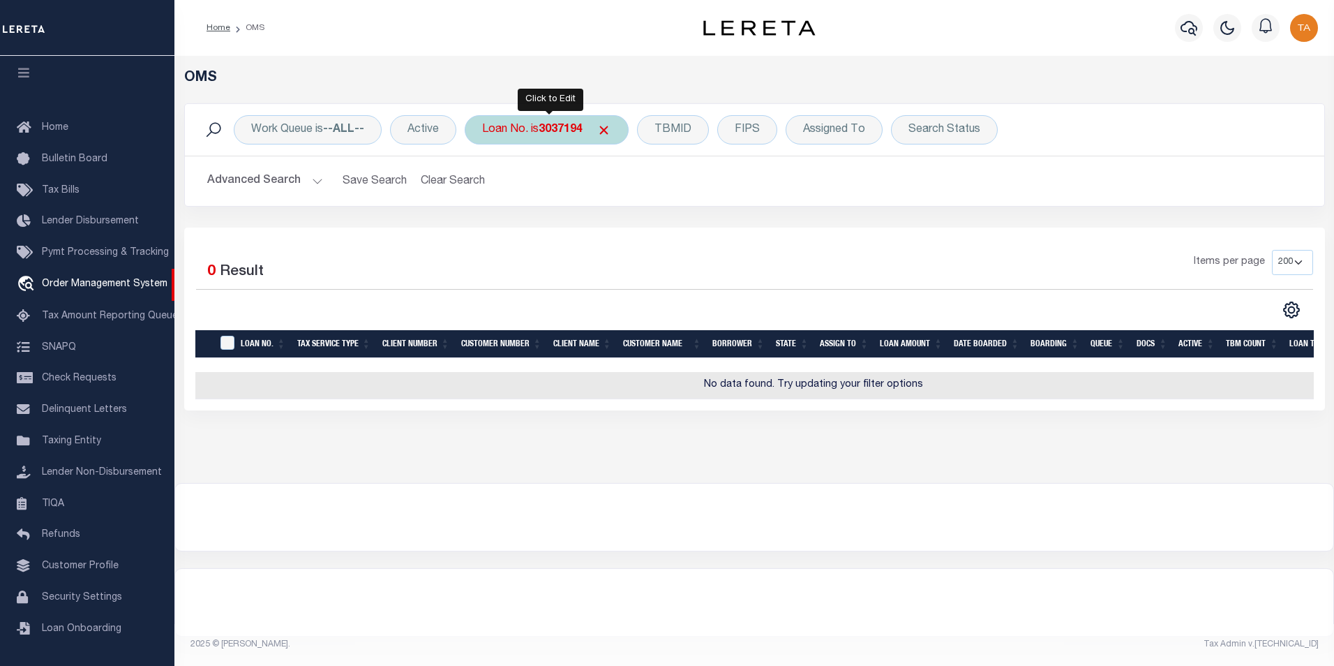
click at [572, 134] on b "3037194" at bounding box center [561, 129] width 44 height 11
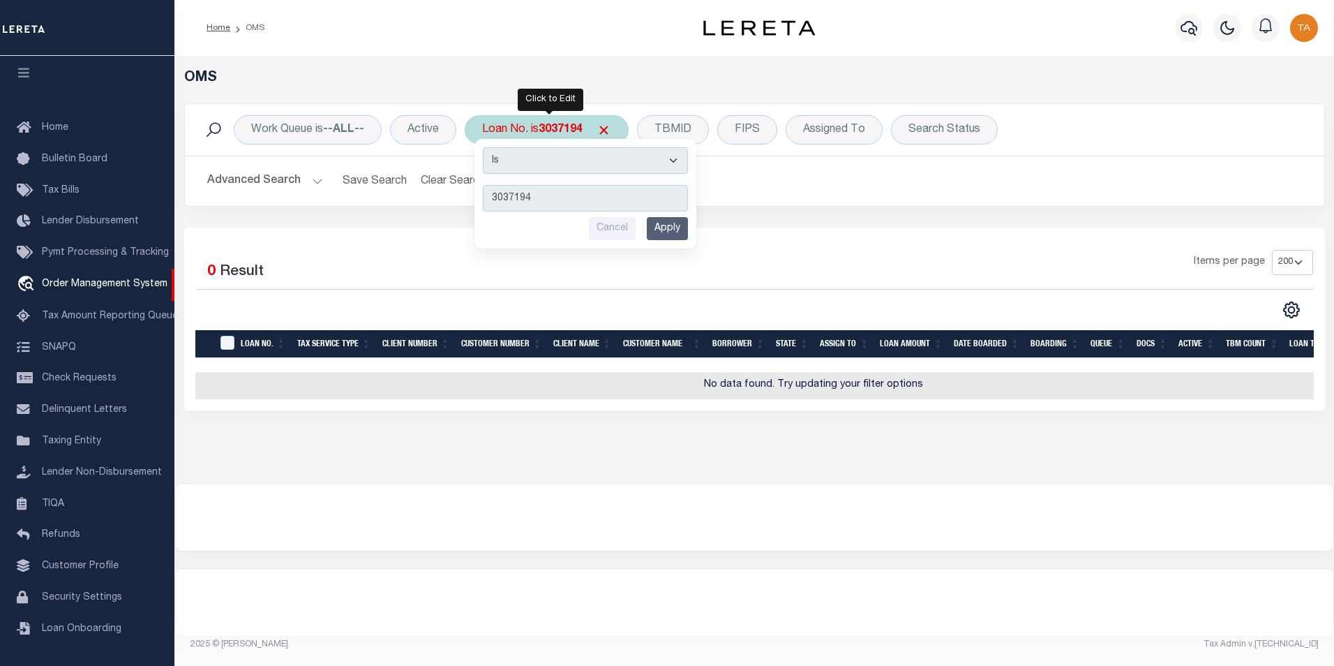
click at [672, 159] on select "Is Contains" at bounding box center [585, 160] width 205 height 27
select select "c"
click at [484, 147] on select "Is Contains" at bounding box center [585, 160] width 205 height 27
click at [675, 231] on input "Apply" at bounding box center [667, 228] width 41 height 23
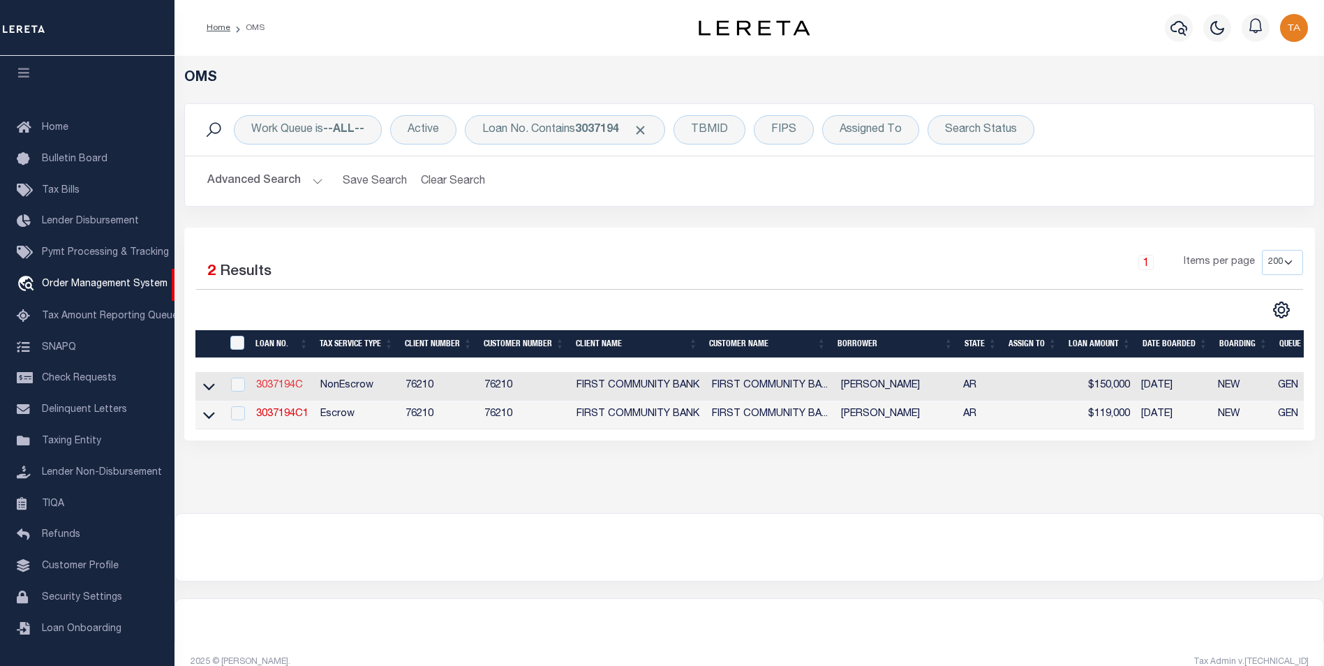
click at [287, 388] on link "3037194C" at bounding box center [279, 385] width 47 height 10
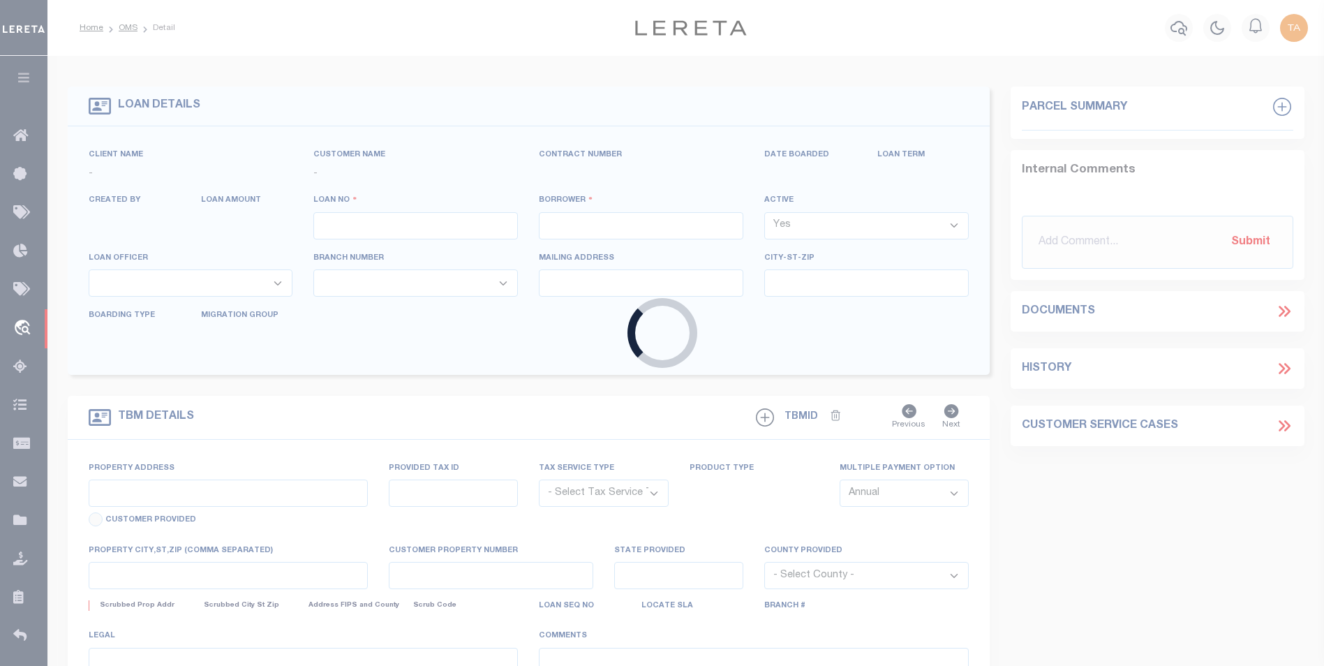
type input "3037194C"
type input "SKIDMORE , GARRETT C"
select select "False"
select select
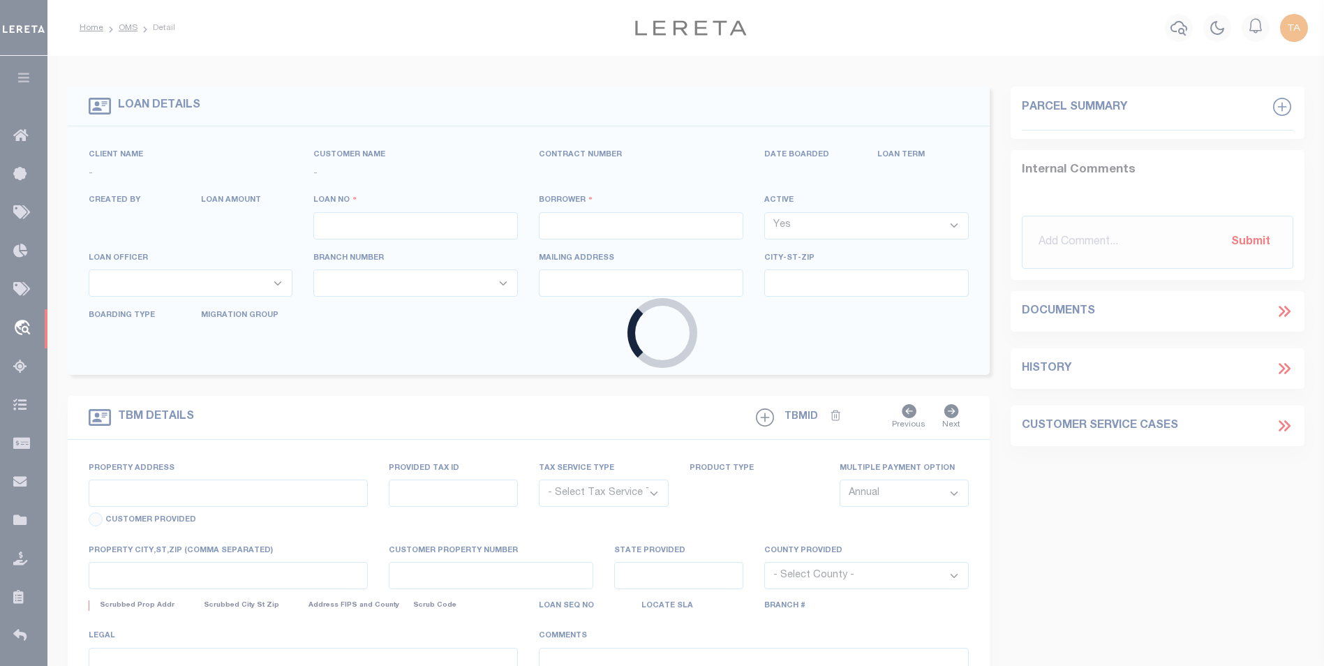
type input "369 LAWSON RD"
type input "FLORAL AR 72534"
select select
select select "10"
select select
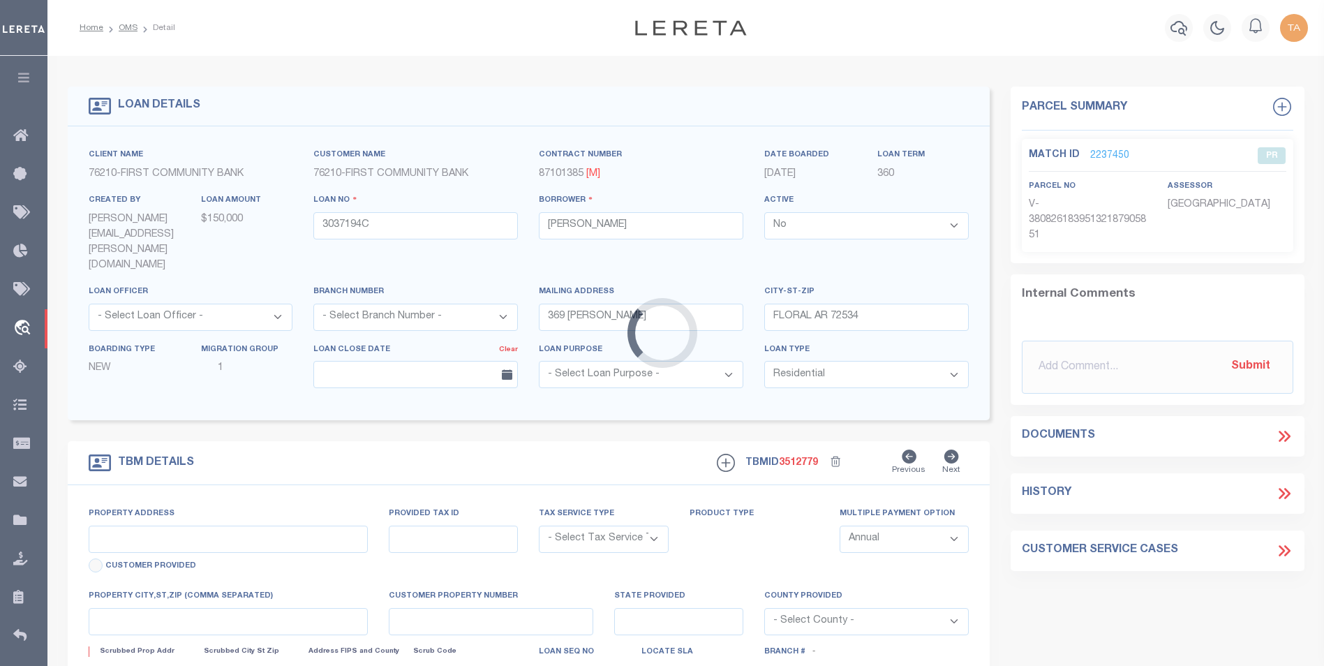
type input "369 LAWSON RD"
radio input "true"
select select "NonEscrow"
select select
type input "FLORAL AR 725349743"
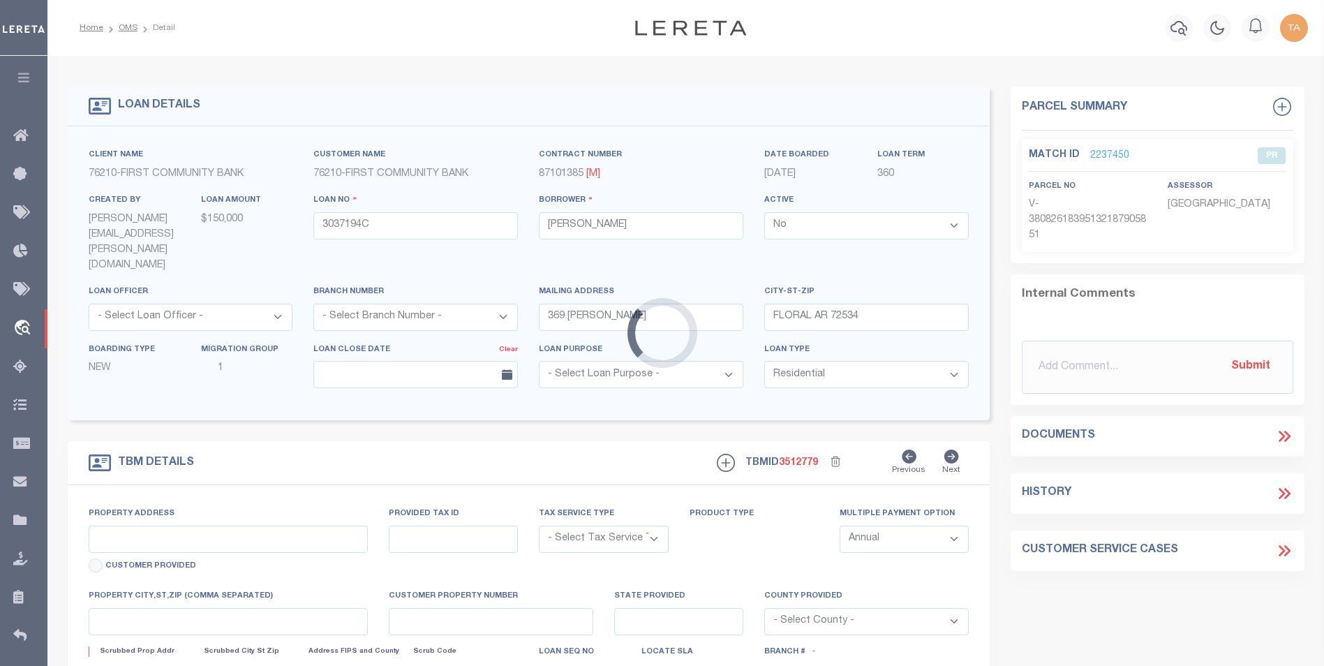
type input "3037194C"
type input "AR"
type textarea "(SEE LEGAL IMAGE ON FILE)."
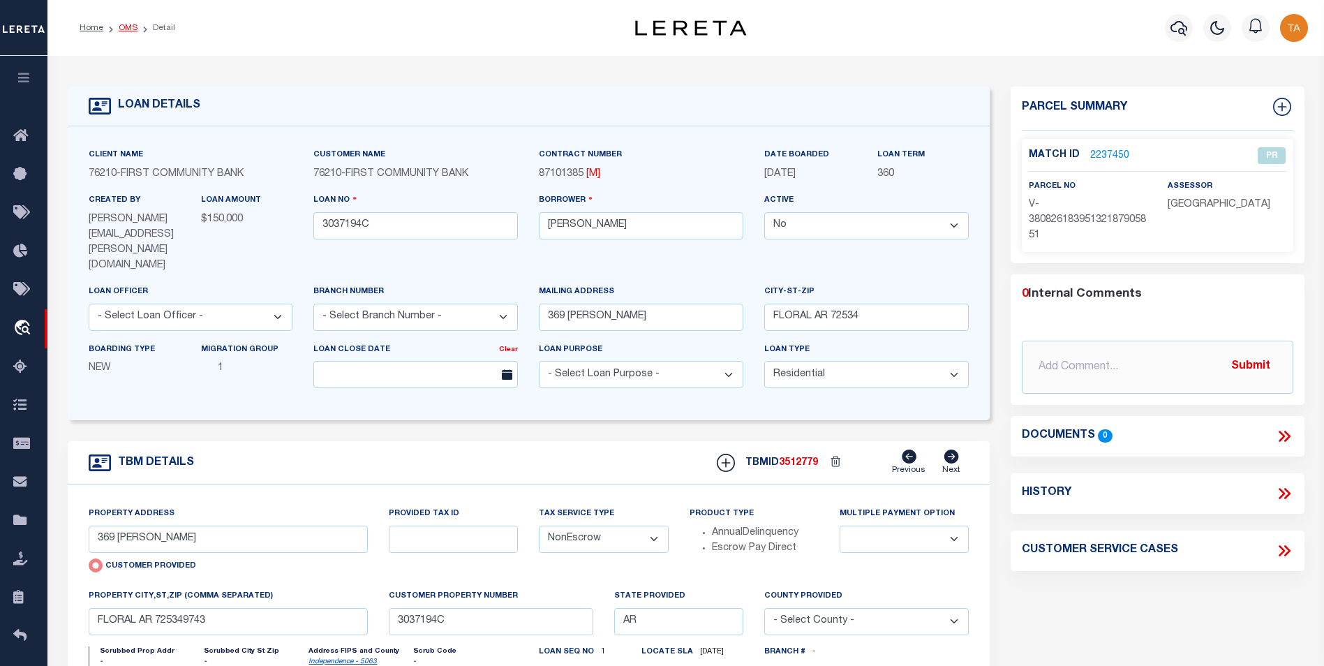
click at [122, 29] on link "OMS" at bounding box center [128, 28] width 19 height 8
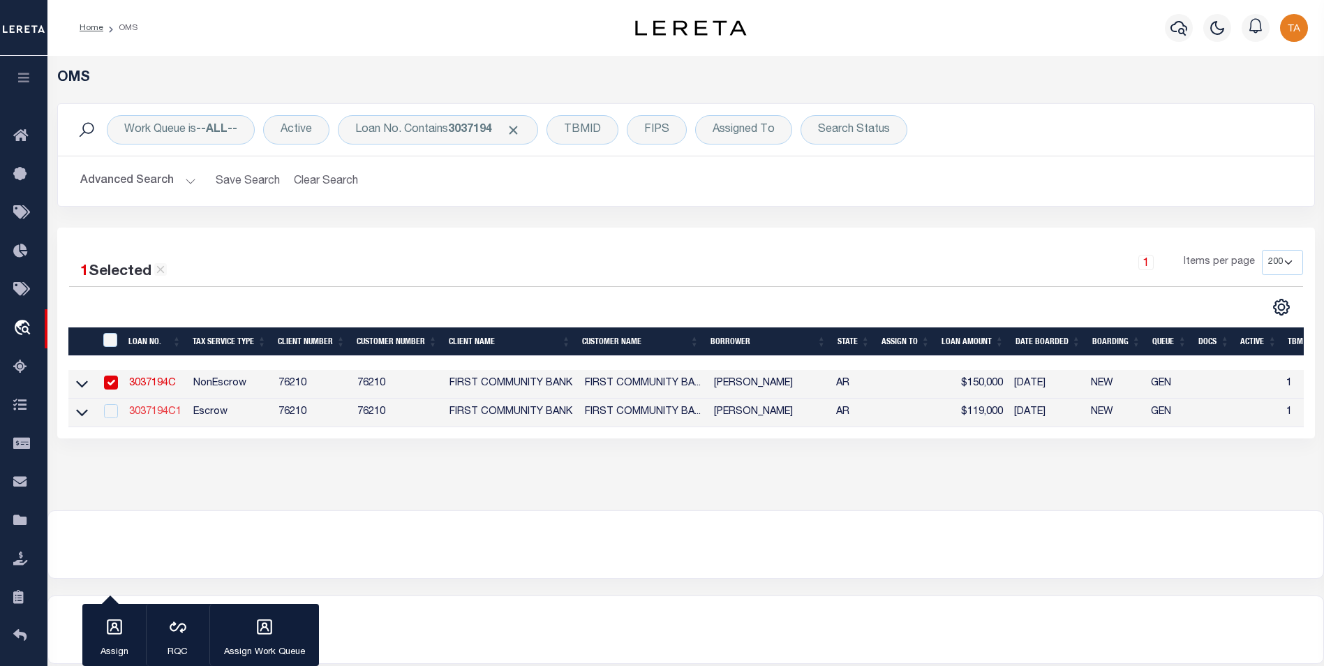
click at [158, 413] on link "3037194C1" at bounding box center [155, 412] width 52 height 10
type input "3037194C1"
select select
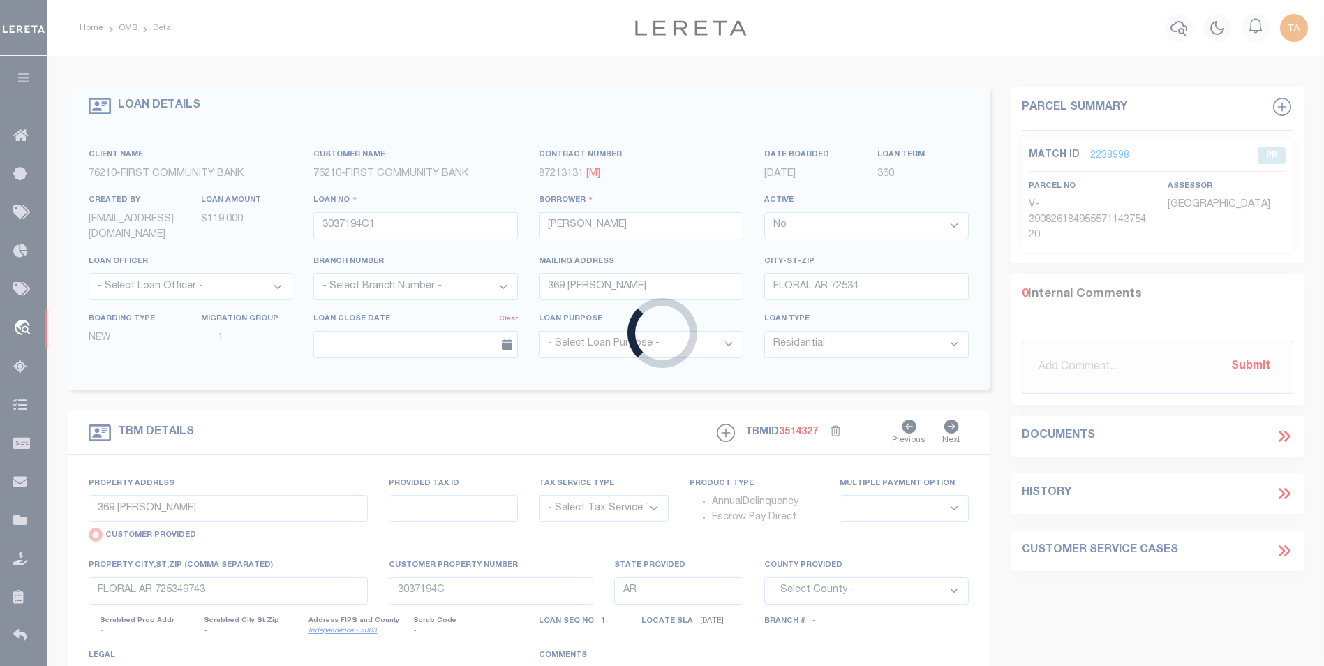
type input "369 LAWSON ROAD"
select select "Escrow"
select select
type input "FLORAL AR 72534"
type input "3037194C1"
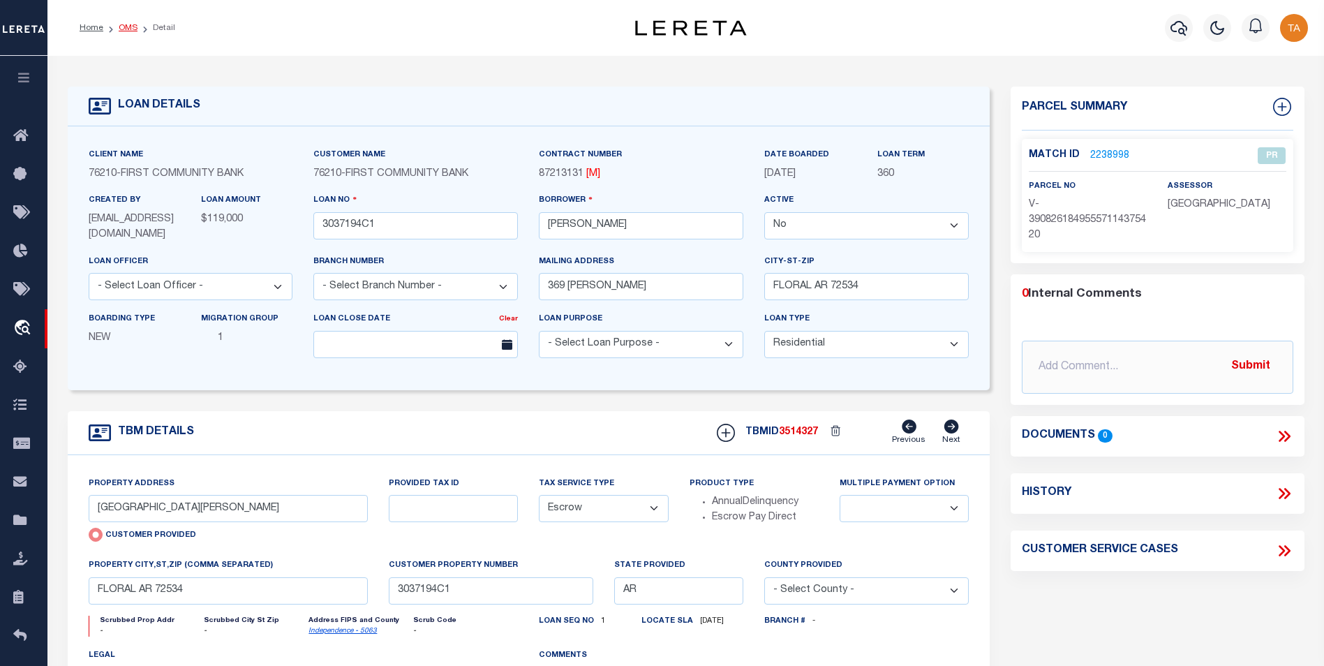
click at [130, 26] on link "OMS" at bounding box center [128, 28] width 19 height 8
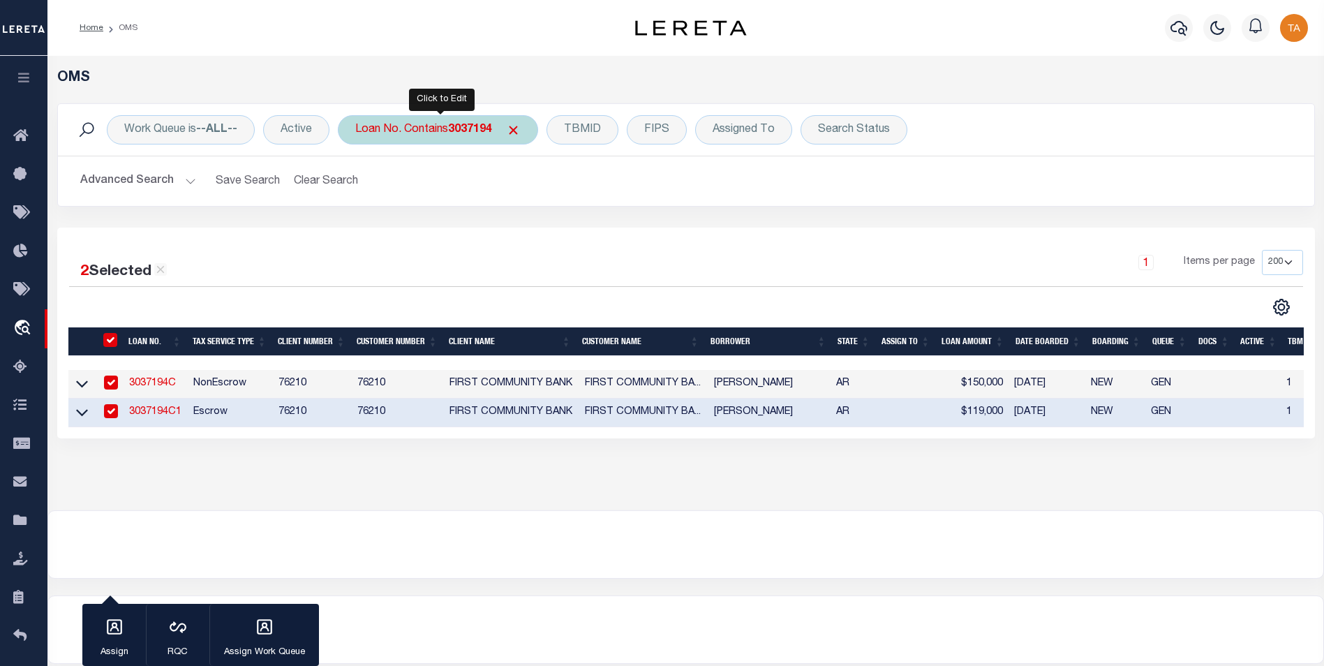
click at [459, 135] on b "3037194" at bounding box center [470, 129] width 44 height 11
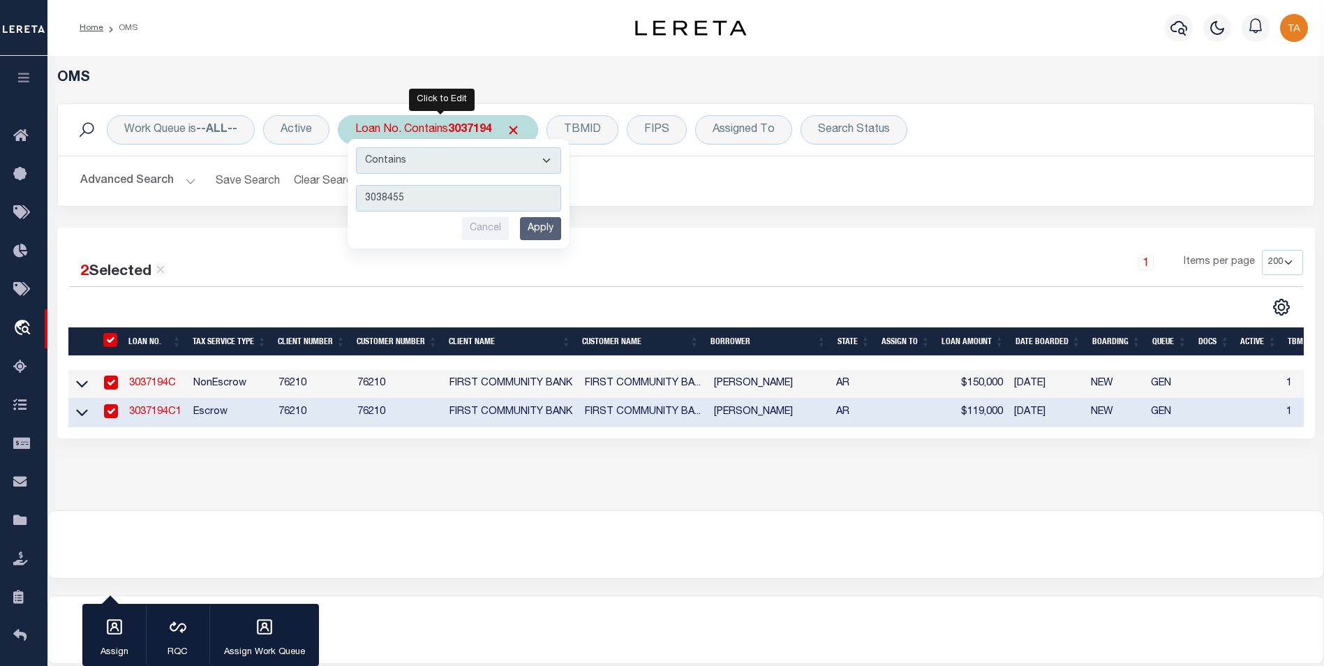
type input "3038455"
click at [549, 223] on input "Apply" at bounding box center [540, 228] width 41 height 23
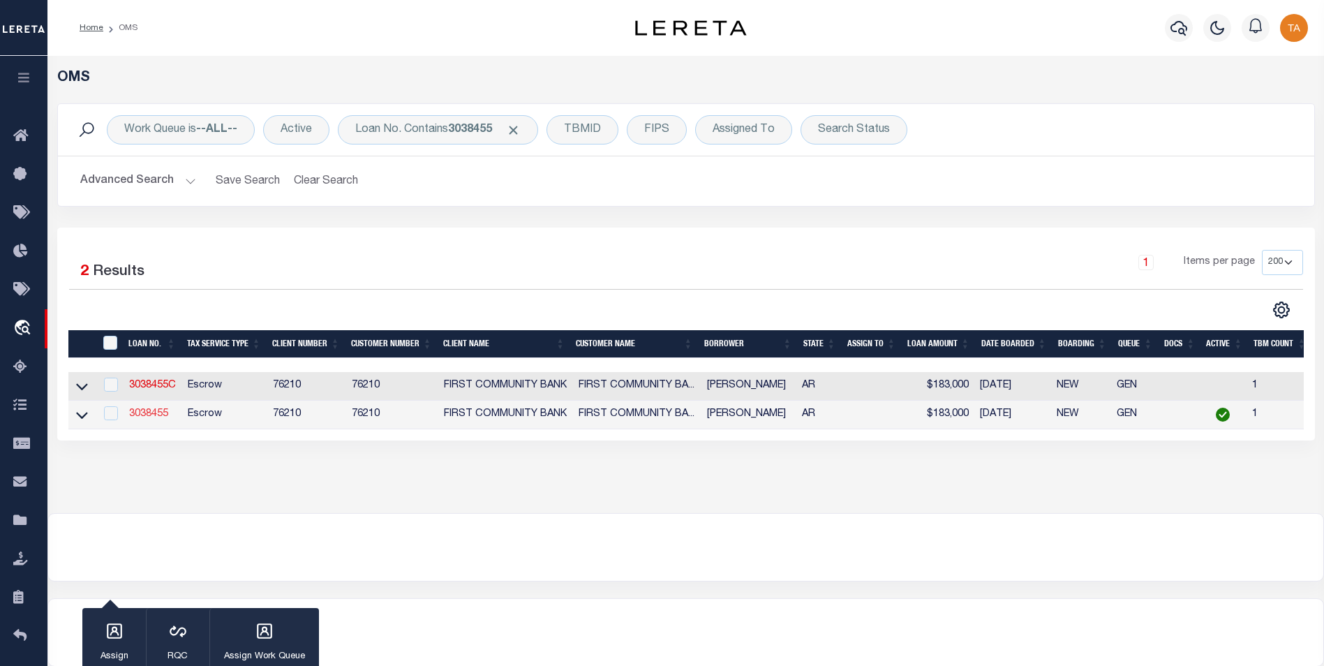
click at [156, 417] on link "3038455" at bounding box center [148, 414] width 39 height 10
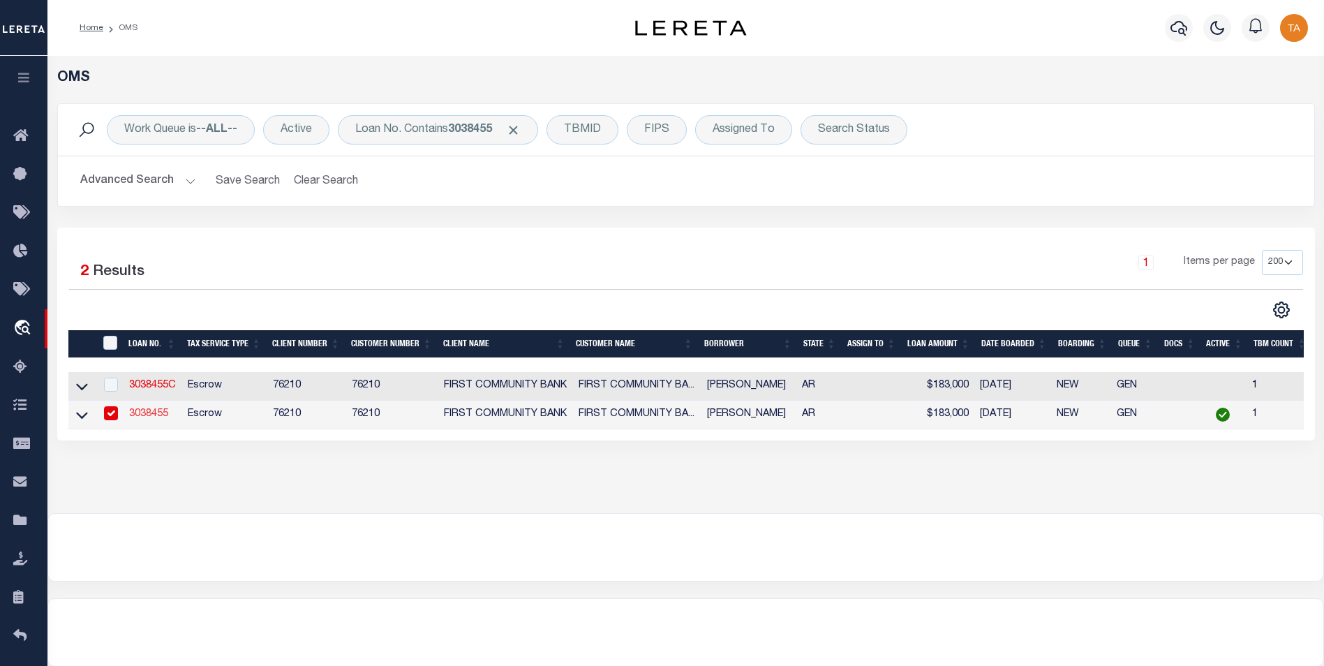
type input "3038455"
type input "PORTER , JEREMY"
select select "True"
type input "1111 AKERS RD"
type input "FORT SMITH AR 72901"
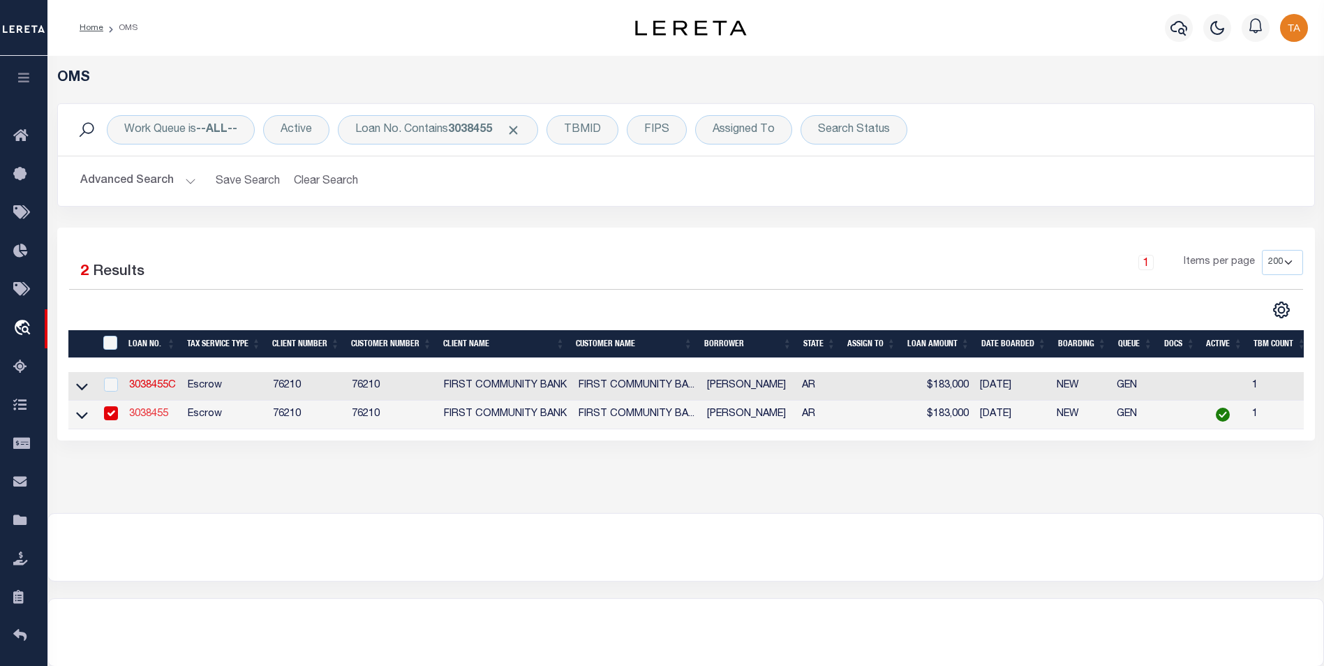
select select
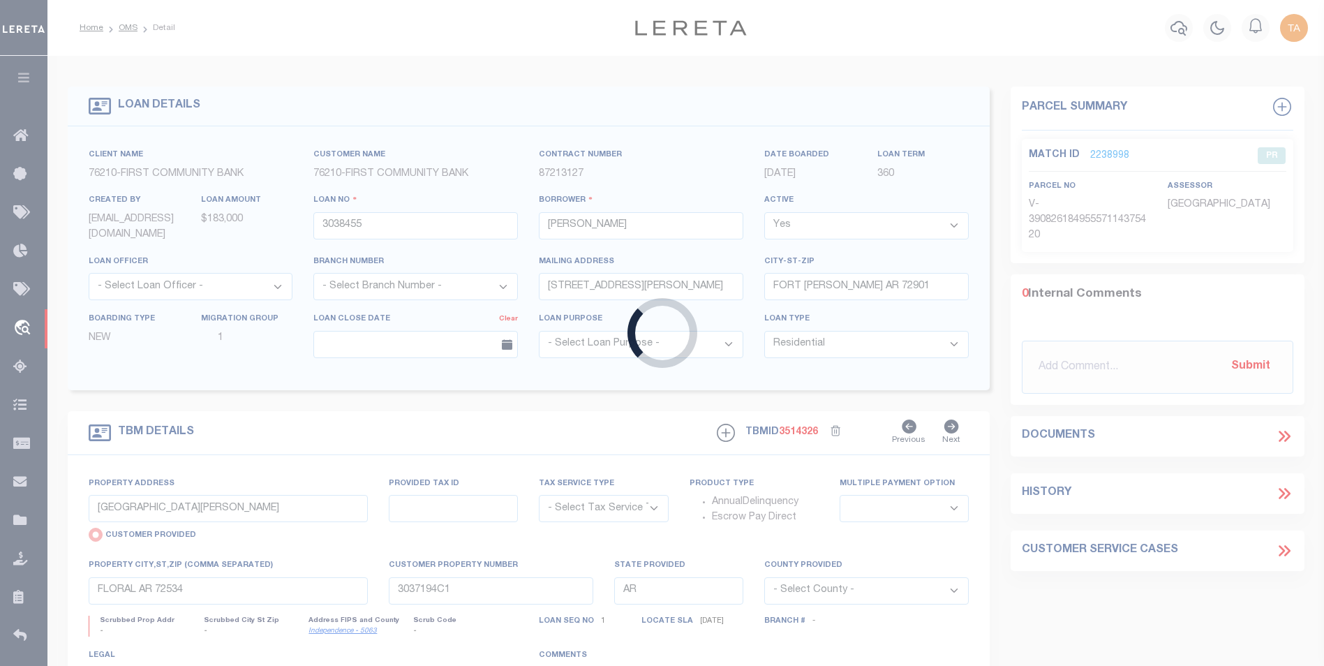
type input "1111 AKERS ROAD"
select select "Escrow"
select select
type input "FORT SMITH AR 72901"
type input "3038455"
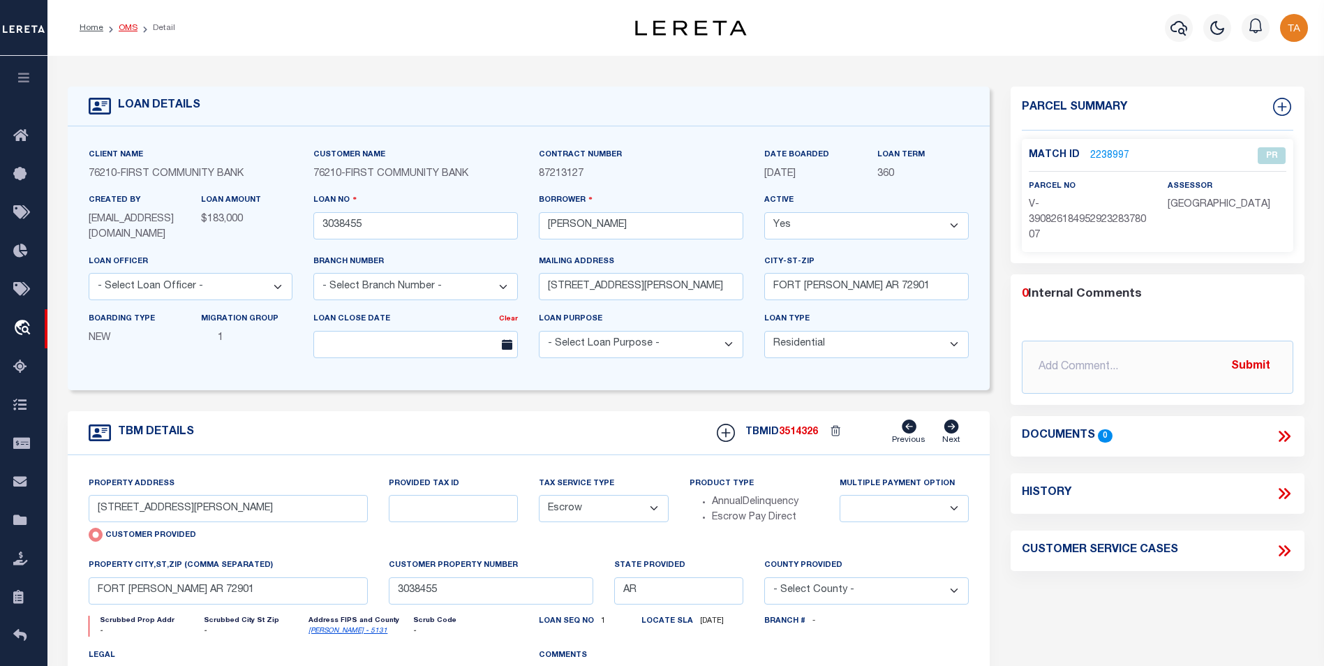
click at [130, 28] on link "OMS" at bounding box center [128, 28] width 19 height 8
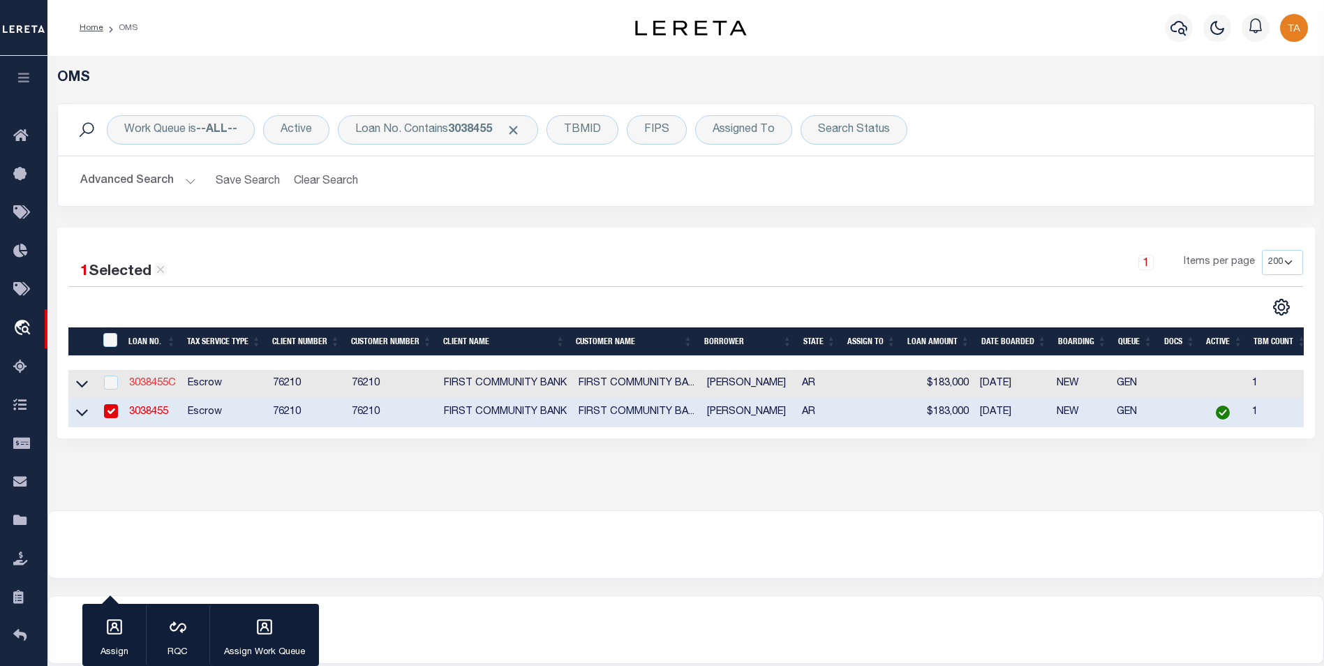
click at [144, 387] on link "3038455C" at bounding box center [152, 383] width 47 height 10
type input "3038455C"
select select "False"
select select
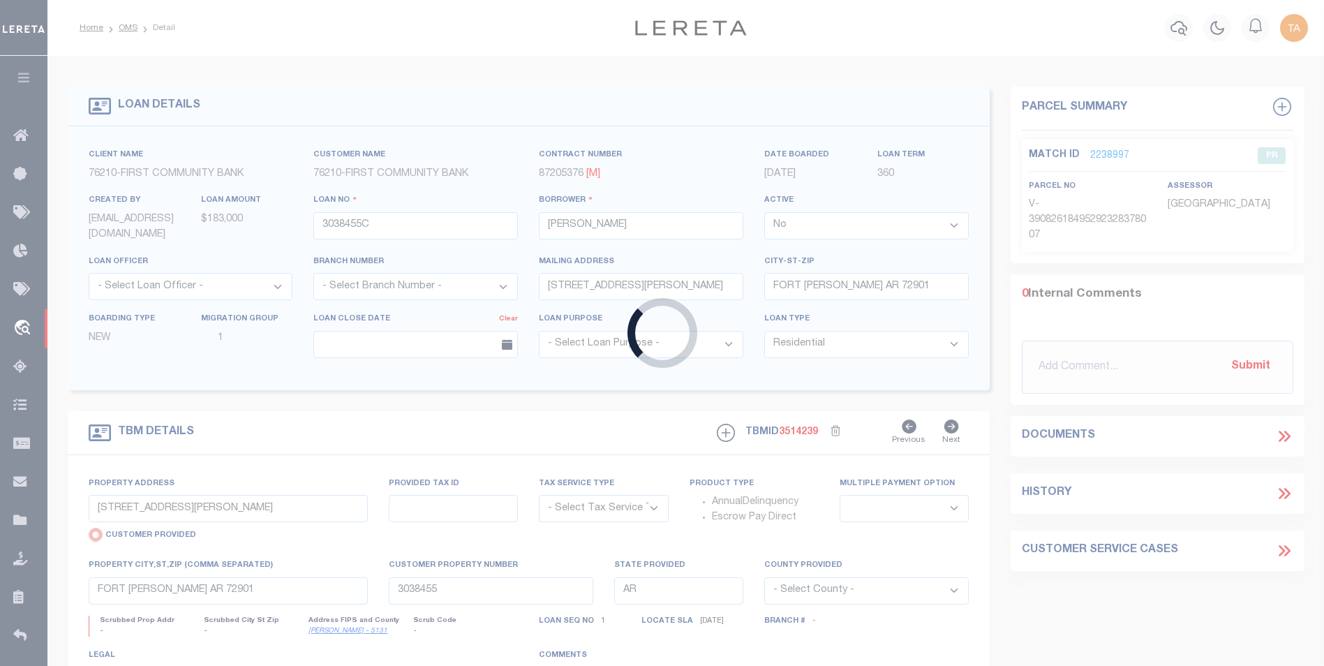
select select "Escrow"
select select
type input "HOT SPRINGS AR 72901"
type input "3038455C"
